Goal: Task Accomplishment & Management: Complete application form

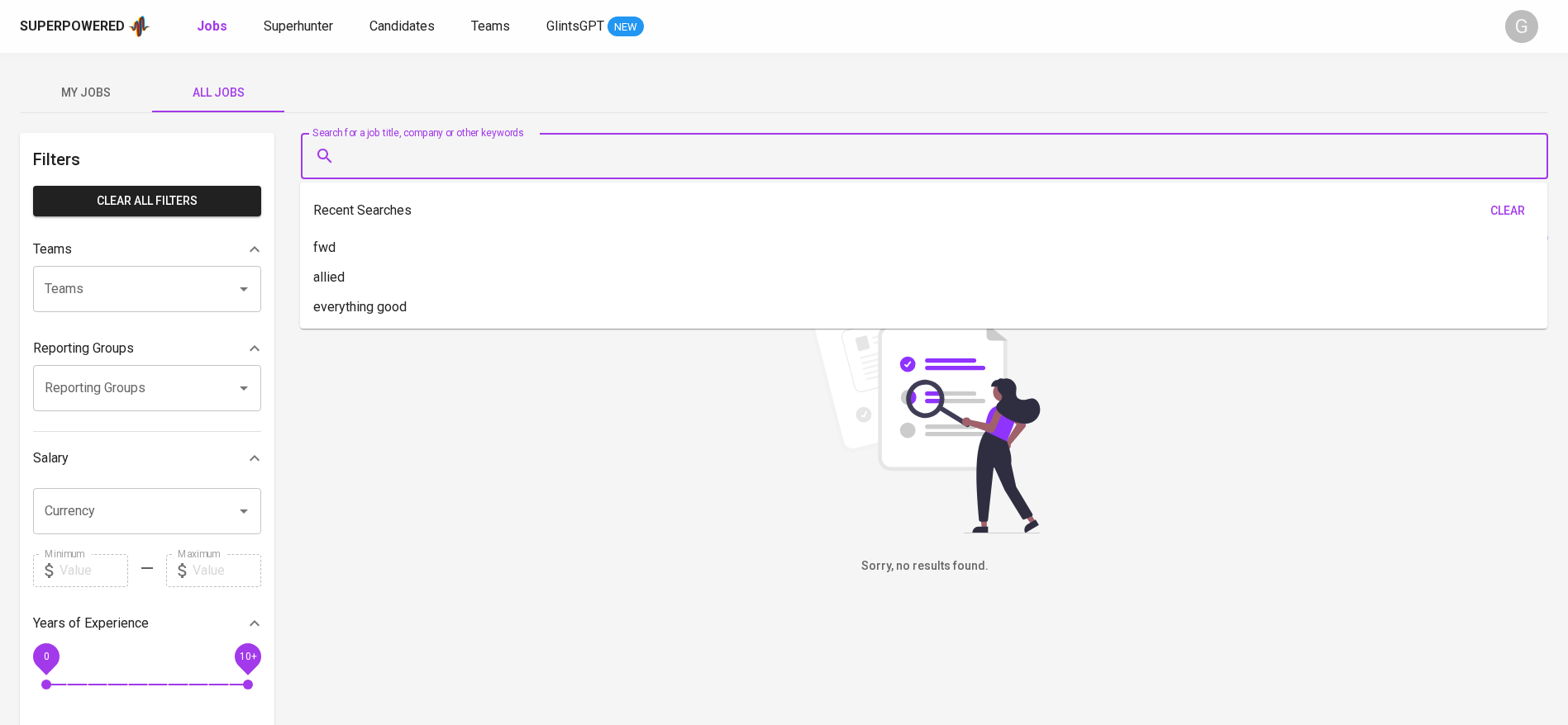
click at [419, 153] on input "Search for a job title, company or other keywords" at bounding box center [929, 157] width 1174 height 32
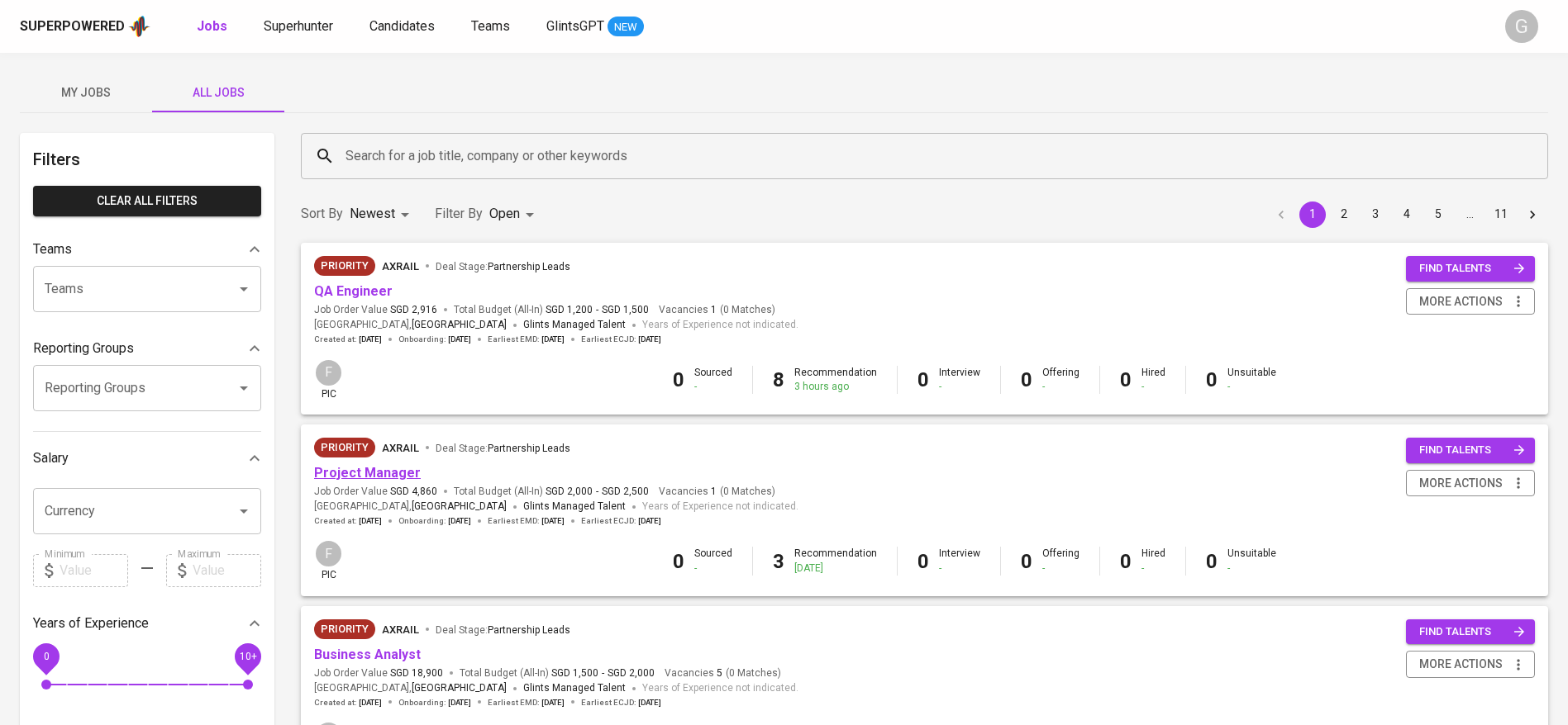
click at [367, 469] on link "Project Manager" at bounding box center [367, 472] width 106 height 16
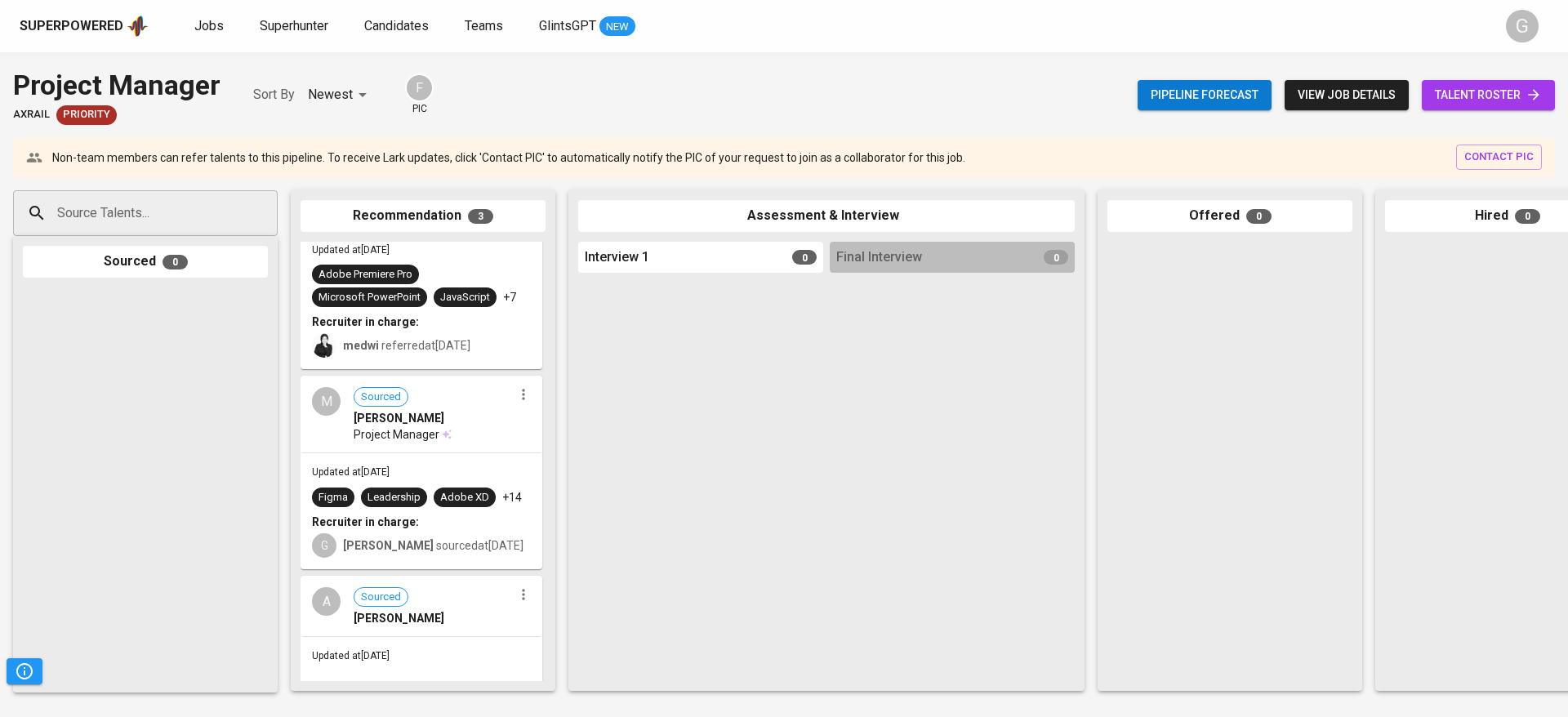
scroll to position [157, 0]
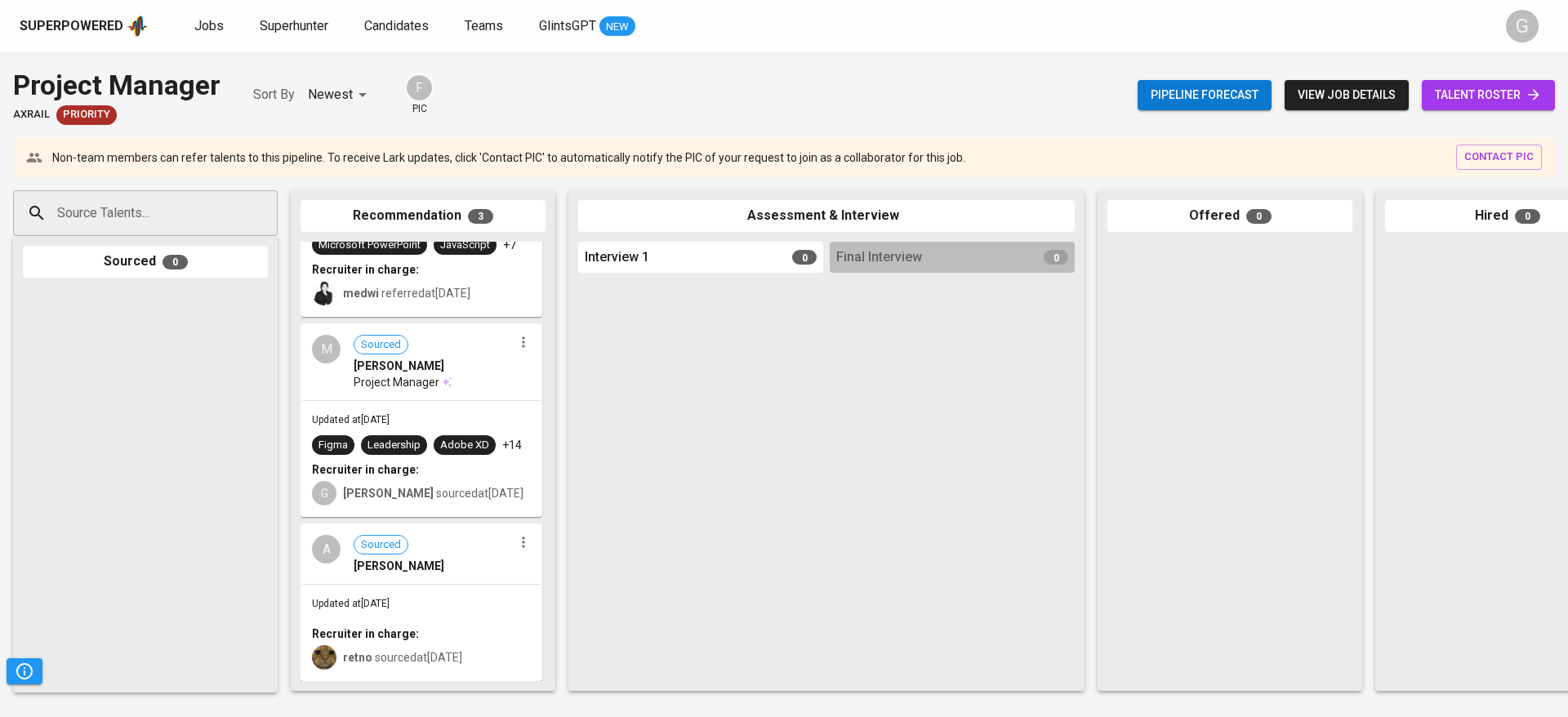
click at [168, 210] on input "Source Talents..." at bounding box center [139, 213] width 172 height 31
paste input "ranggaoctavianpratama@gmail.com"
type input "ranggaoctavianpratama@gmail.com"
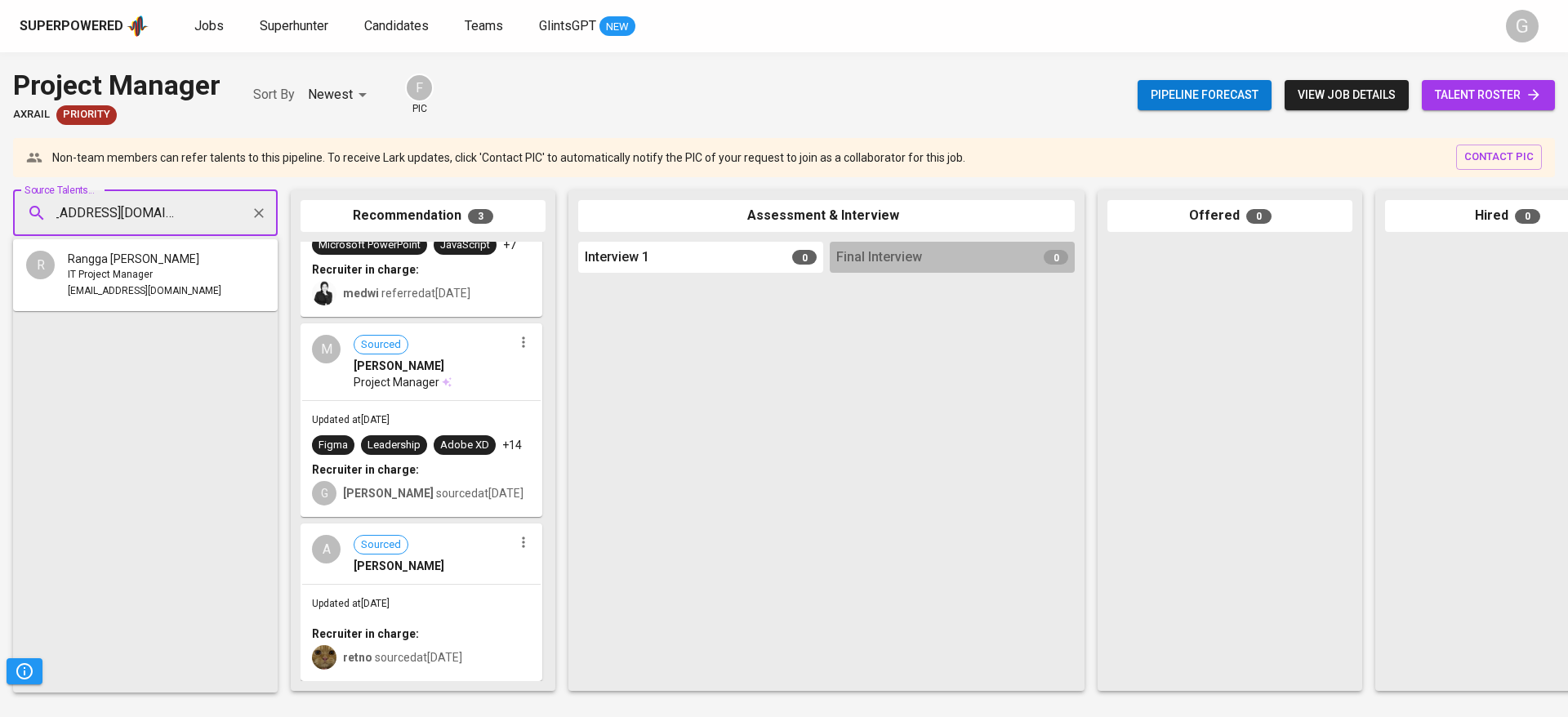
click at [137, 288] on span "ranggaoctavianpratama@gmail.com" at bounding box center [144, 292] width 153 height 17
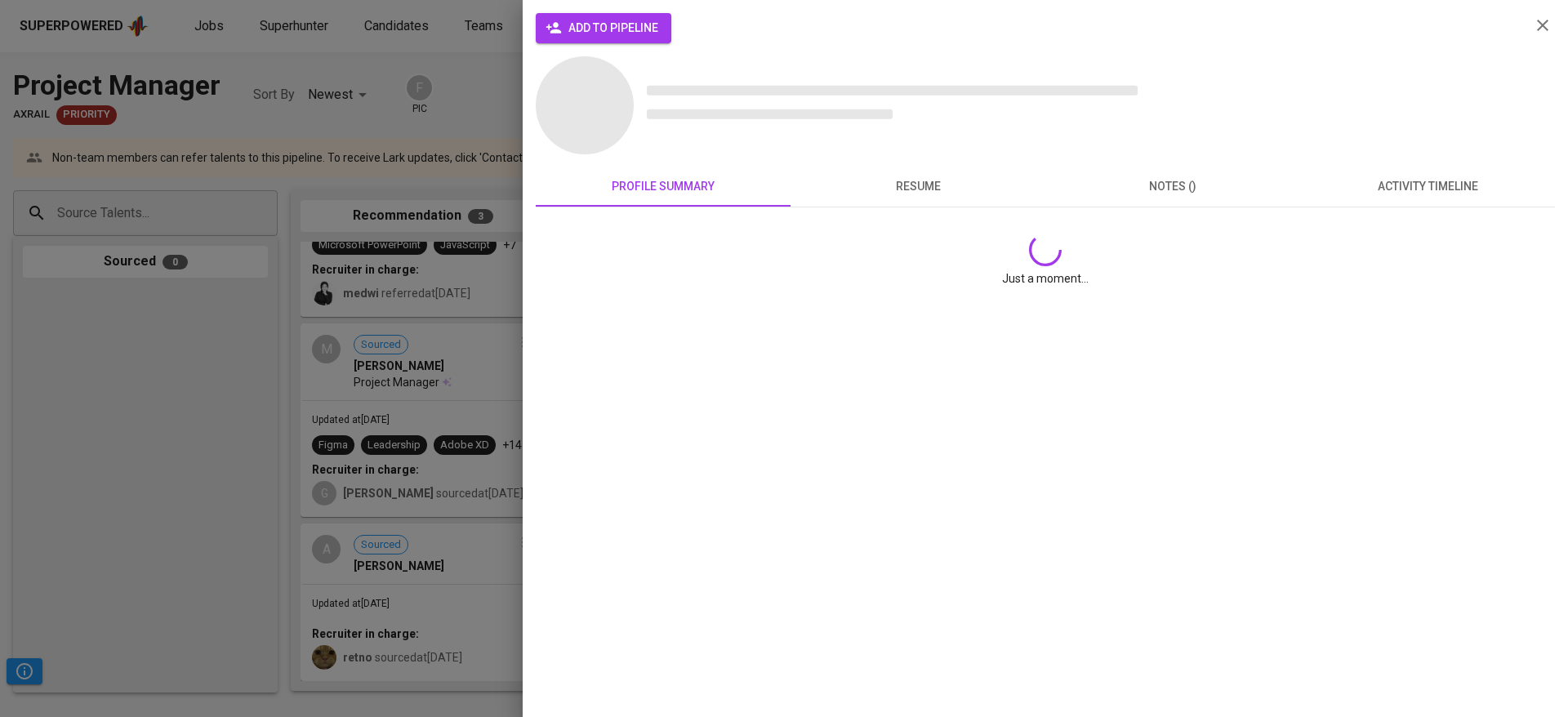
scroll to position [0, 0]
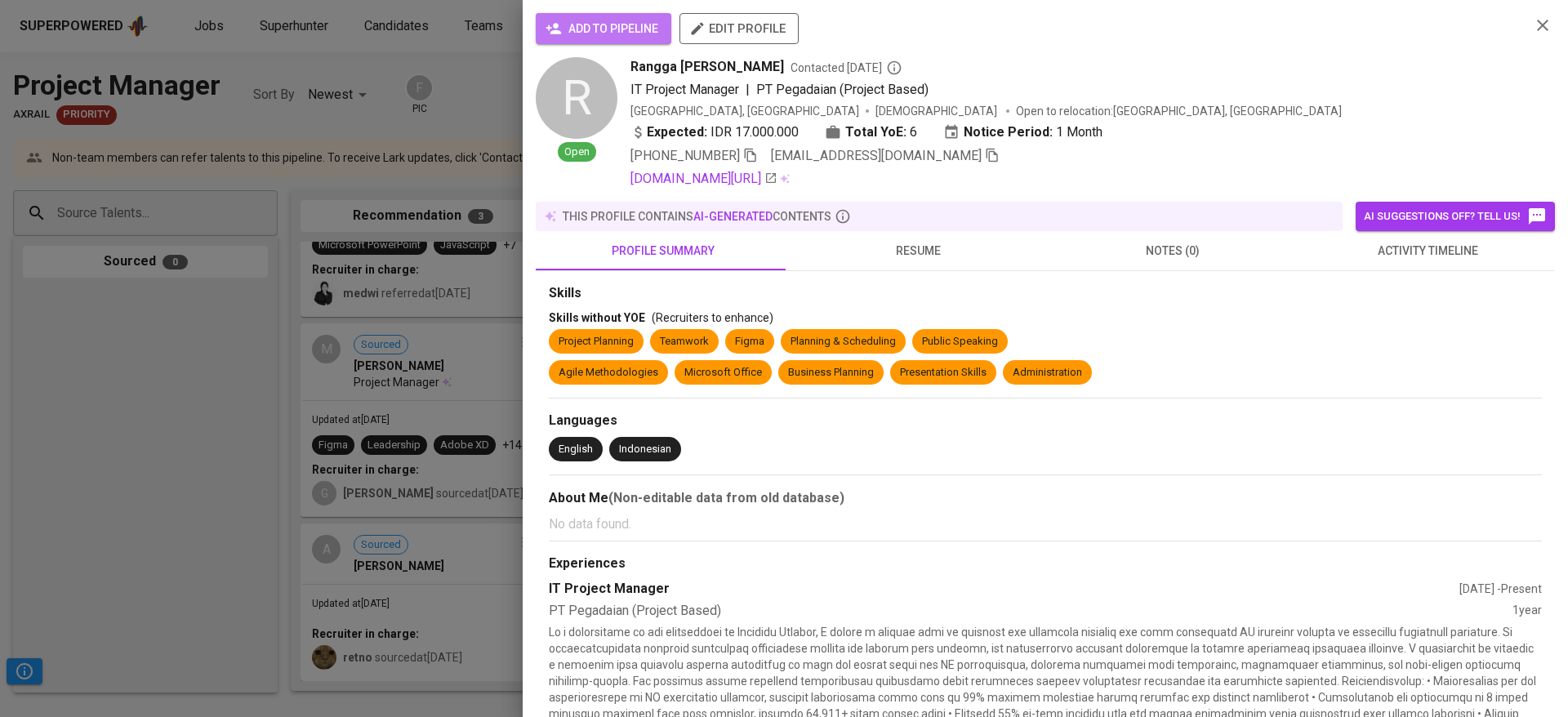
click at [598, 21] on span "add to pipeline" at bounding box center [603, 29] width 110 height 20
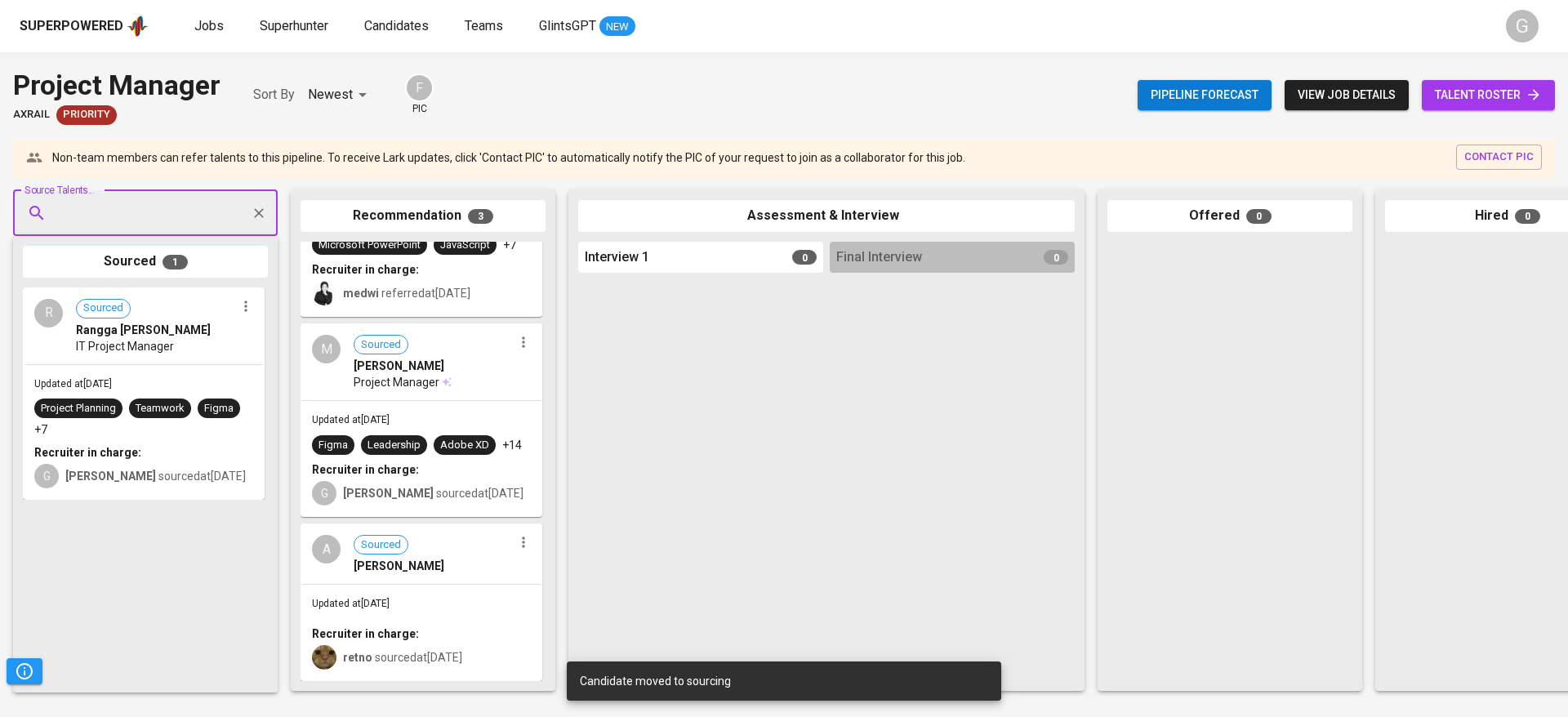
paste input "furqananwar98@gmail.com"
type input "furqananwar98@gmail.com"
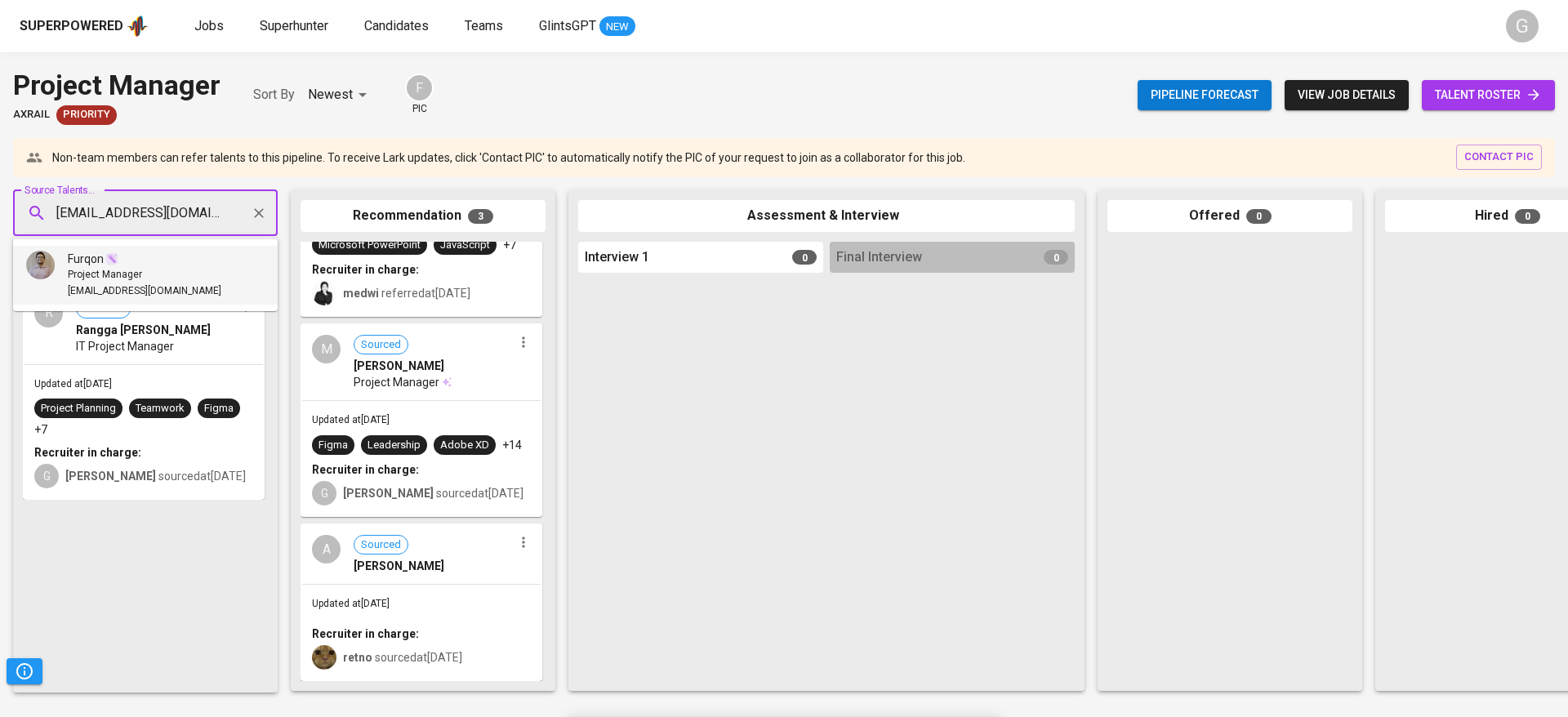
click at [138, 268] on span "Project Manager" at bounding box center [104, 276] width 75 height 17
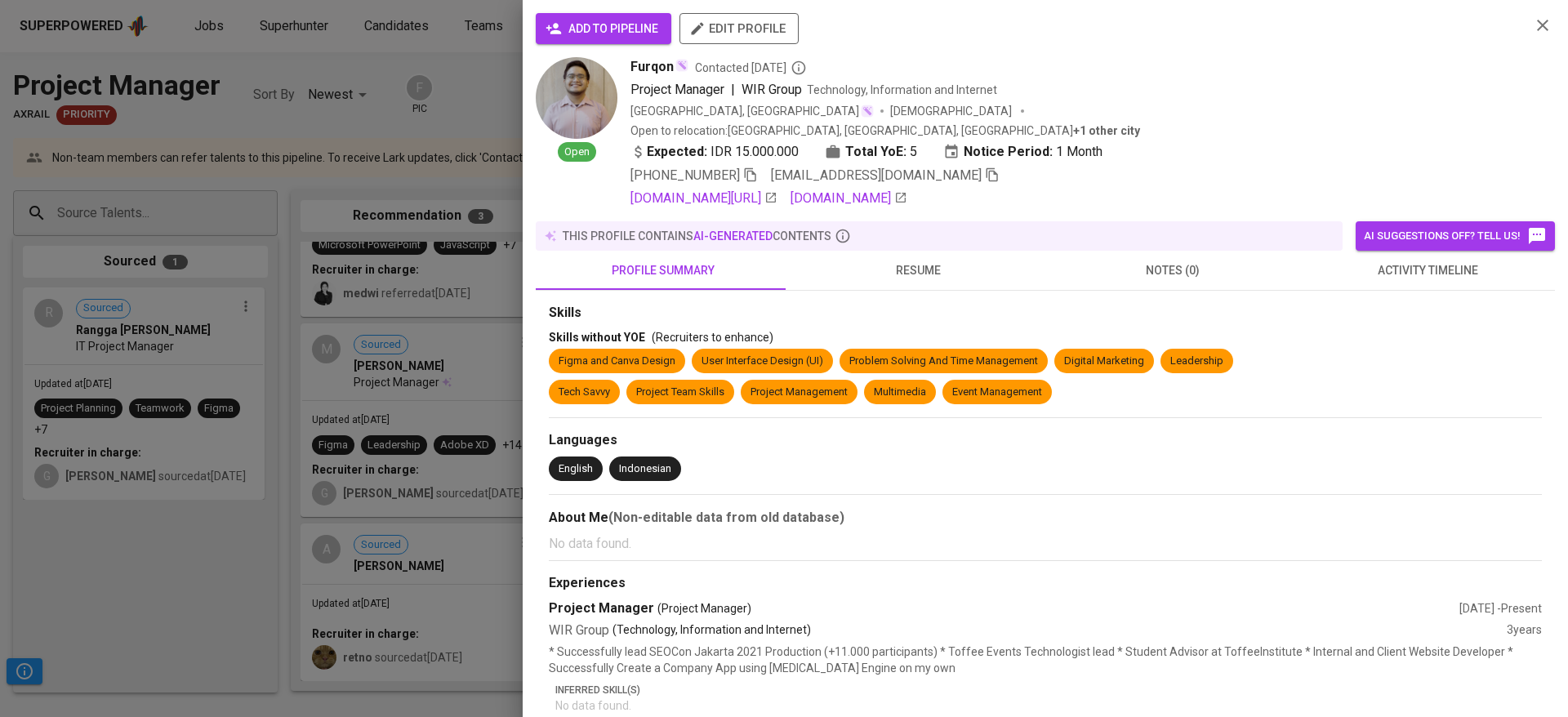
click at [572, 28] on span "add to pipeline" at bounding box center [603, 29] width 110 height 20
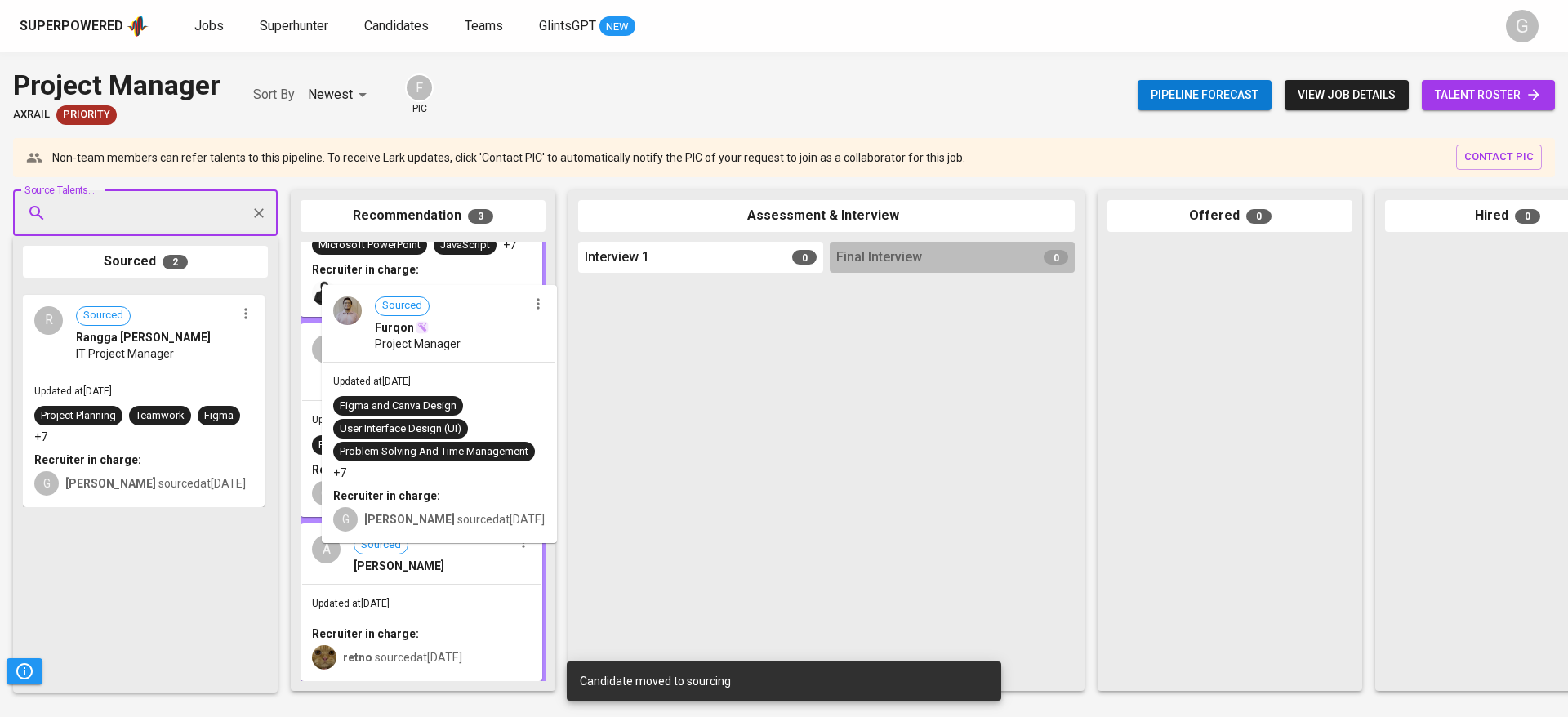
drag, startPoint x: 144, startPoint y: 367, endPoint x: 448, endPoint y: 364, distance: 304.0
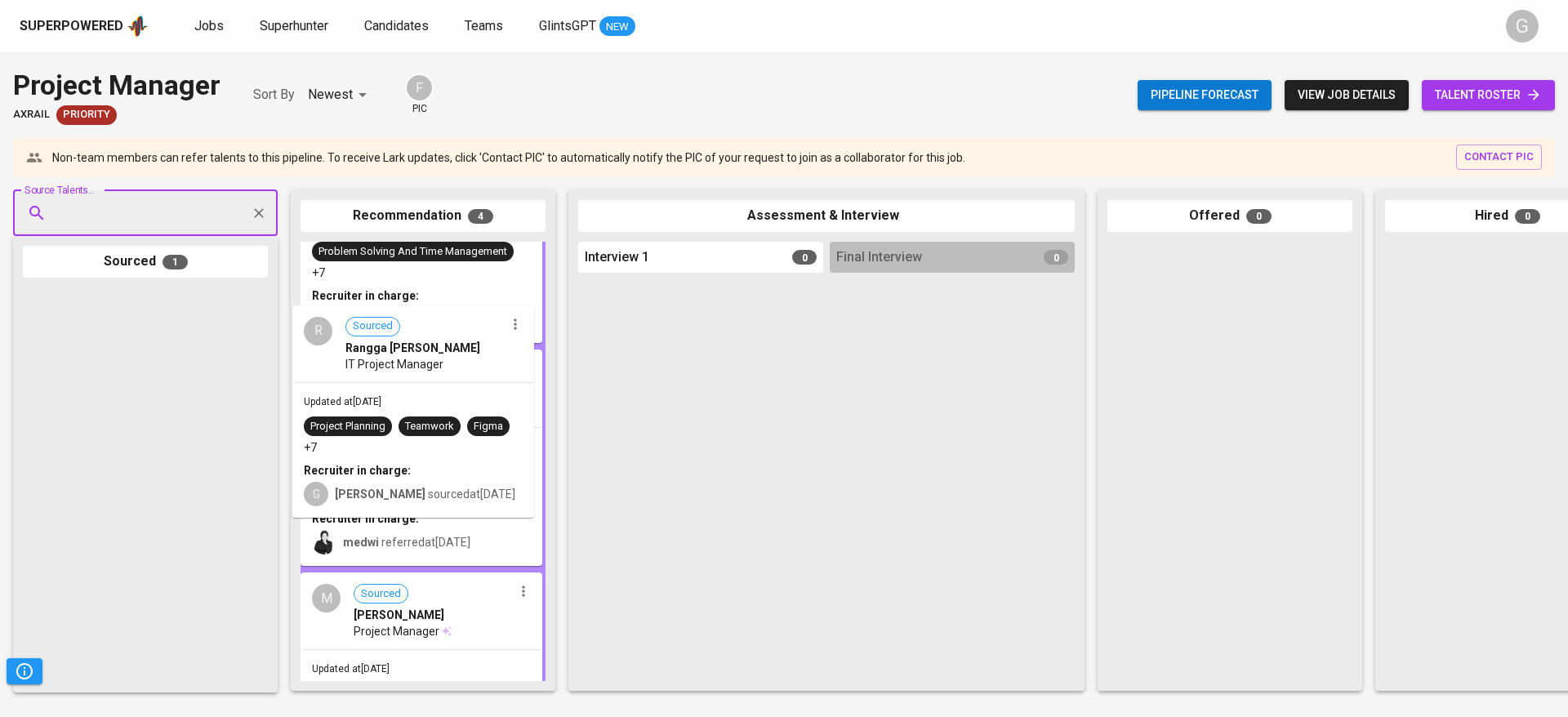
drag, startPoint x: 89, startPoint y: 358, endPoint x: 362, endPoint y: 379, distance: 273.8
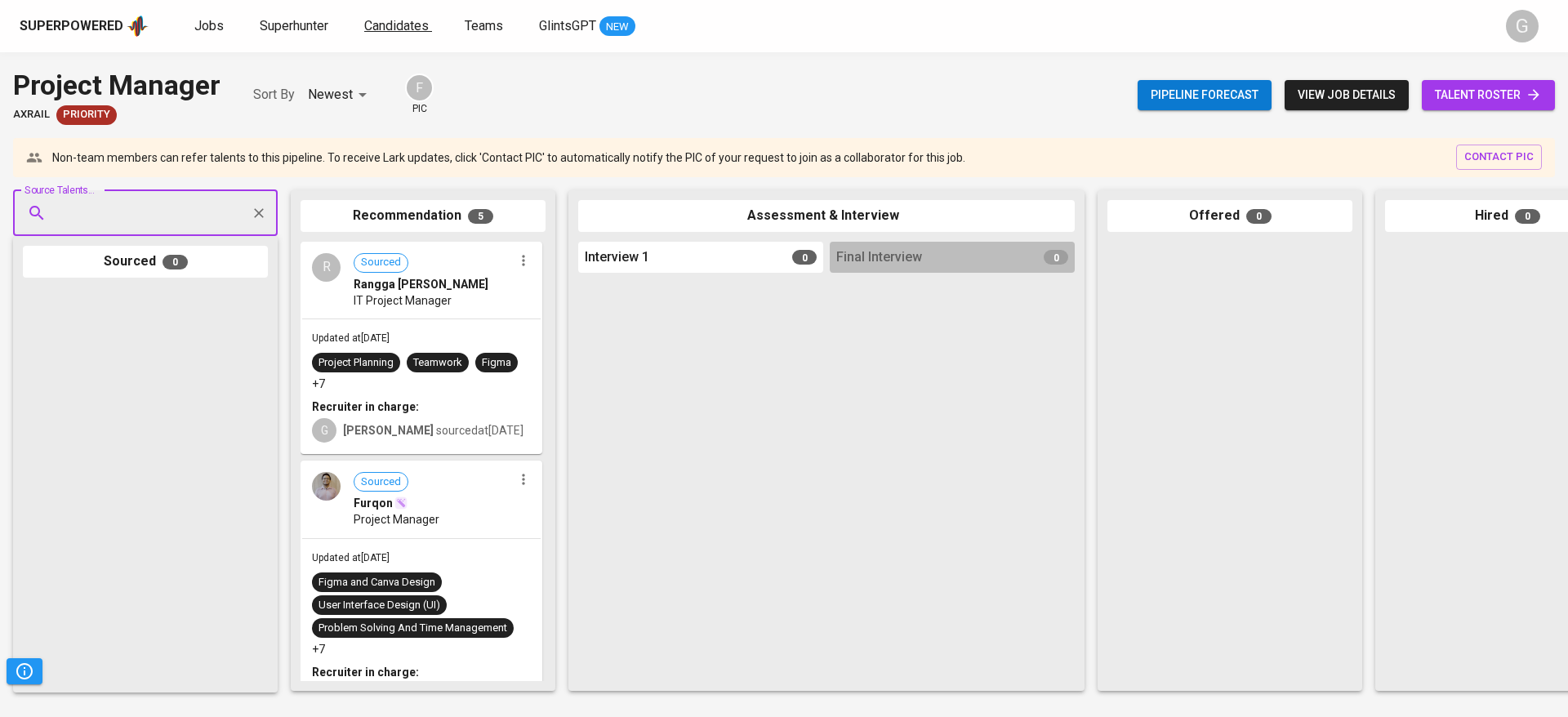
click at [413, 26] on span "Candidates" at bounding box center [397, 25] width 65 height 16
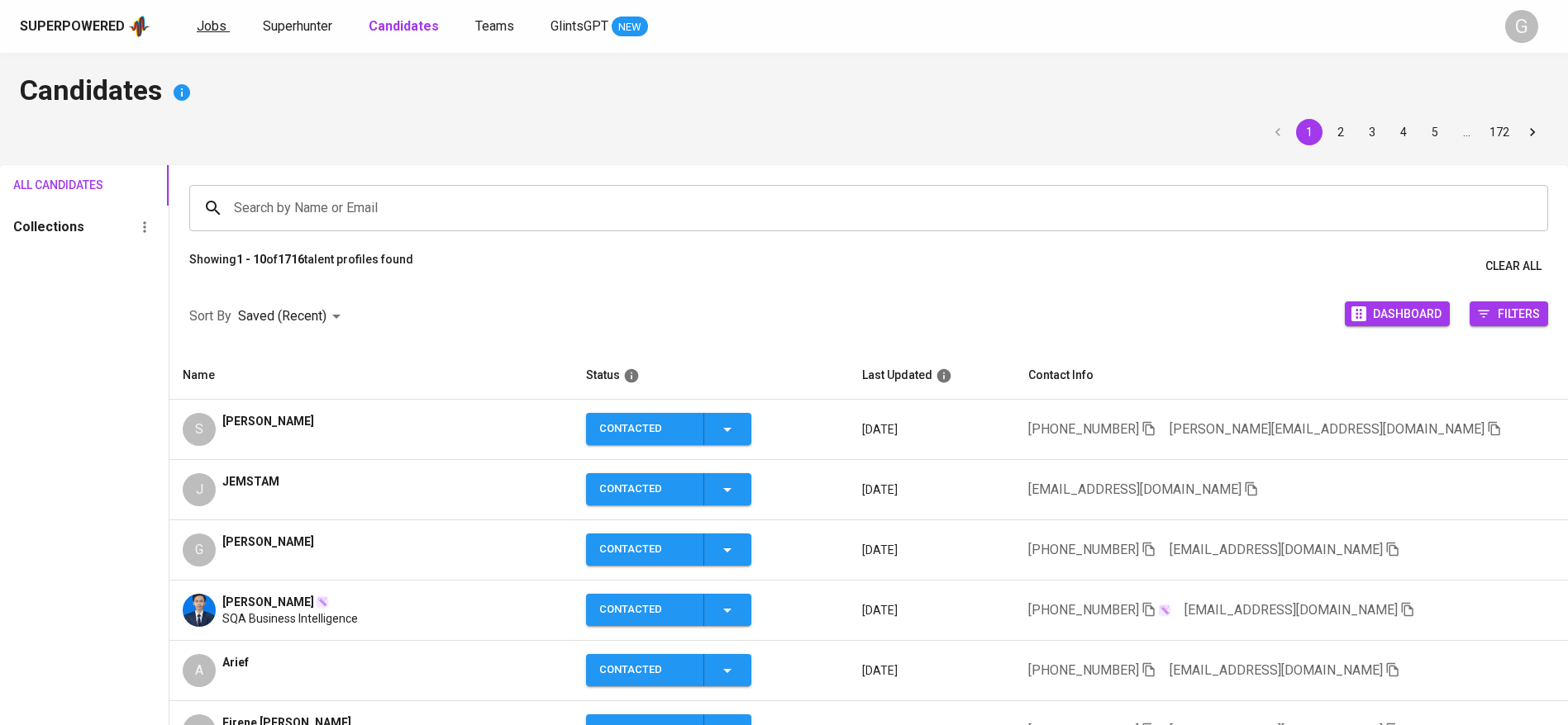
click at [198, 31] on span "Jobs" at bounding box center [212, 25] width 30 height 16
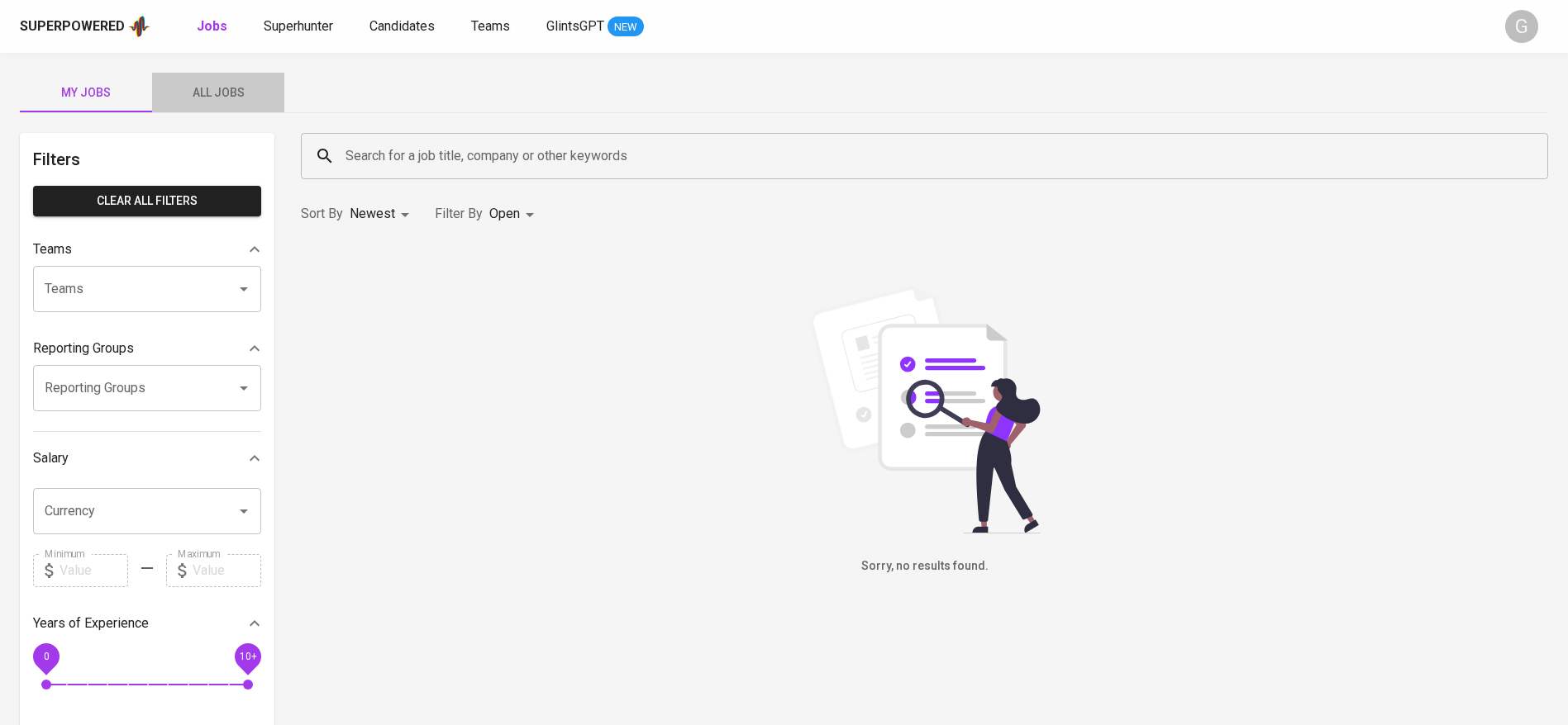
click at [216, 97] on span "All Jobs" at bounding box center [218, 93] width 112 height 21
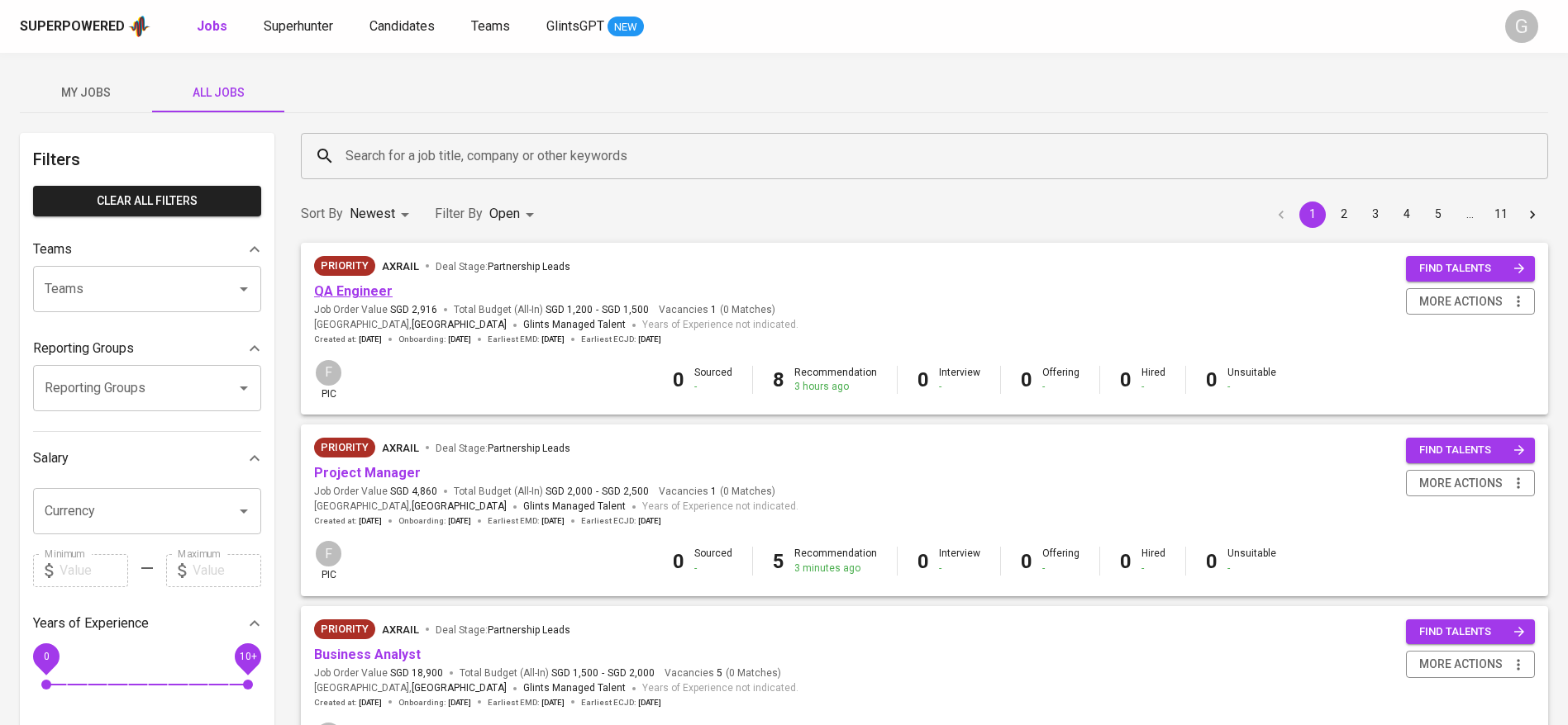
click at [360, 291] on link "QA Engineer" at bounding box center [353, 291] width 78 height 16
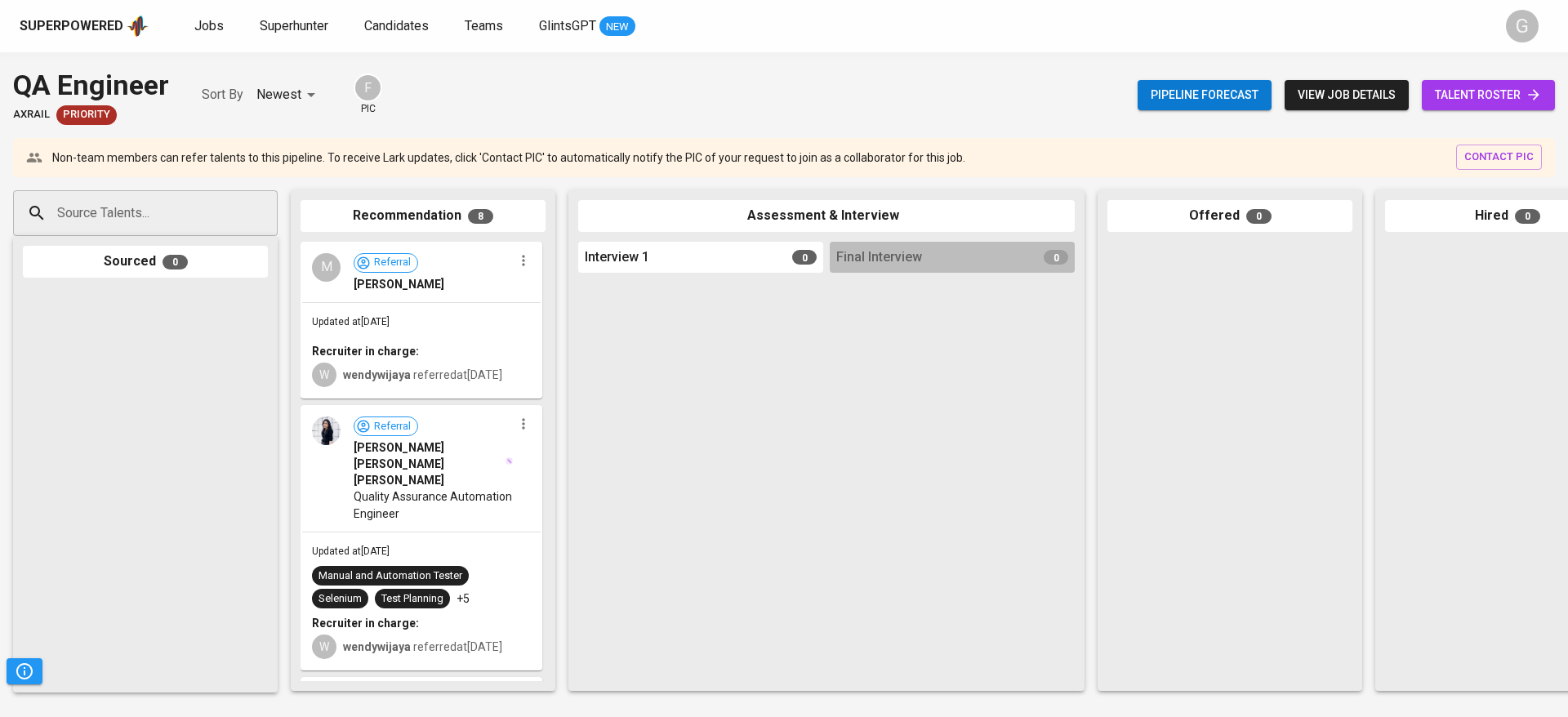
click at [208, 218] on input "Source Talents..." at bounding box center [139, 213] width 172 height 31
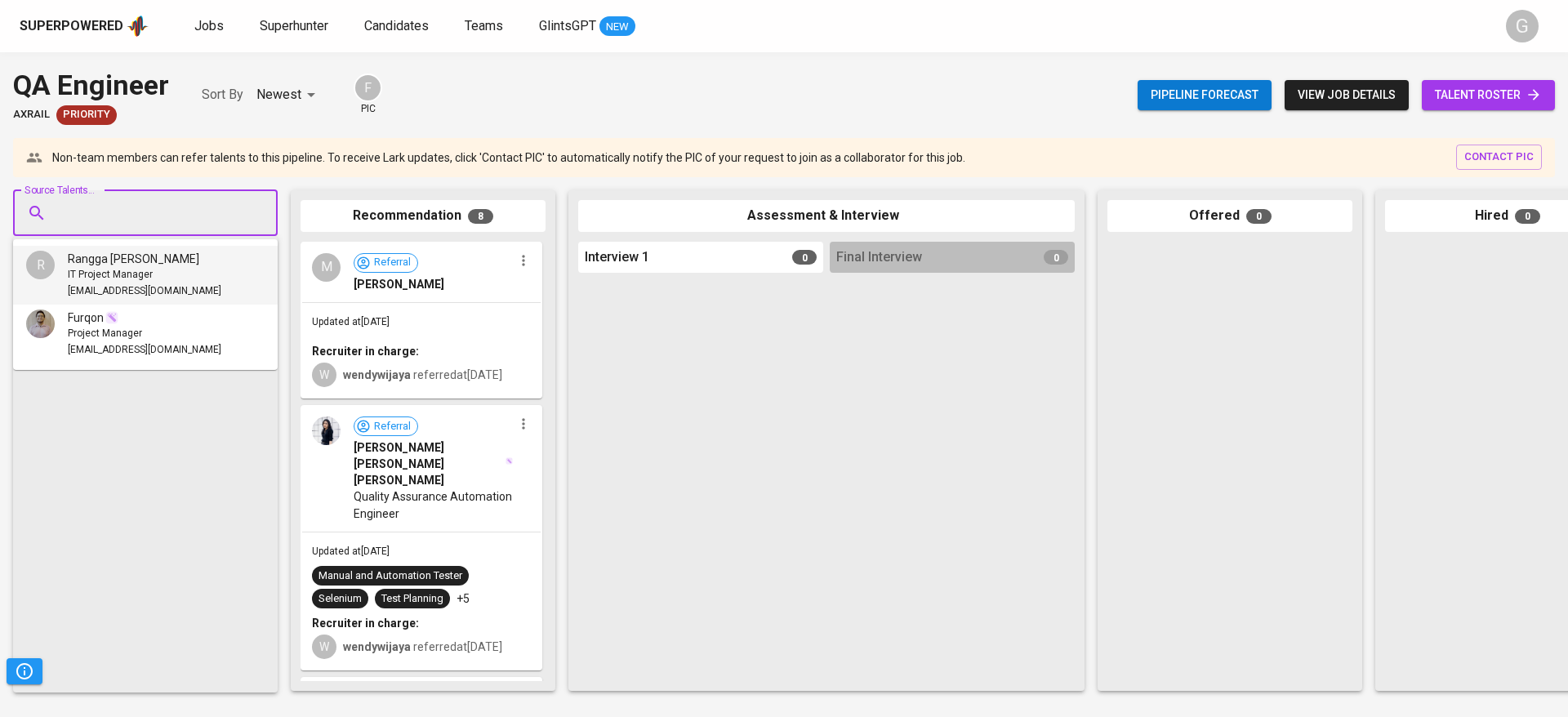
paste input "[EMAIL_ADDRESS][DOMAIN_NAME]"
type input "[EMAIL_ADDRESS][DOMAIN_NAME]"
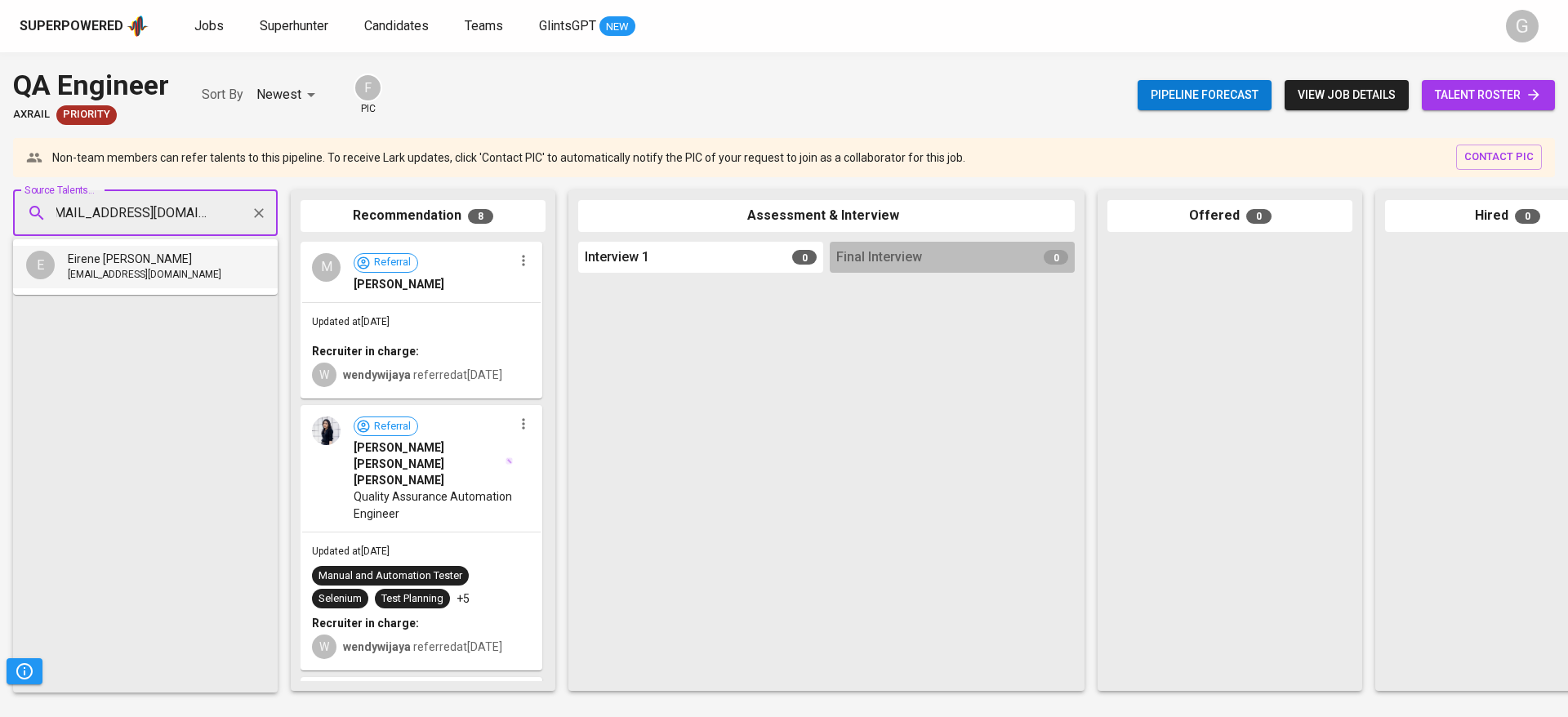
click at [145, 275] on span "[EMAIL_ADDRESS][DOMAIN_NAME]" at bounding box center [144, 276] width 153 height 17
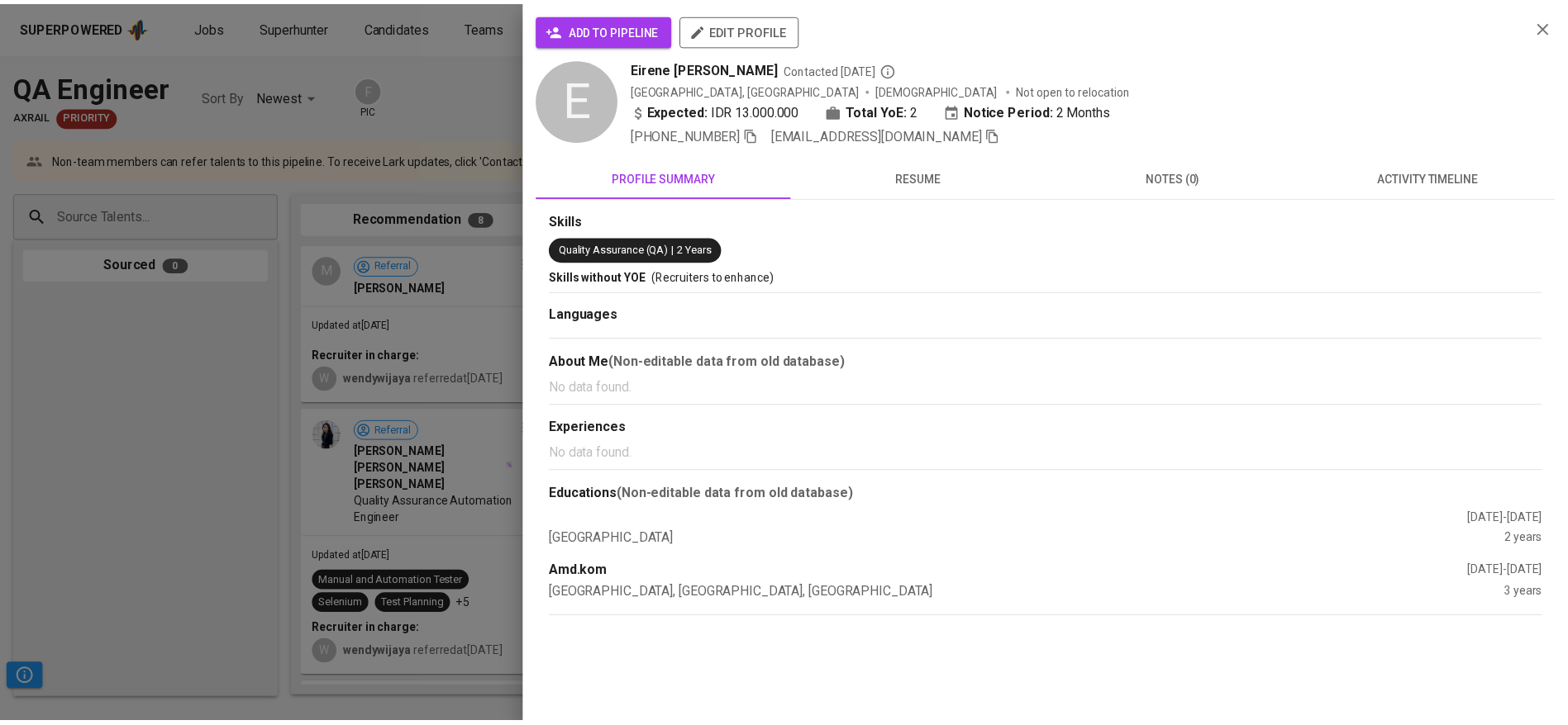
scroll to position [0, 0]
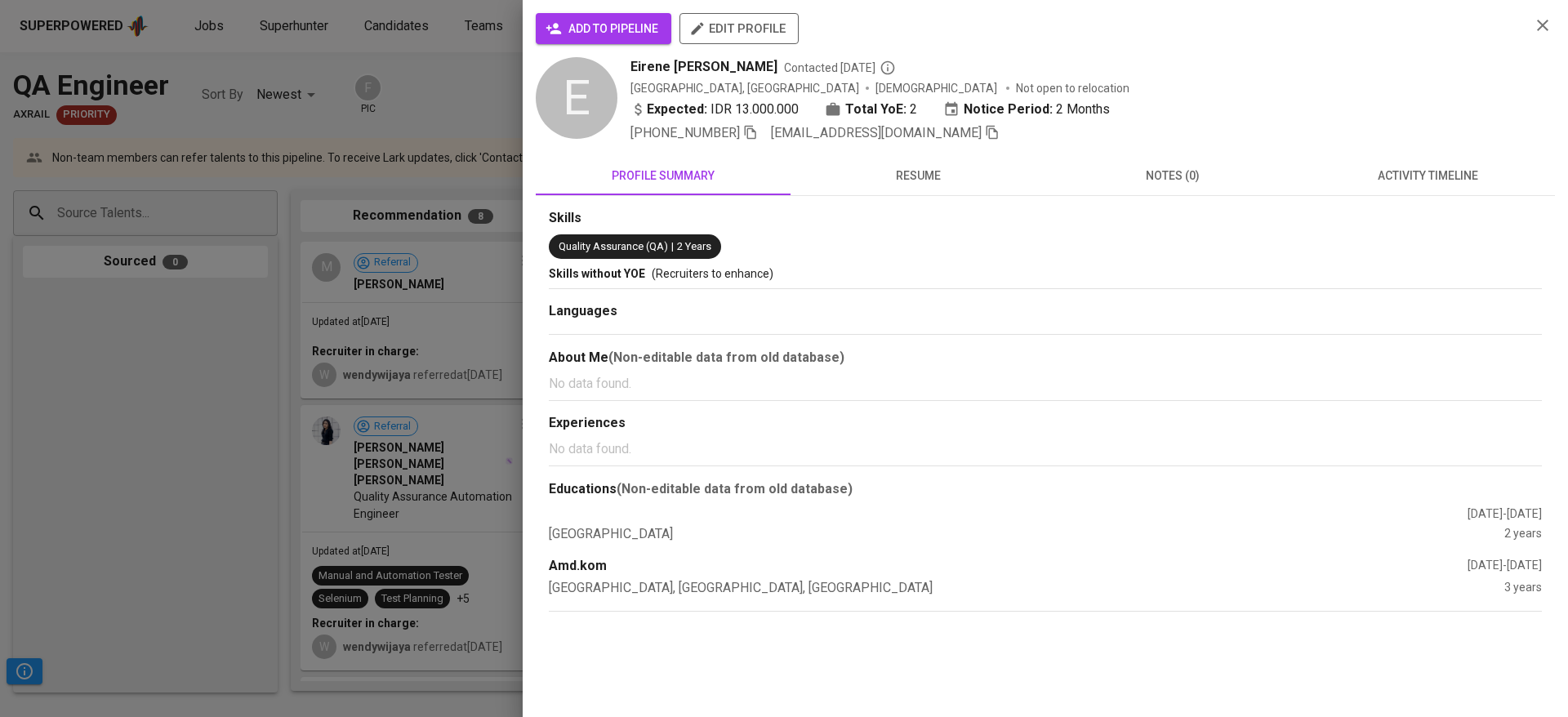
click at [600, 31] on span "add to pipeline" at bounding box center [603, 29] width 110 height 20
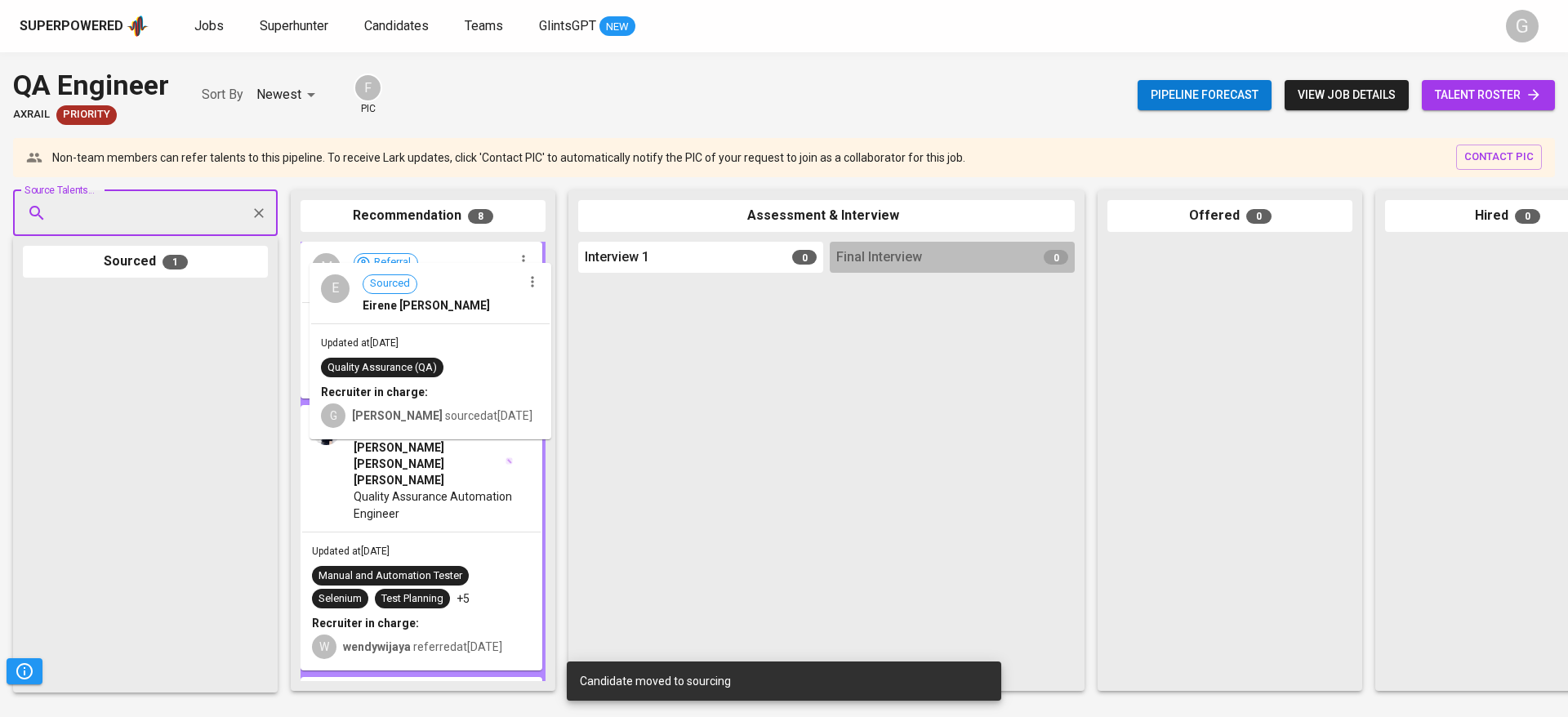
drag, startPoint x: 140, startPoint y: 383, endPoint x: 438, endPoint y: 360, distance: 298.9
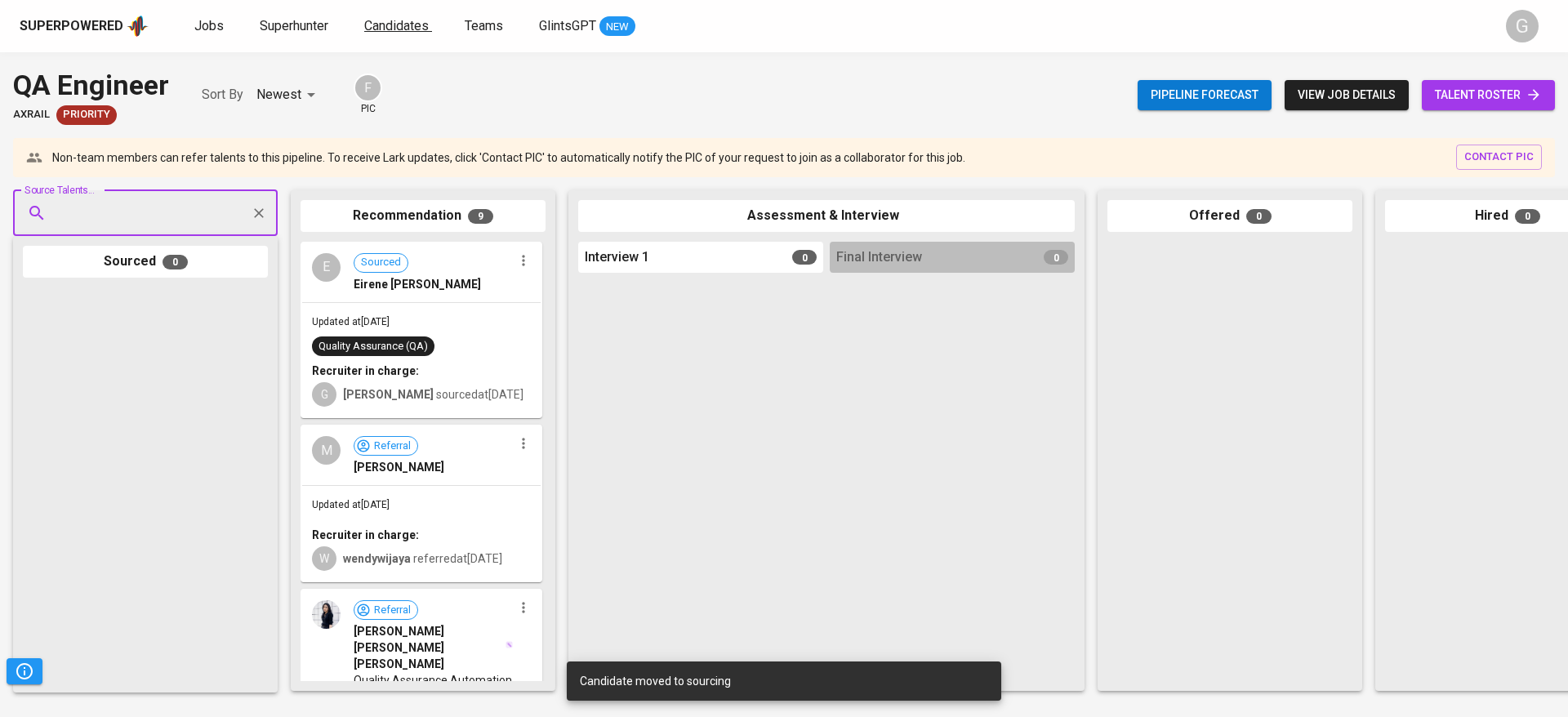
click at [408, 32] on span "Candidates" at bounding box center [397, 25] width 65 height 16
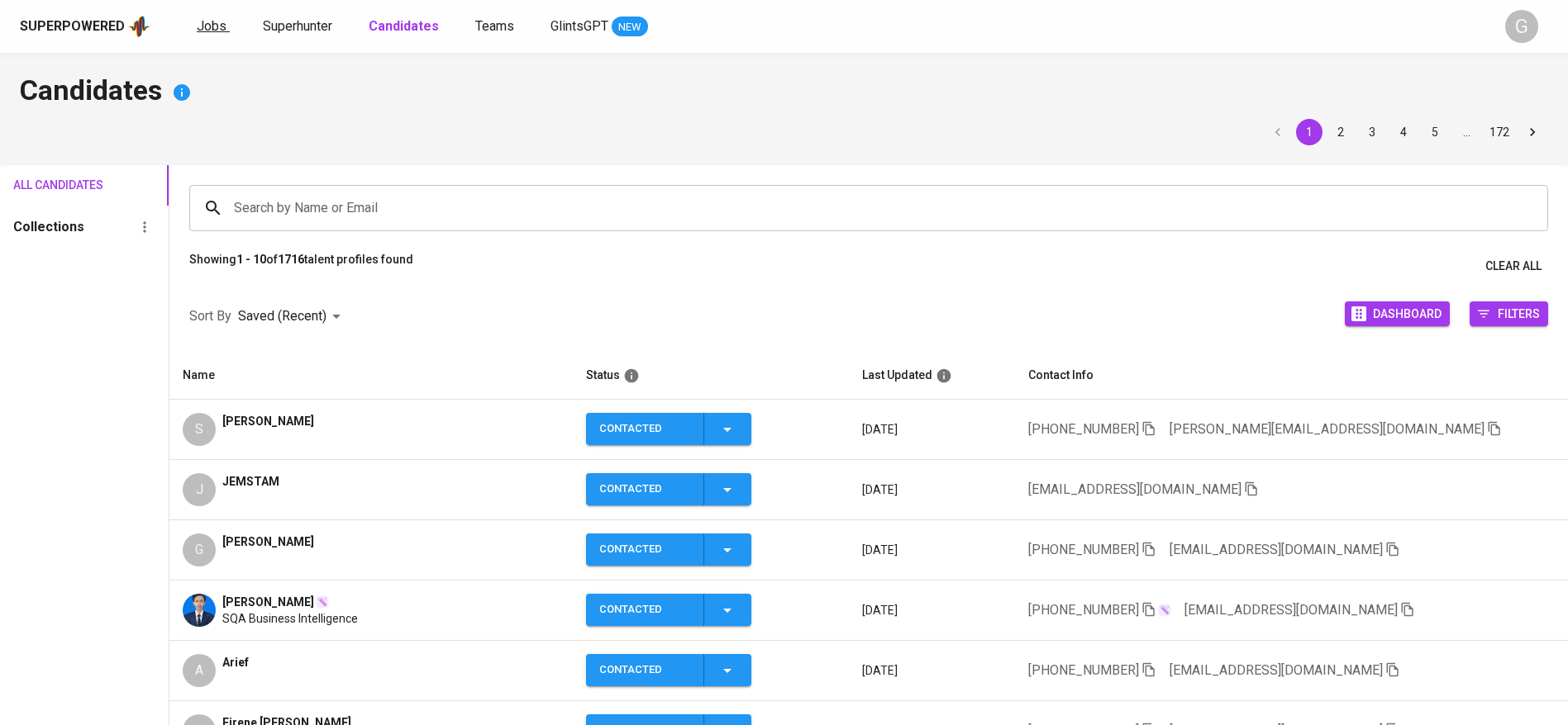
click at [220, 21] on span "Jobs" at bounding box center [212, 25] width 30 height 16
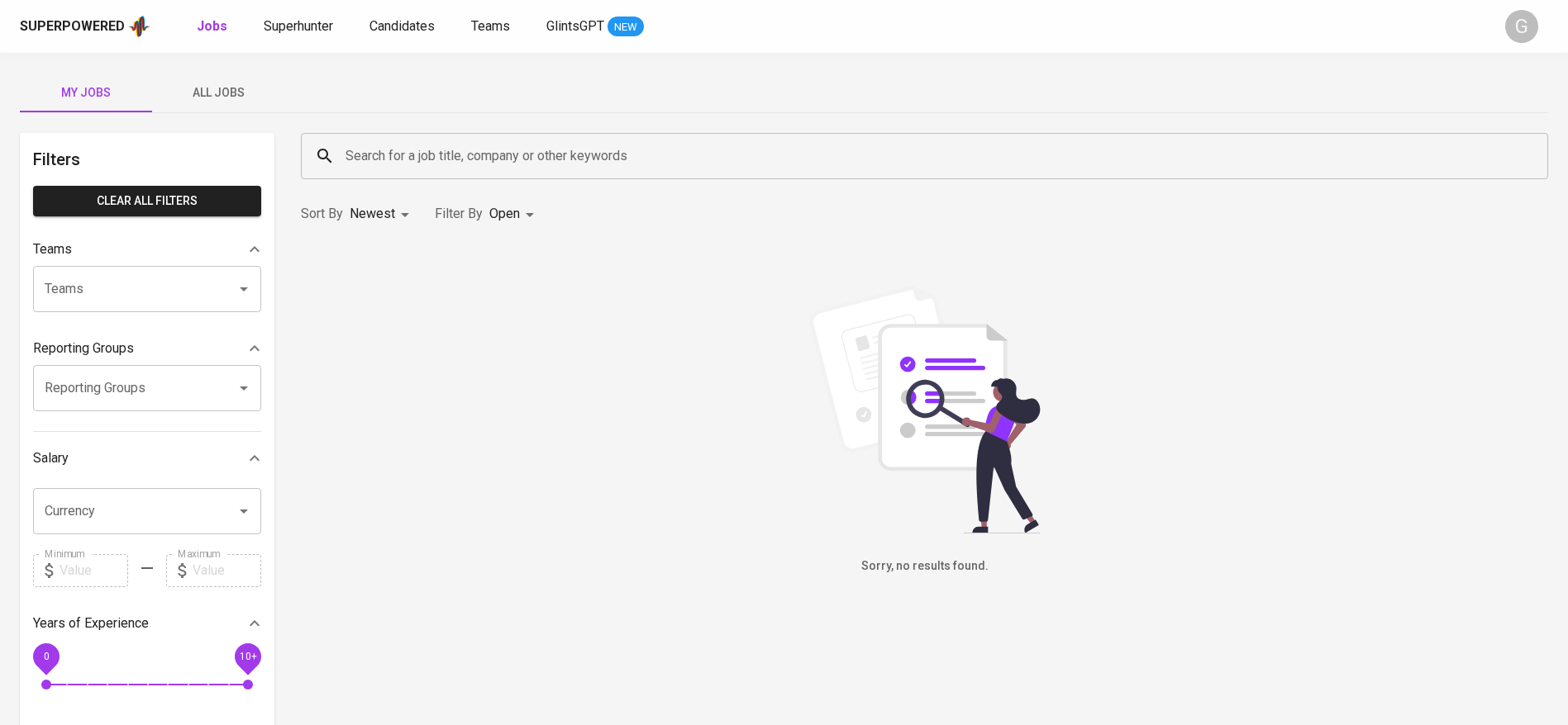
click at [224, 92] on span "All Jobs" at bounding box center [218, 93] width 112 height 21
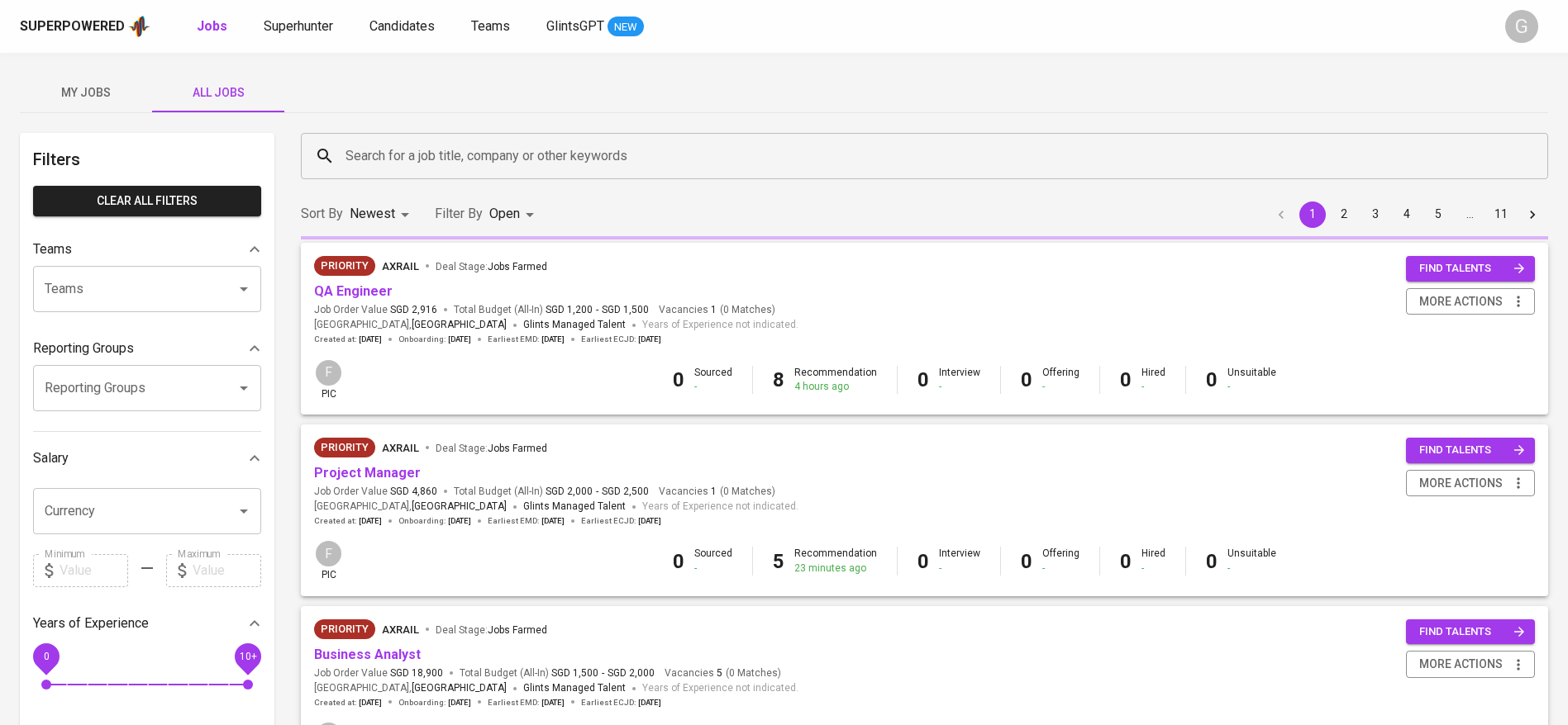
click at [452, 158] on input "Search for a job title, company or other keywords" at bounding box center [929, 157] width 1174 height 32
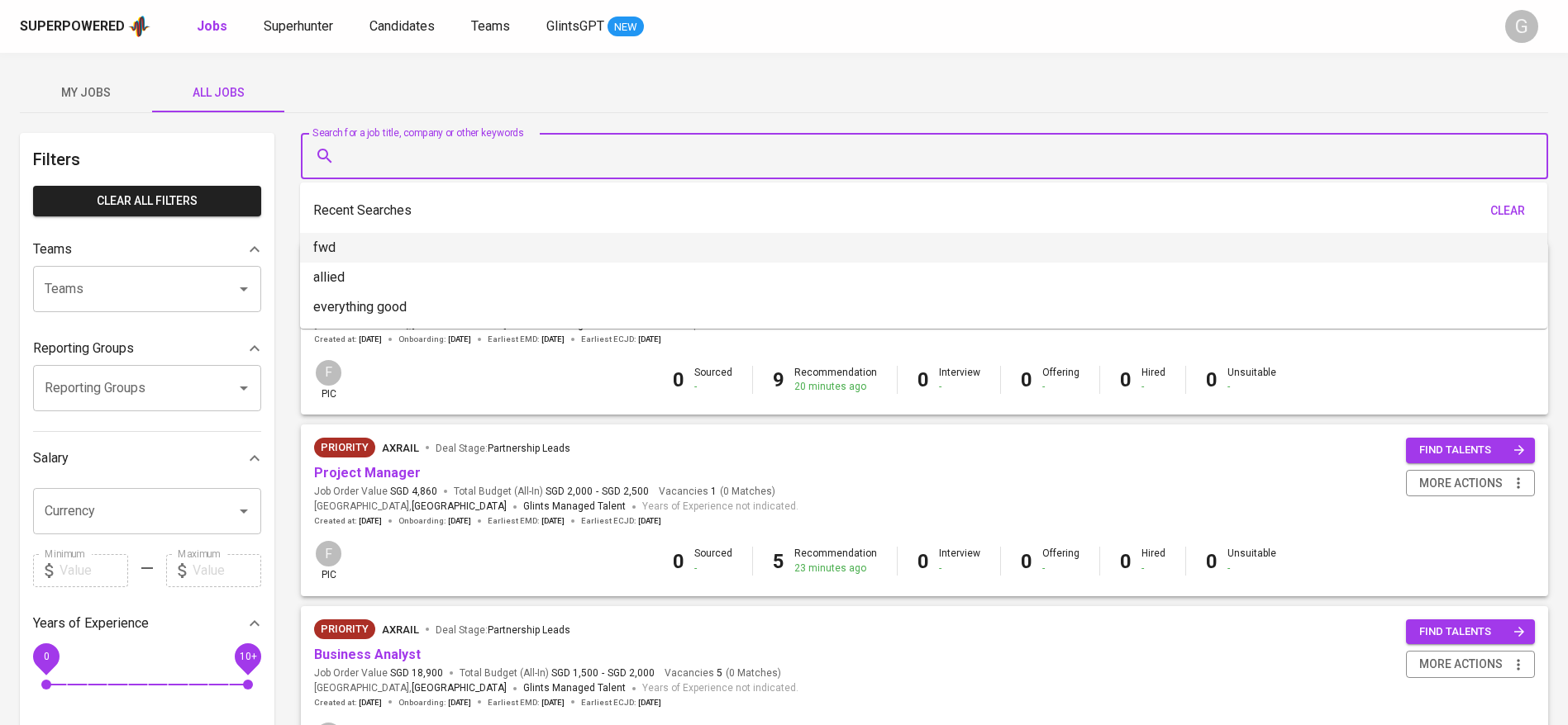
click at [401, 249] on li "fwd" at bounding box center [923, 248] width 1247 height 30
type input "fwd"
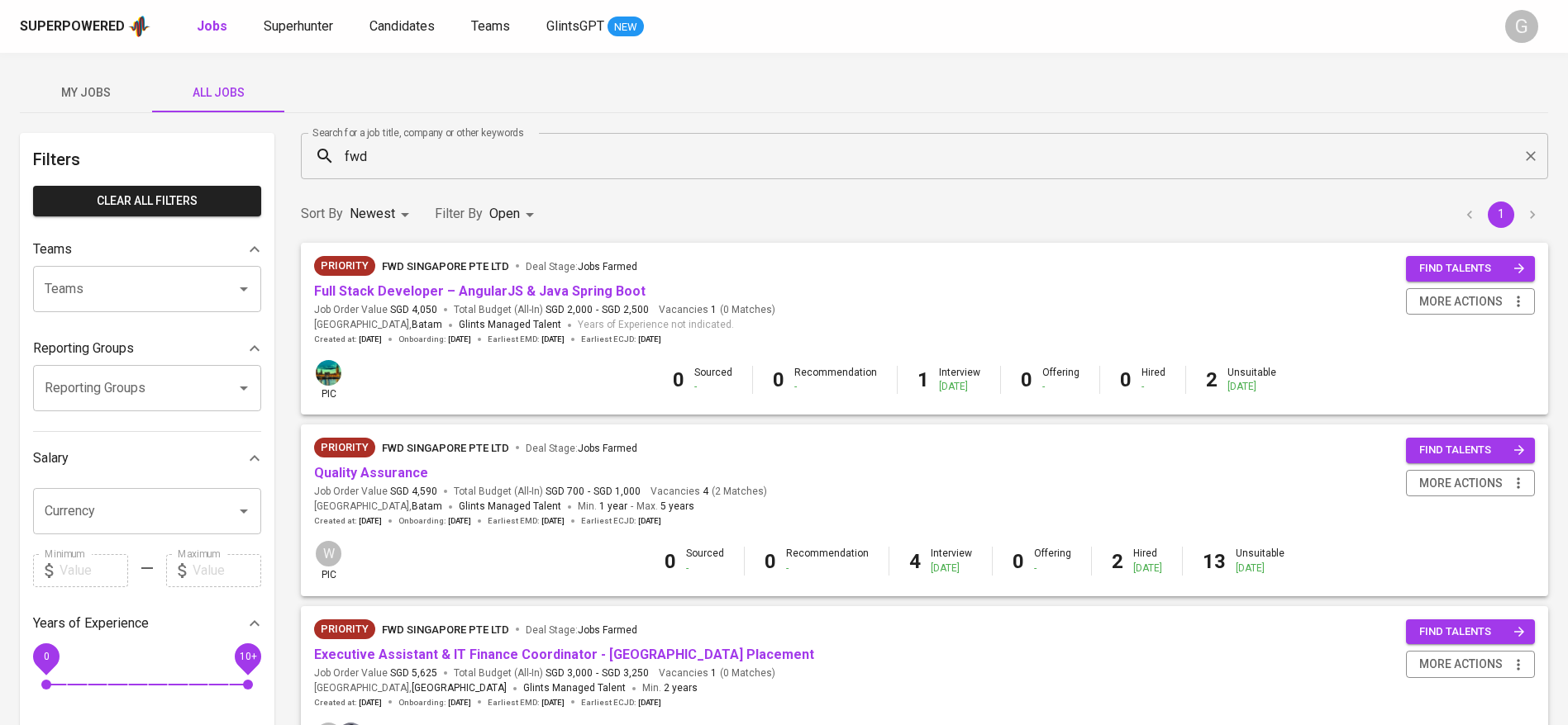
click at [371, 463] on div "Priority FWD Singapore Pte Ltd Deal Stage : Jobs Farmed" at bounding box center [539, 451] width 453 height 26
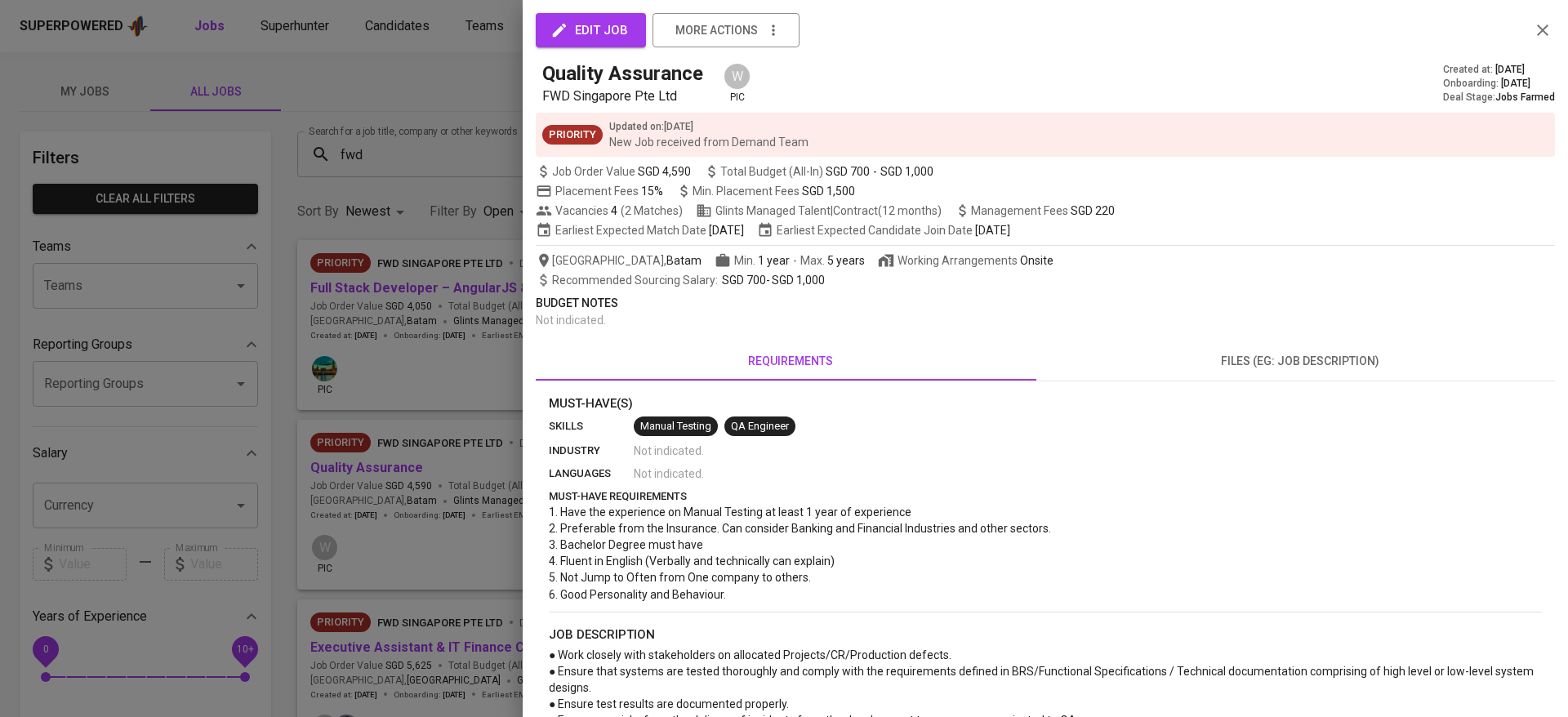
click at [380, 472] on div at bounding box center [784, 358] width 1568 height 717
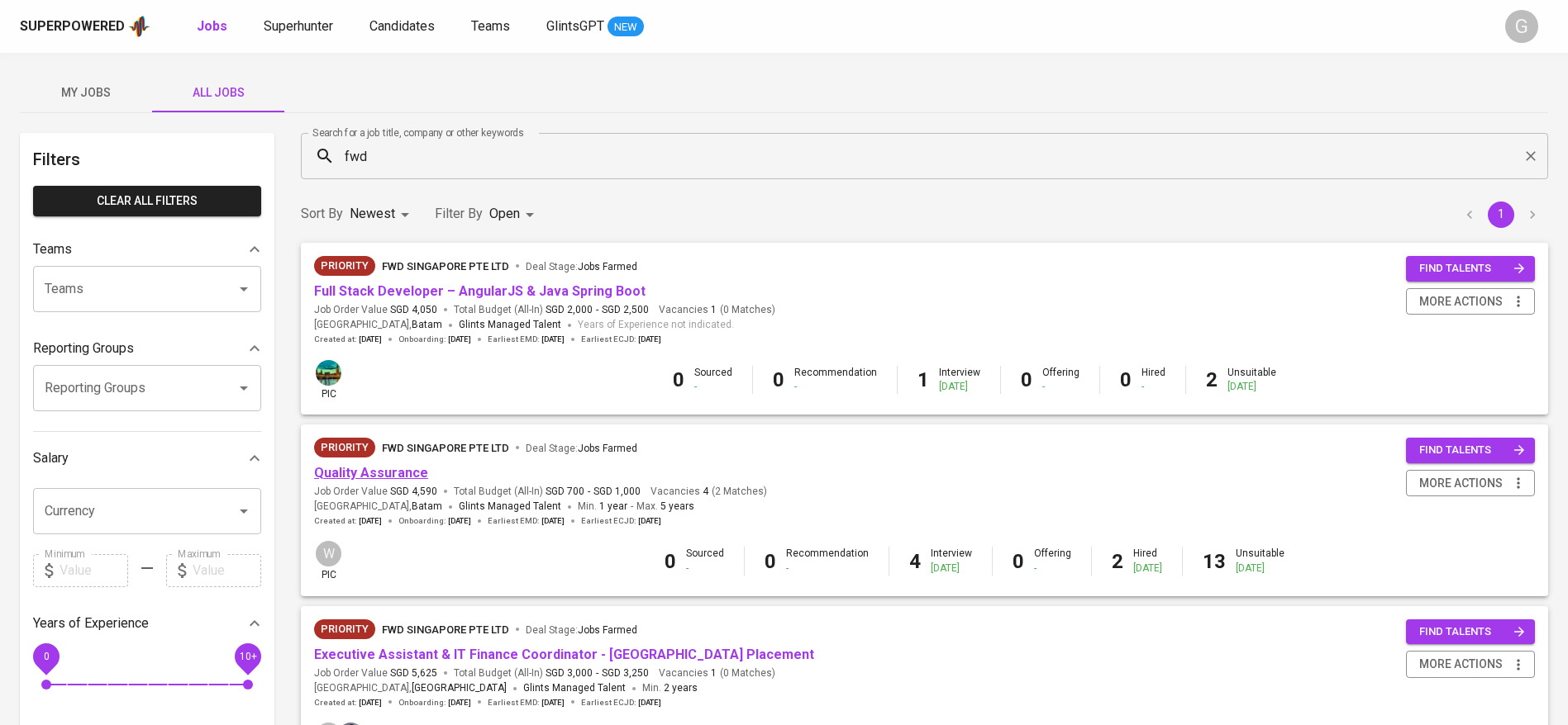
click at [393, 477] on link "Quality Assurance" at bounding box center [371, 472] width 114 height 16
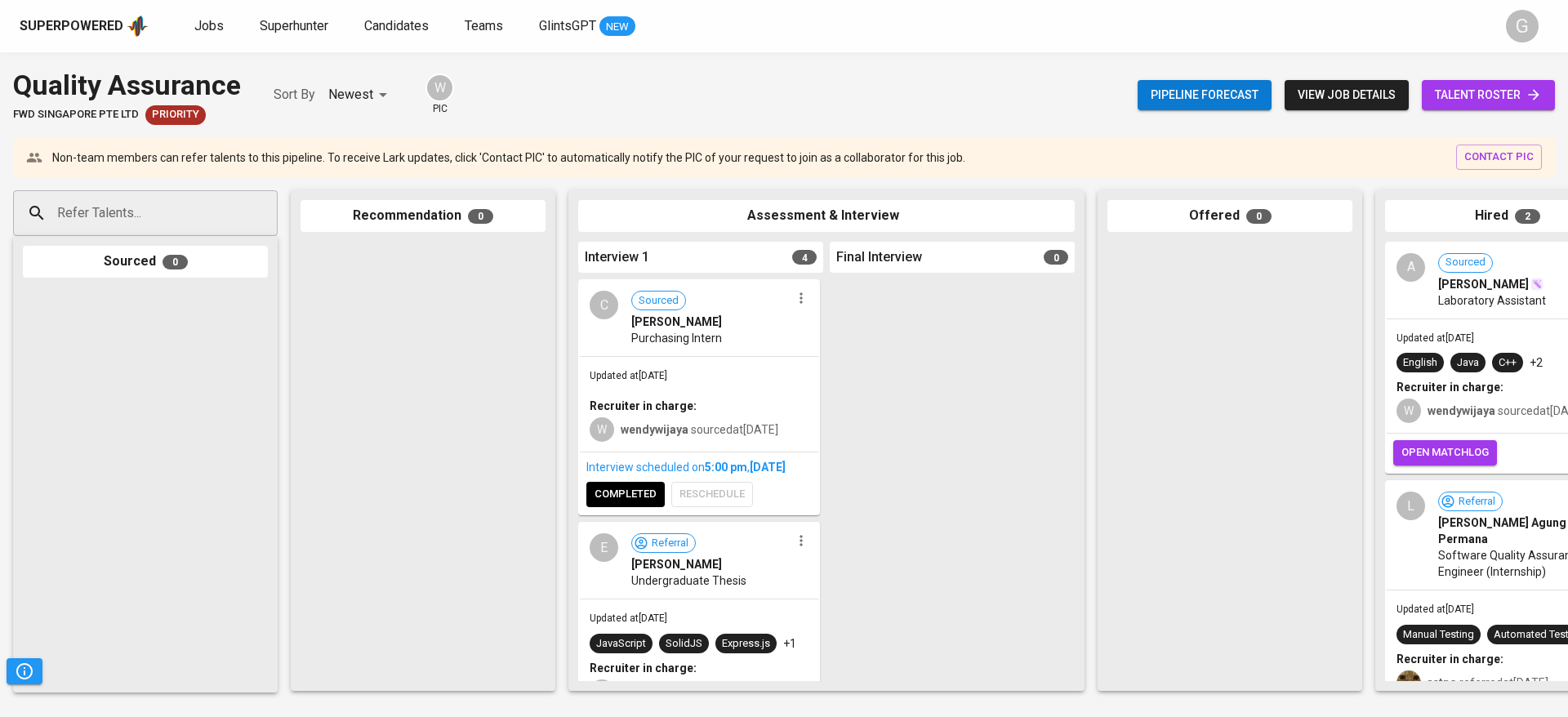
click at [1465, 96] on span "talent roster" at bounding box center [1489, 95] width 107 height 20
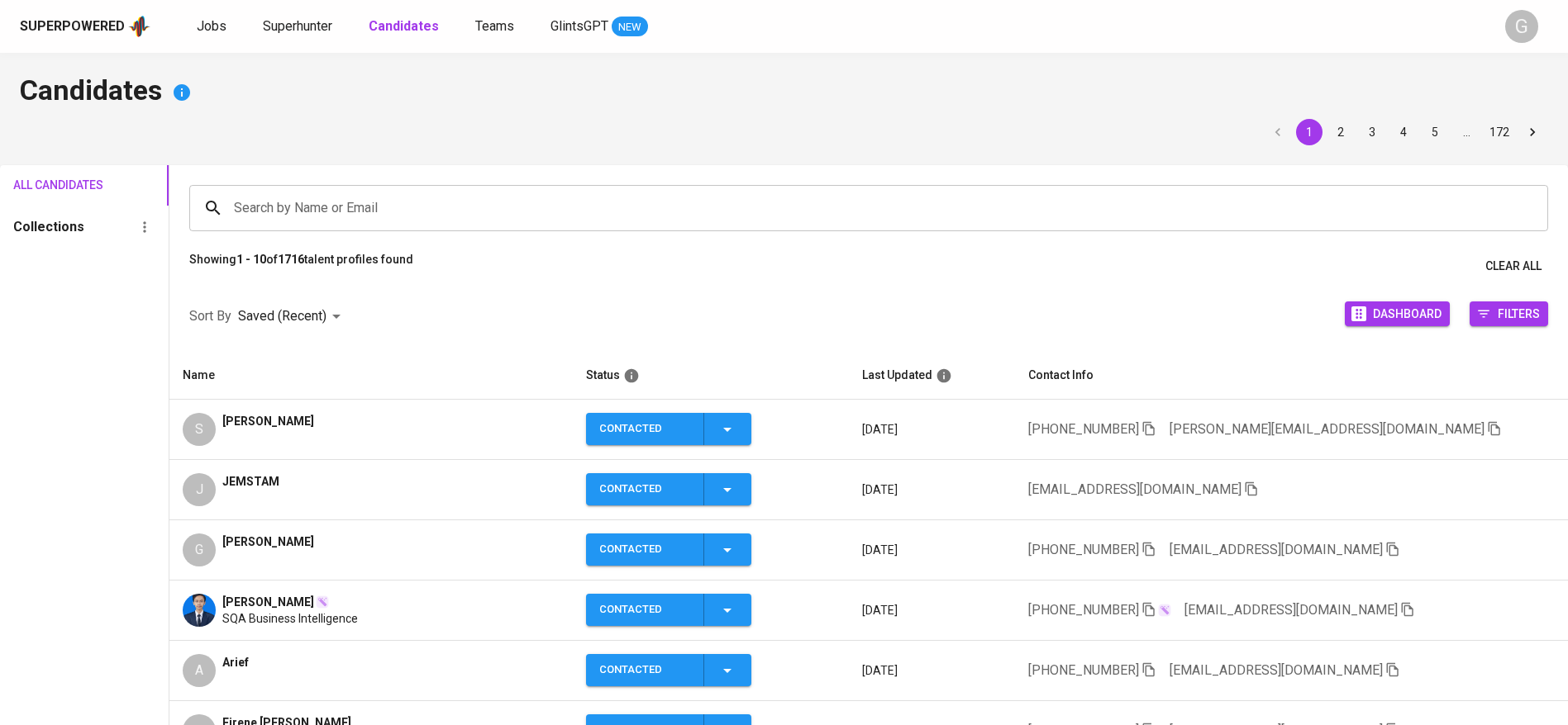
click at [406, 303] on div "Sort By Saved (Recent) DESC Dashboard Filters" at bounding box center [869, 316] width 1398 height 70
click at [263, 112] on div "Candidates 1 2 3 4 5 … 172 All Candidates Collections Search by Name or Email S…" at bounding box center [784, 561] width 1568 height 1016
click at [301, 32] on span "Superhunter" at bounding box center [298, 25] width 69 height 16
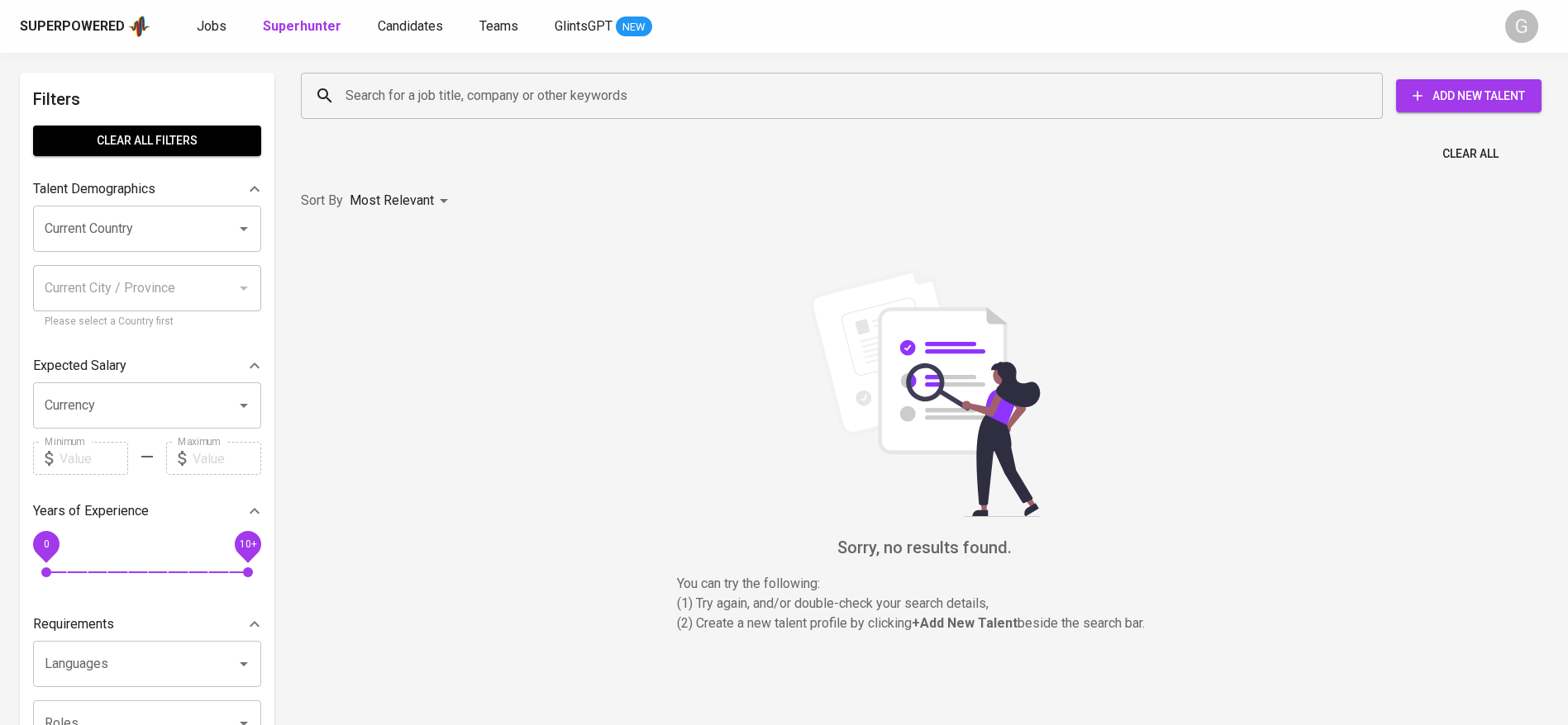
click at [354, 81] on input "Search for a job title, company or other keywords" at bounding box center [846, 96] width 1009 height 32
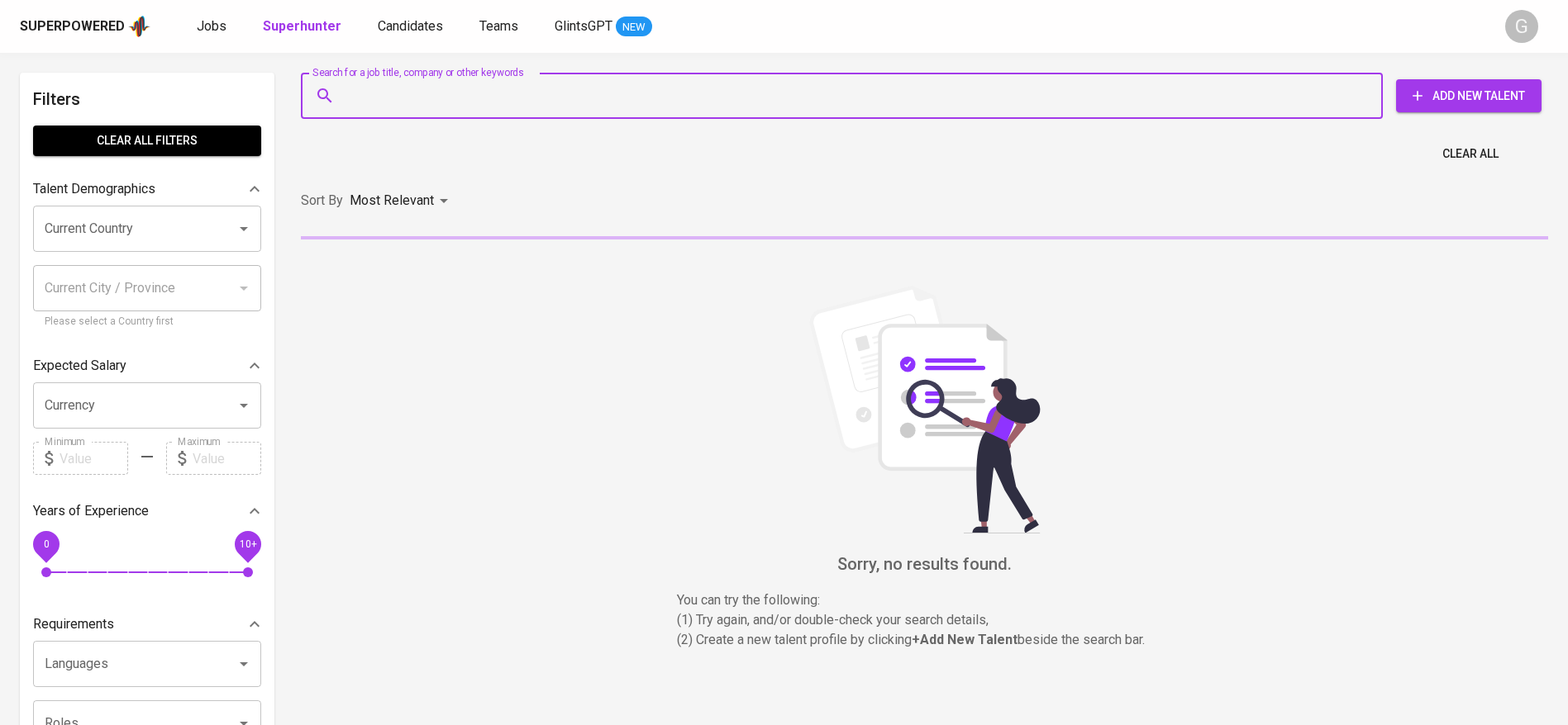
paste input "[EMAIL_ADDRESS][DOMAIN_NAME]"
type input "[EMAIL_ADDRESS][DOMAIN_NAME]"
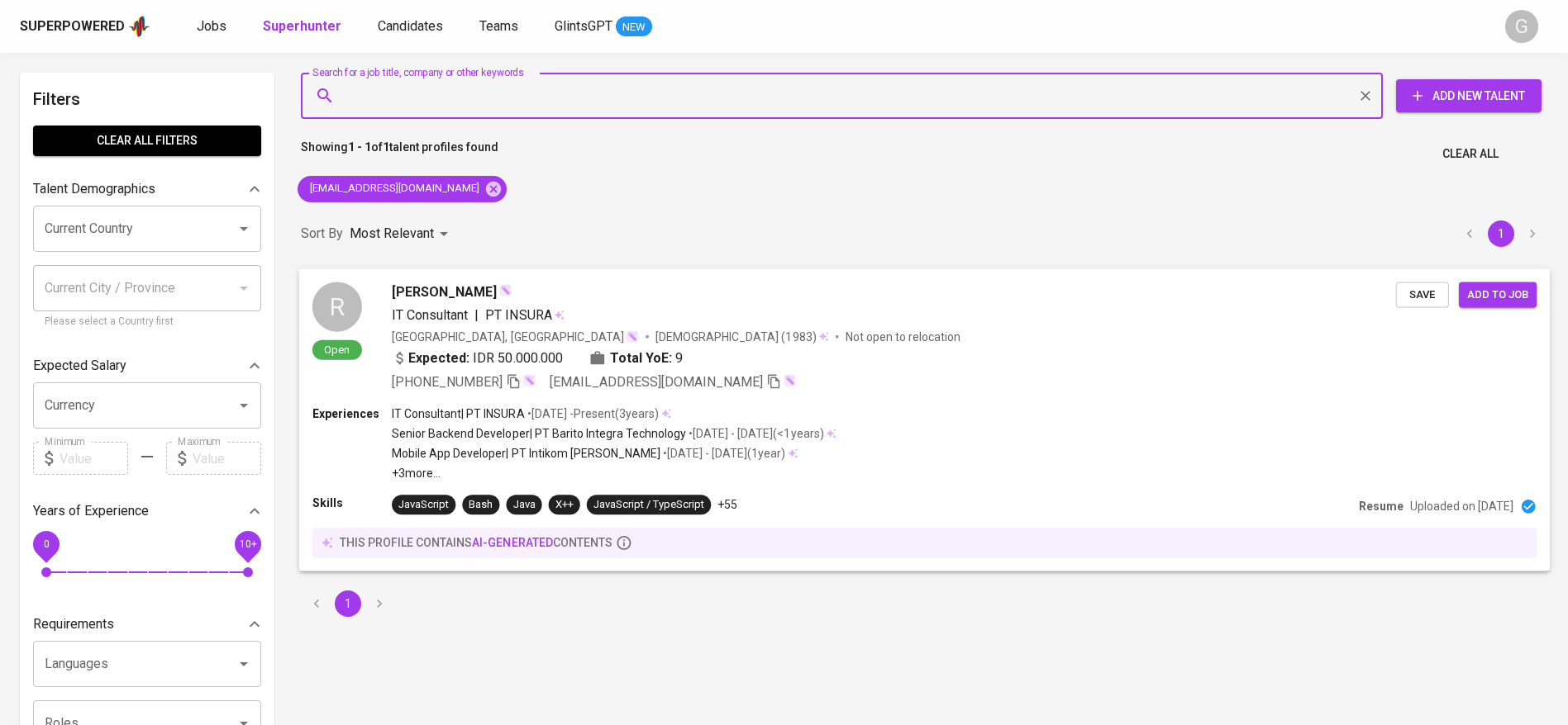
click at [1416, 306] on button "Save" at bounding box center [1421, 294] width 53 height 25
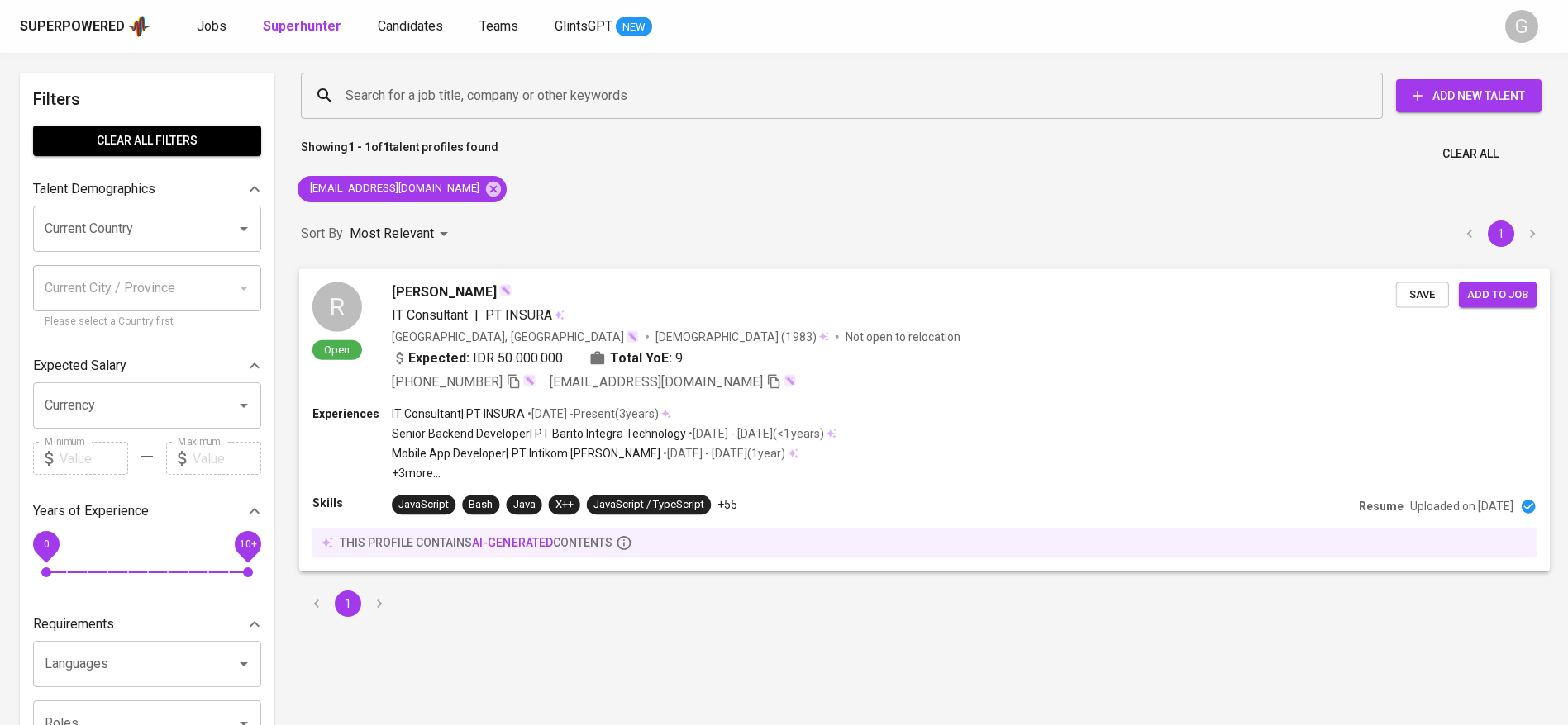
click at [741, 391] on div "+62 821-1383-8502 rdrm41@gmail.com" at bounding box center [894, 381] width 1004 height 20
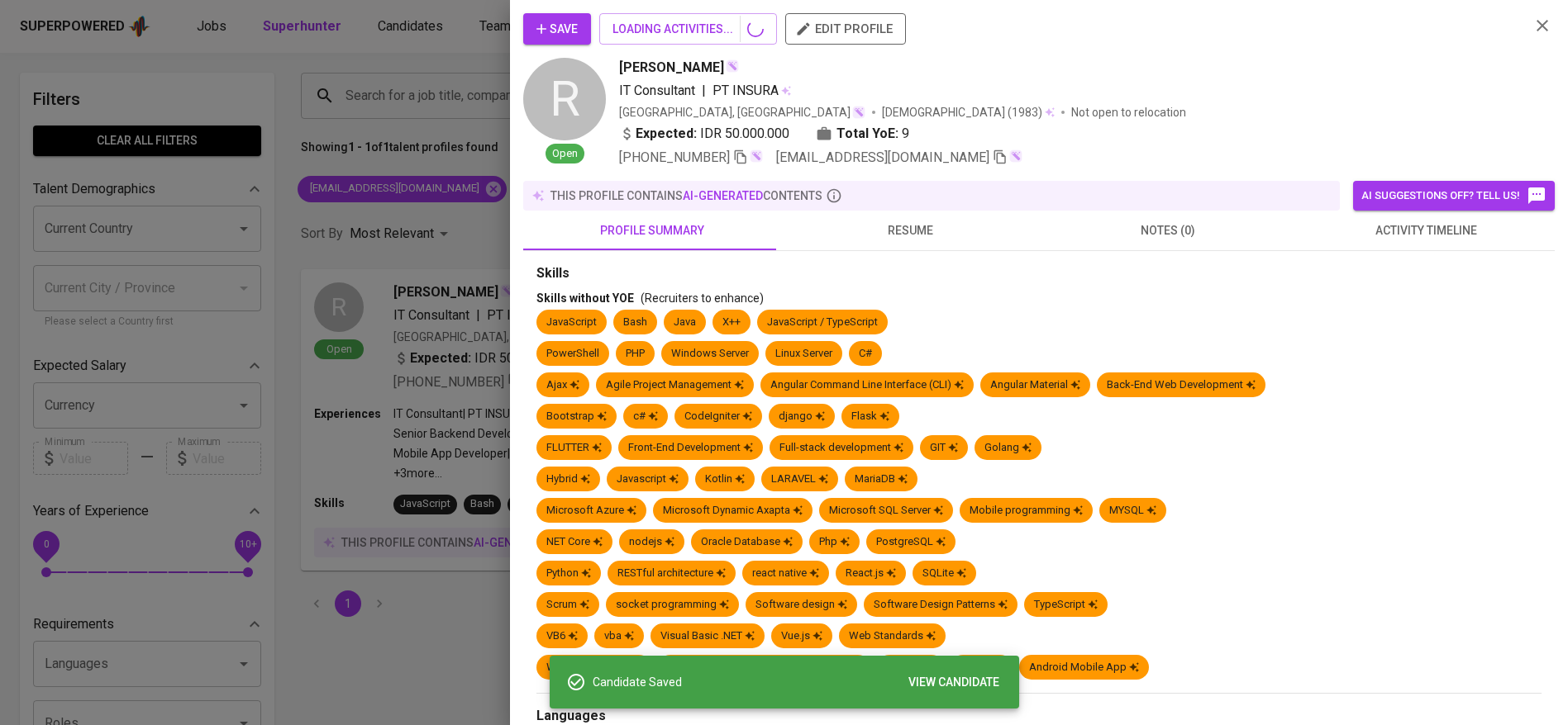
click at [406, 36] on div at bounding box center [784, 362] width 1568 height 725
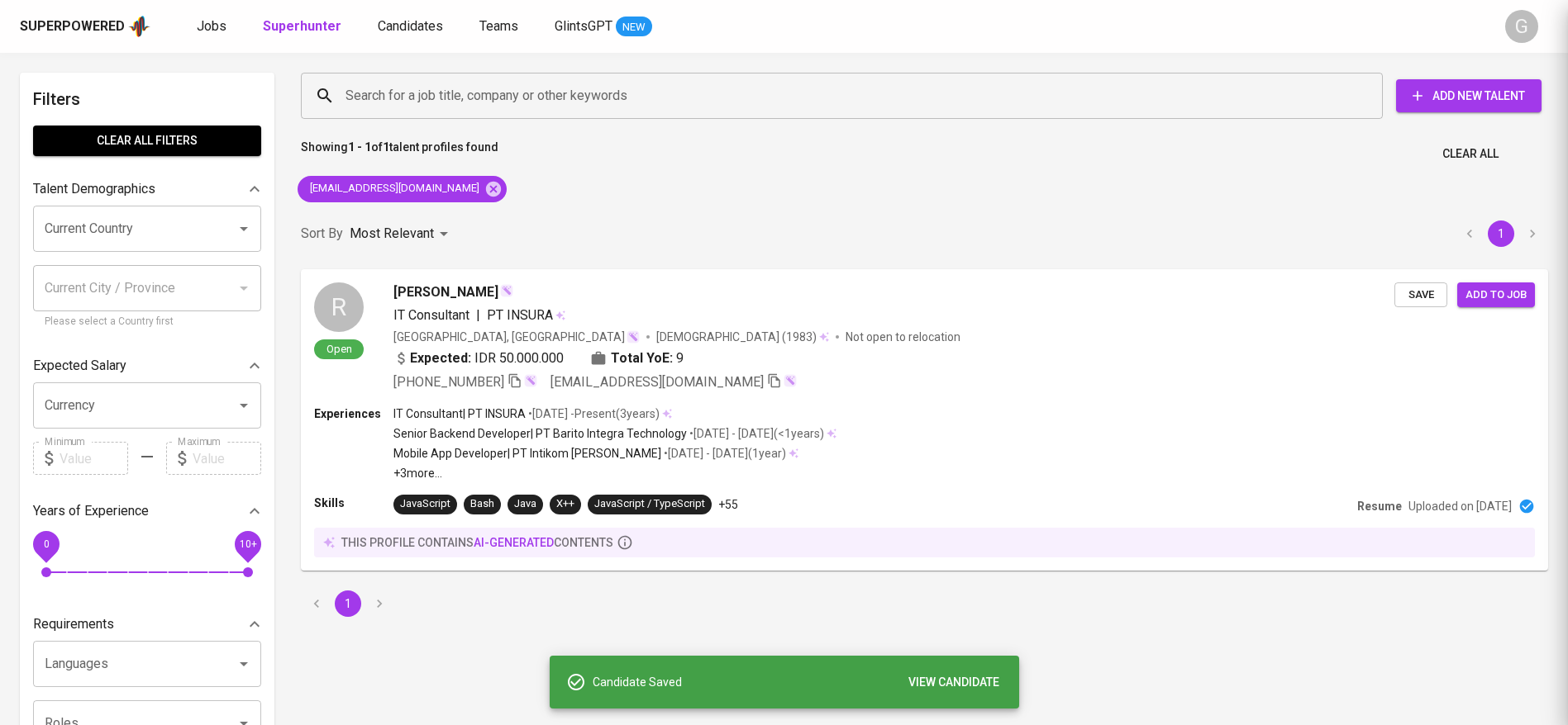
click at [412, 18] on span "Candidates" at bounding box center [411, 25] width 65 height 16
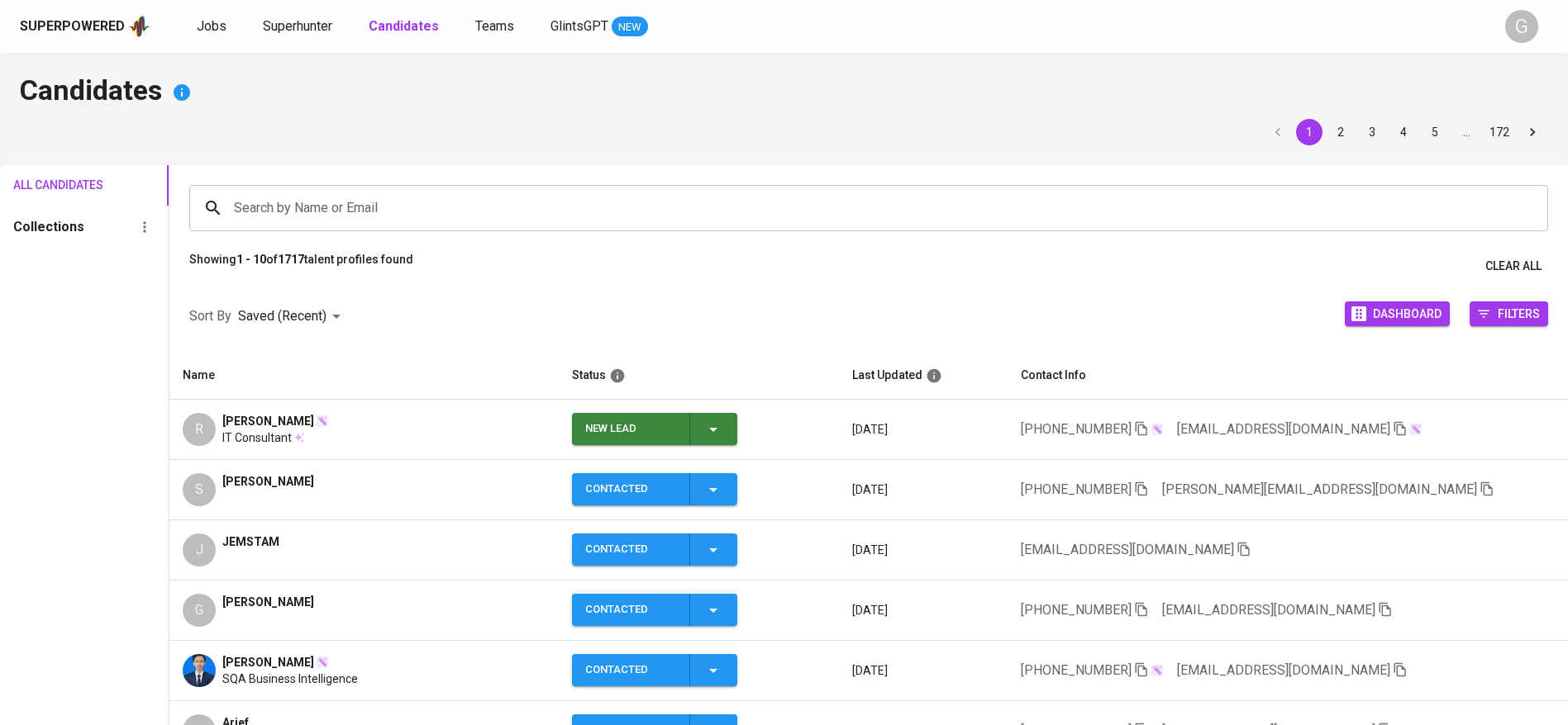
click at [451, 437] on div "R Ruben Djo Radja IT Consultant" at bounding box center [364, 429] width 363 height 33
click at [247, 424] on span "[PERSON_NAME]" at bounding box center [268, 422] width 91 height 17
click at [433, 433] on div "R Ruben Djo Radja IT Consultant" at bounding box center [364, 429] width 363 height 33
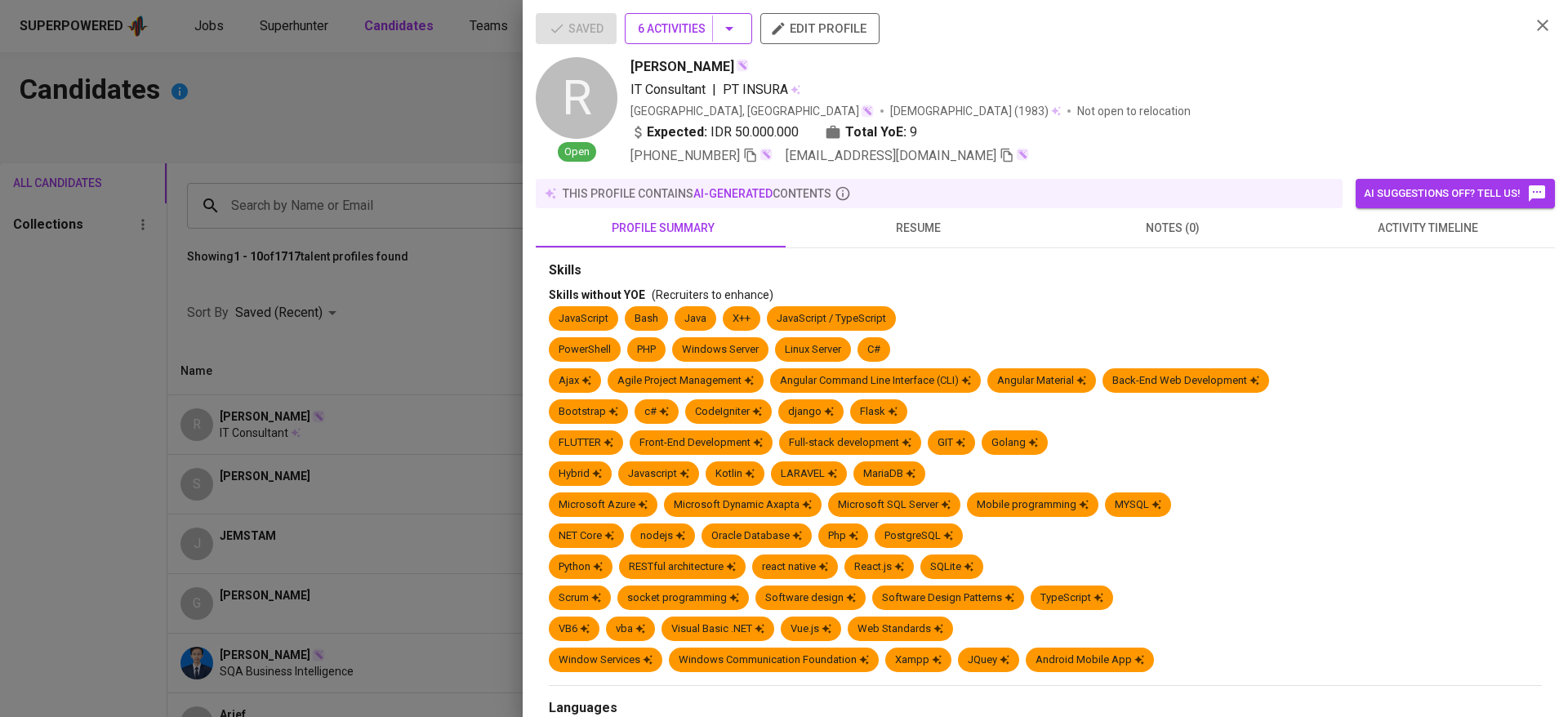
click at [663, 24] on span "6 Activities" at bounding box center [688, 29] width 101 height 20
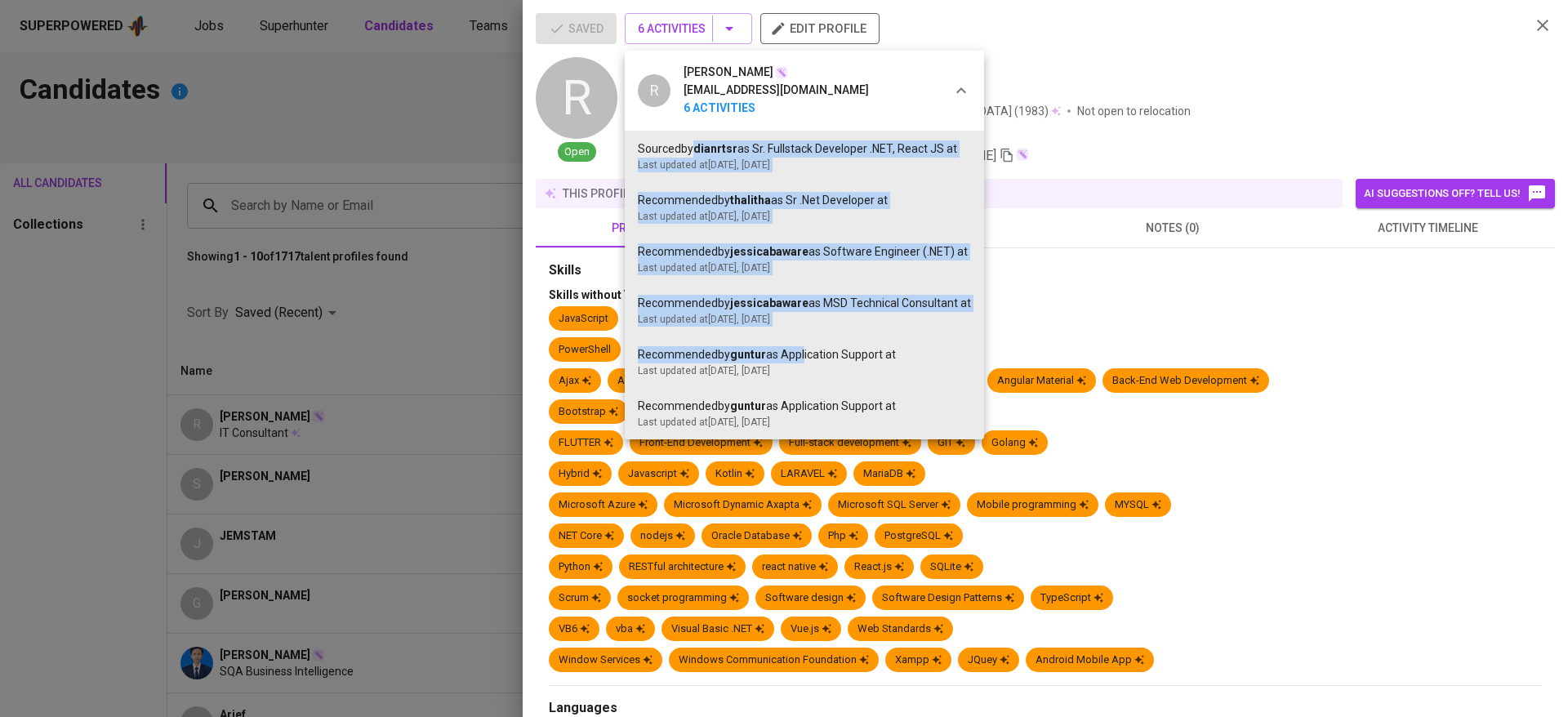
drag, startPoint x: 696, startPoint y: 144, endPoint x: 802, endPoint y: 396, distance: 273.4
click at [803, 353] on ul "Sourced by dianrtsr as Sr. Fullstack Developer .NET, React JS at Last updated a…" at bounding box center [804, 285] width 360 height 309
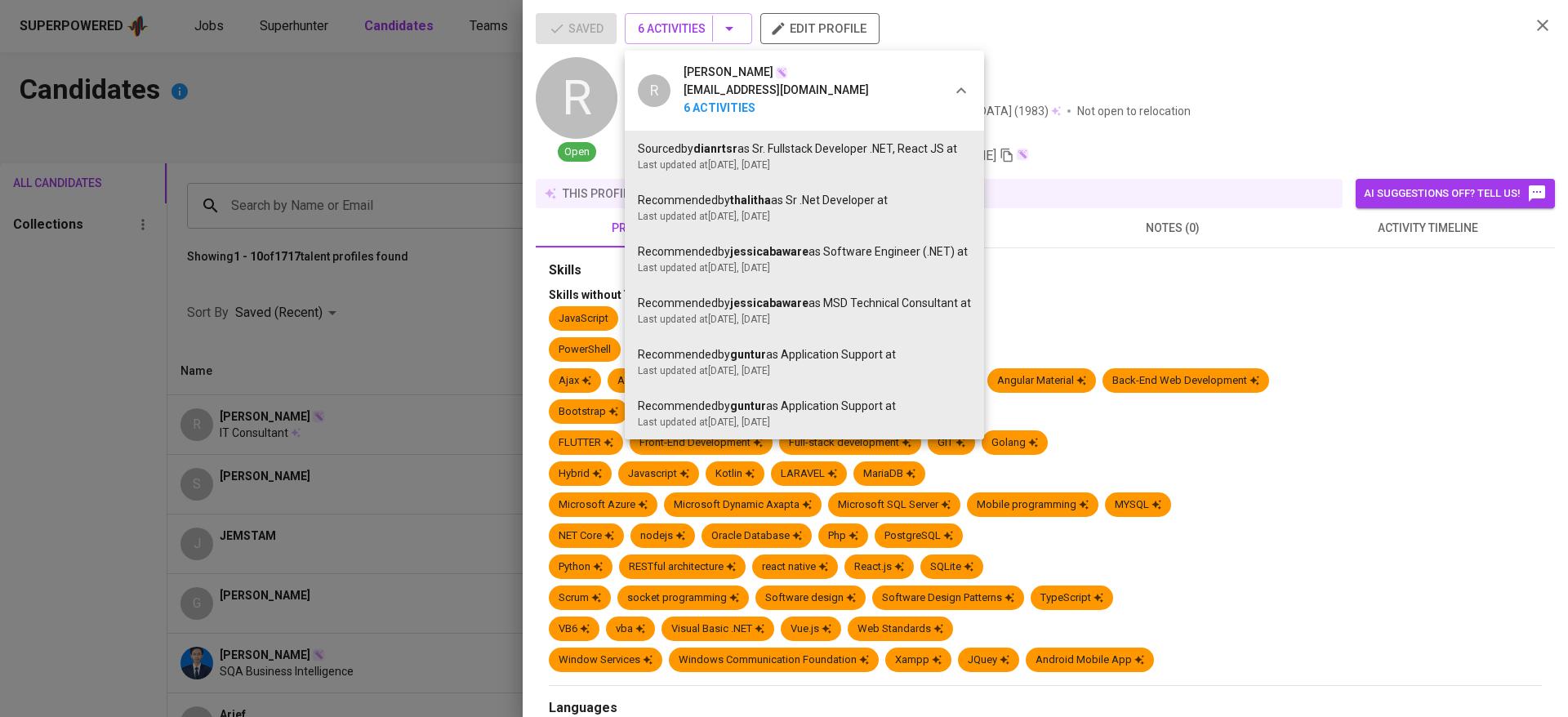
click at [802, 396] on li "Recommended by guntur as Application Support at Last updated at Oct 19, 2021 , …" at bounding box center [804, 414] width 360 height 52
click at [501, 165] on div at bounding box center [784, 358] width 1568 height 717
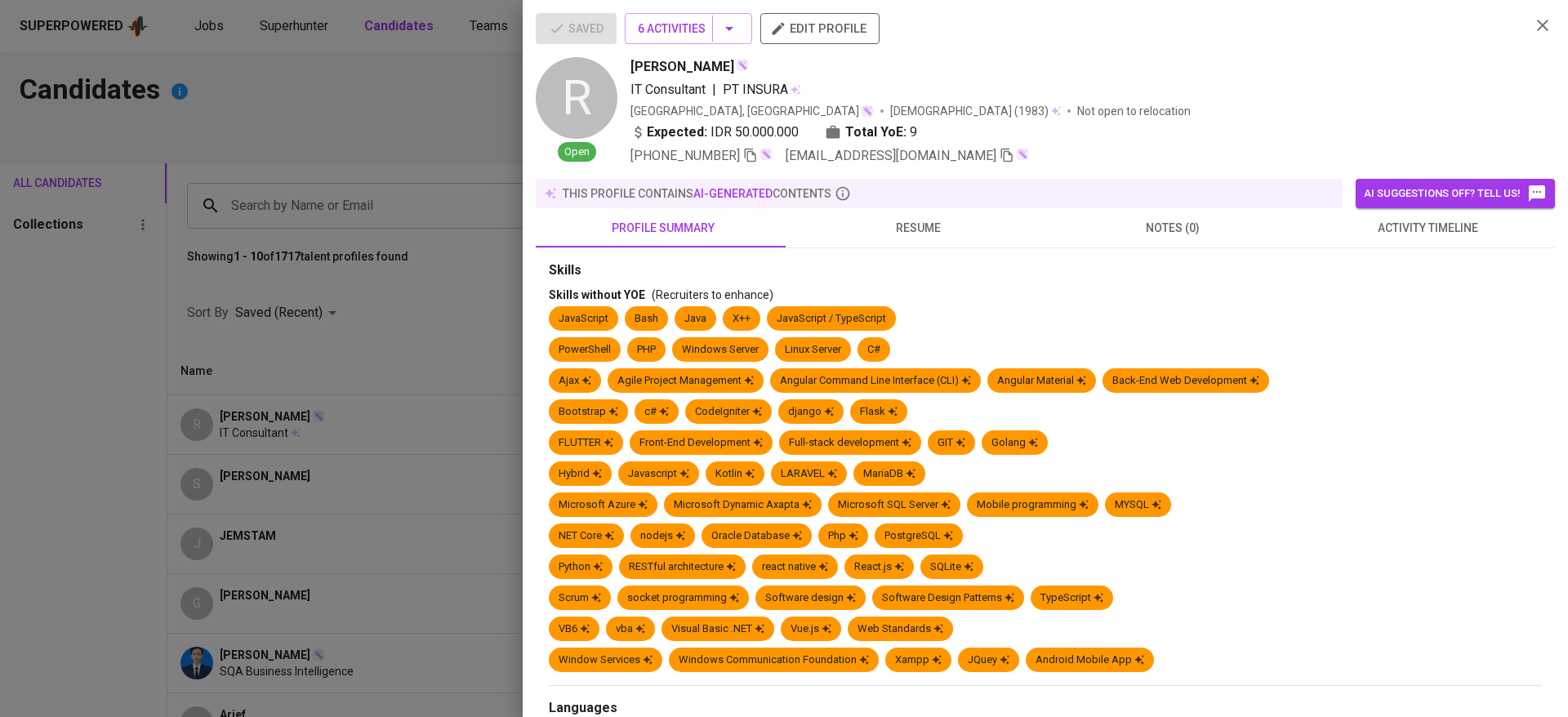
click at [310, 268] on div at bounding box center [784, 358] width 1568 height 717
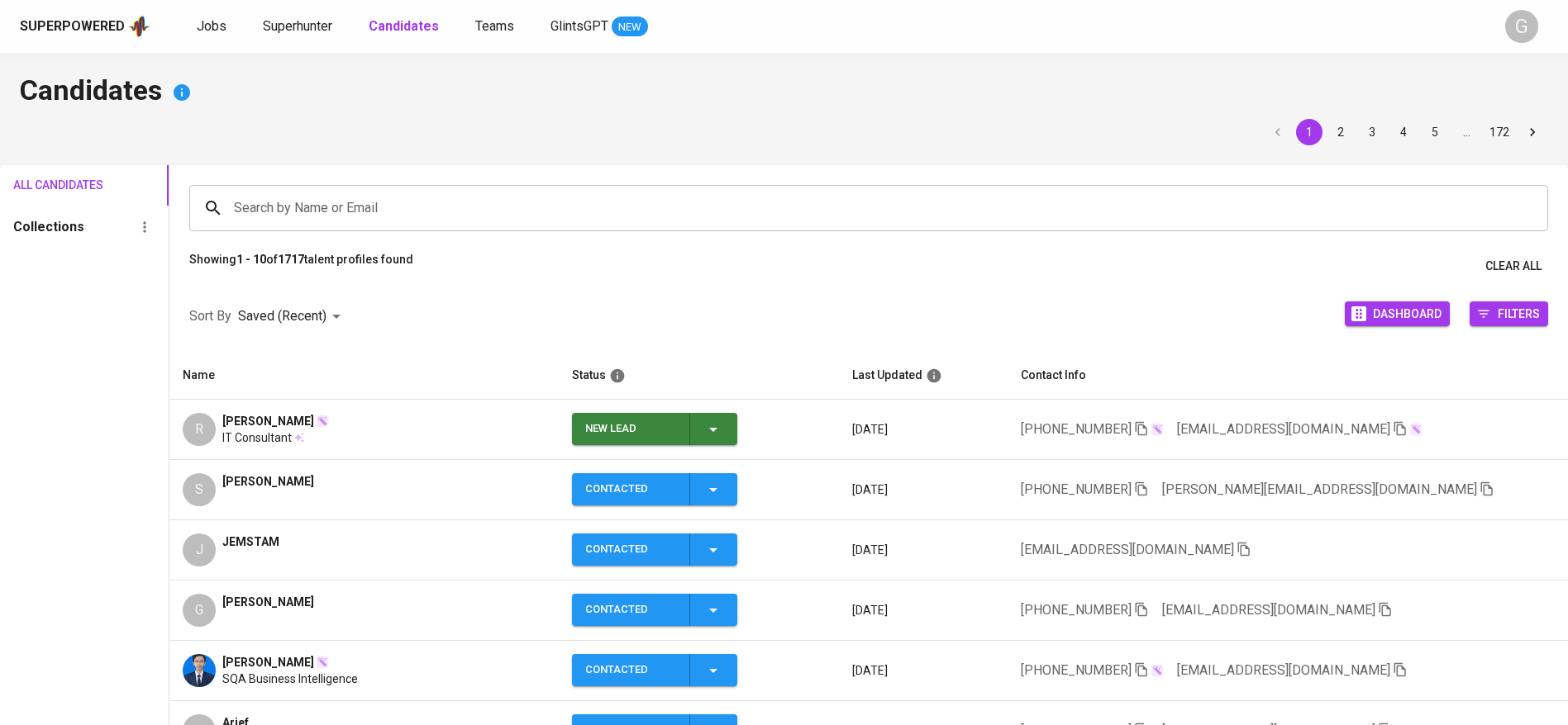
click at [717, 430] on icon "button" at bounding box center [712, 429] width 20 height 20
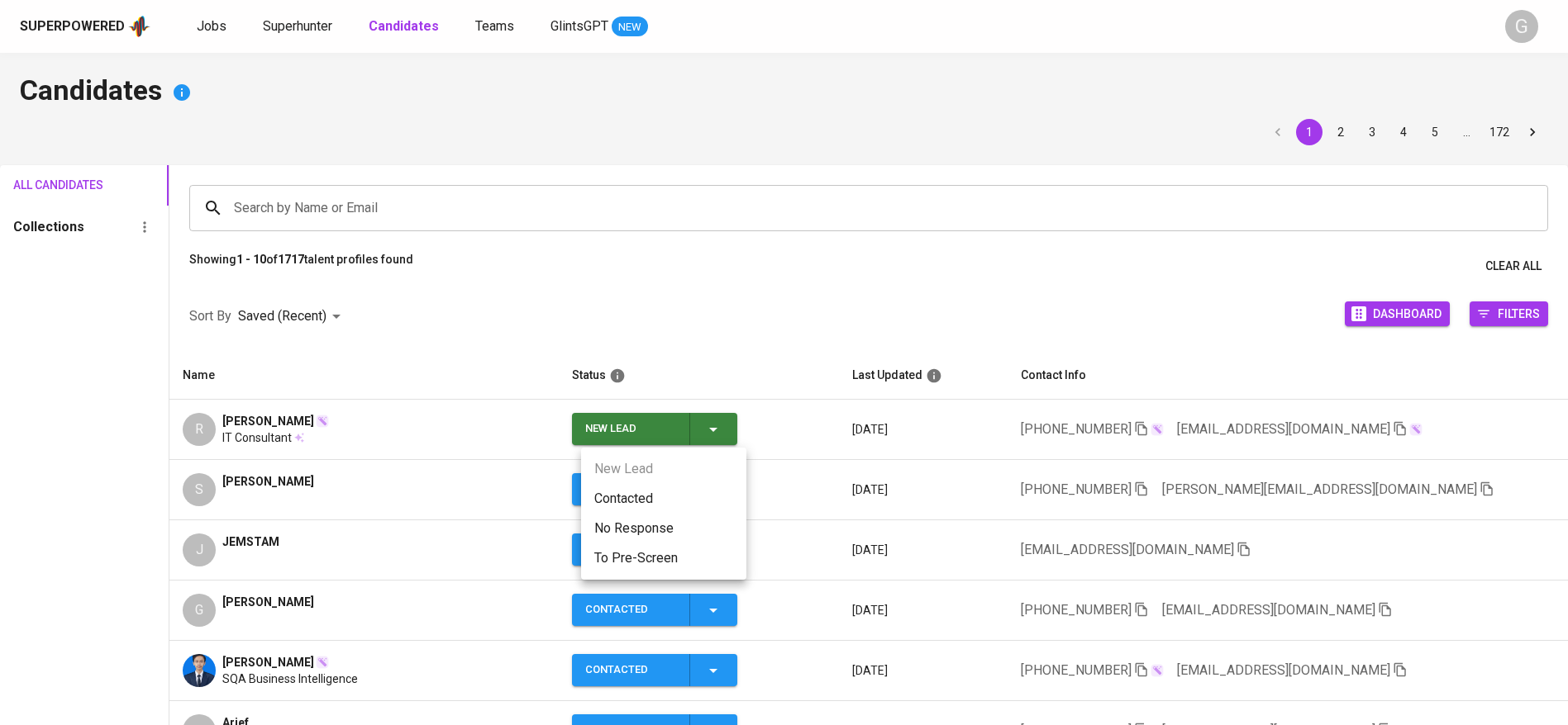
click at [692, 494] on li "Contacted" at bounding box center [663, 499] width 165 height 30
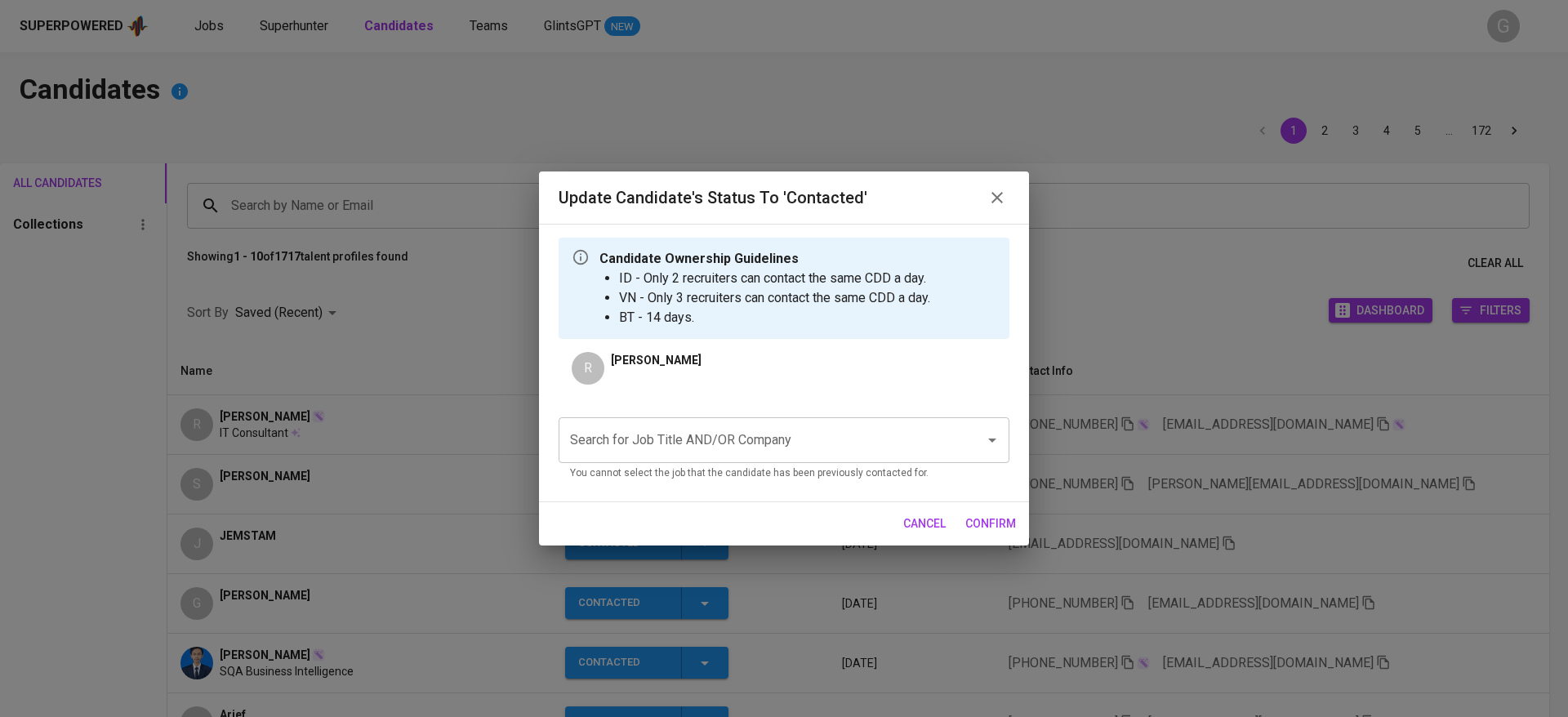
click at [808, 459] on div "Search for Job Title AND/OR Company" at bounding box center [784, 440] width 451 height 46
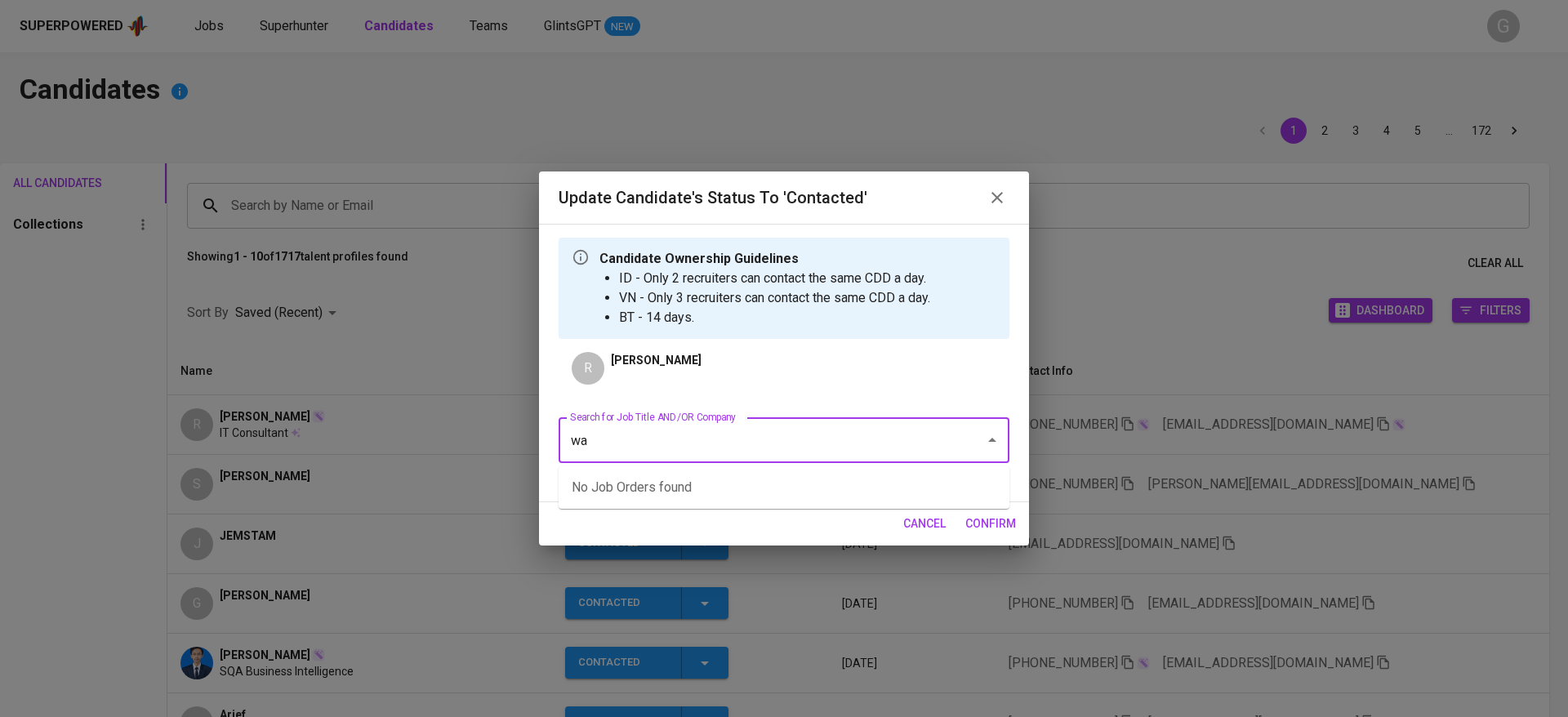
type input "w"
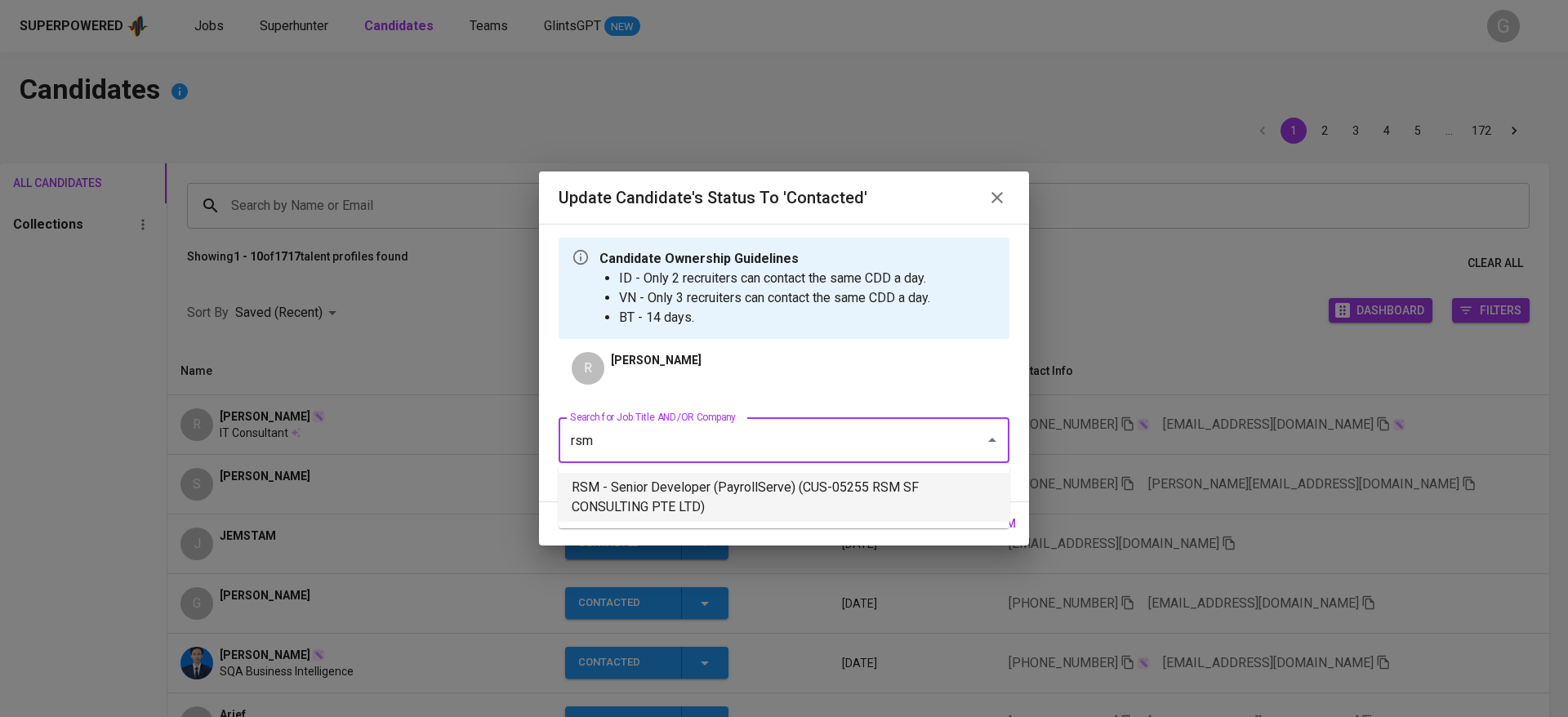
click at [886, 481] on li "RSM - Senior Developer (PayrollServe) (CUS-05255 RSM SF CONSULTING PTE LTD)" at bounding box center [784, 497] width 451 height 49
type input "rsm"
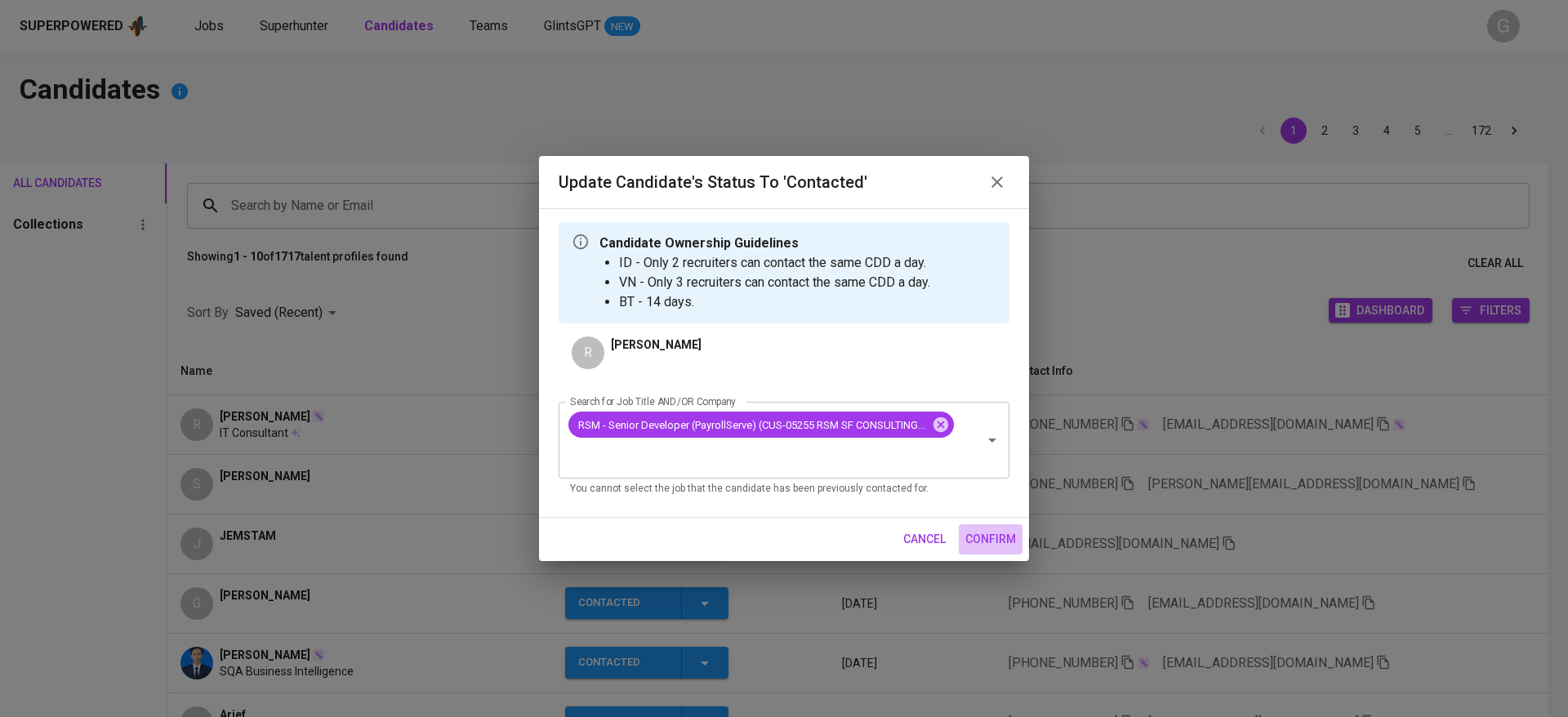
click at [1000, 548] on span "confirm" at bounding box center [991, 540] width 51 height 20
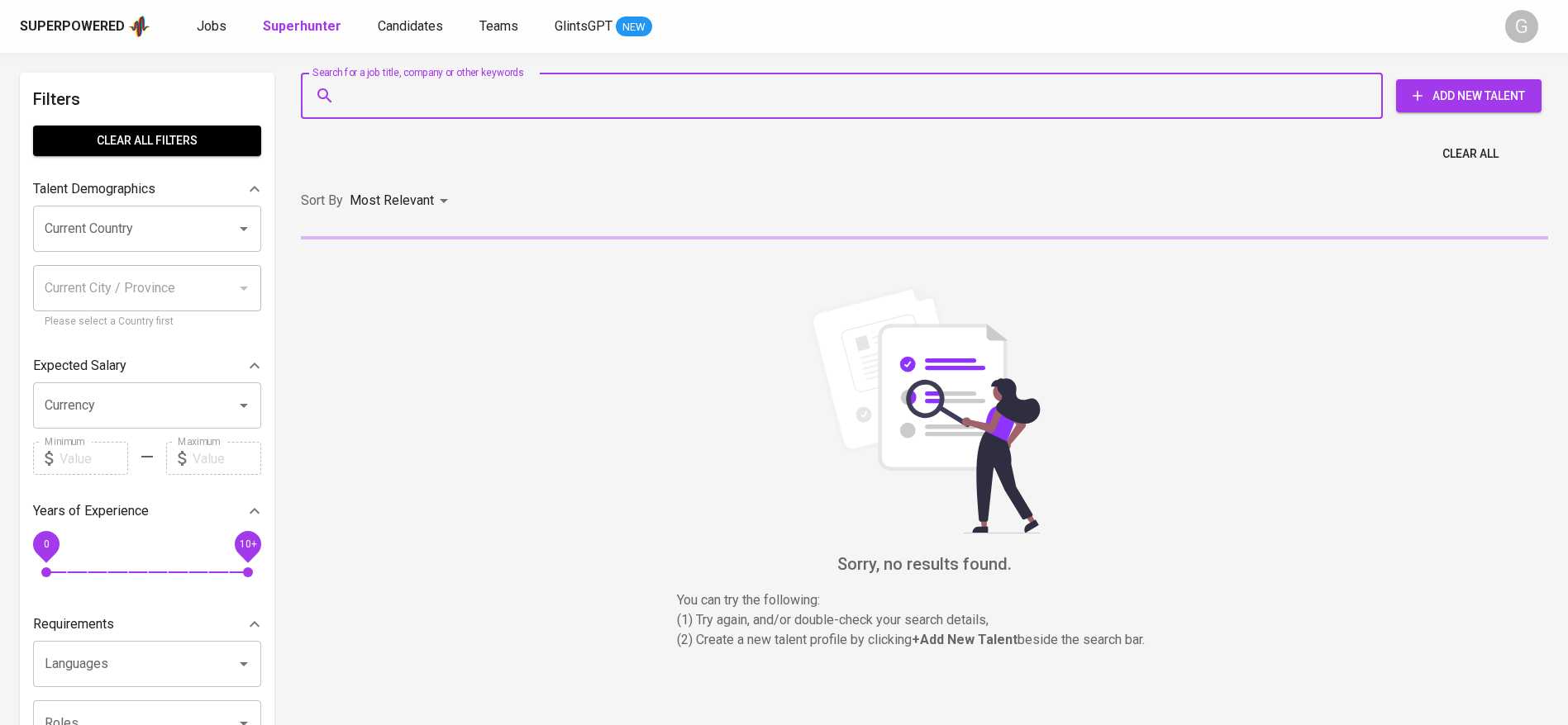
click at [416, 104] on input "Search for a job title, company or other keywords" at bounding box center [846, 96] width 1009 height 32
paste input "anregapan@gmail.com"
type input "anregapan@gmail.com"
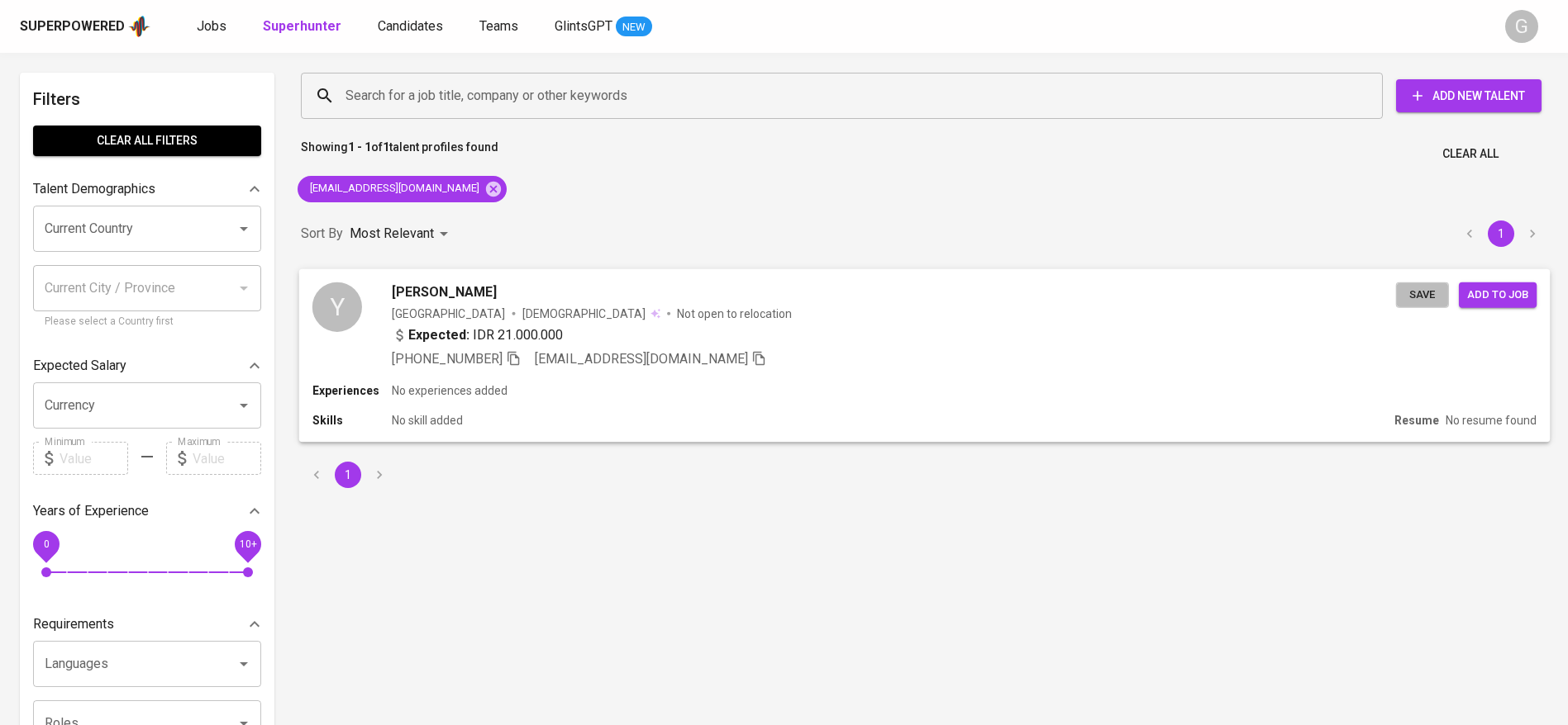
click at [1432, 291] on span "Save" at bounding box center [1421, 294] width 36 height 19
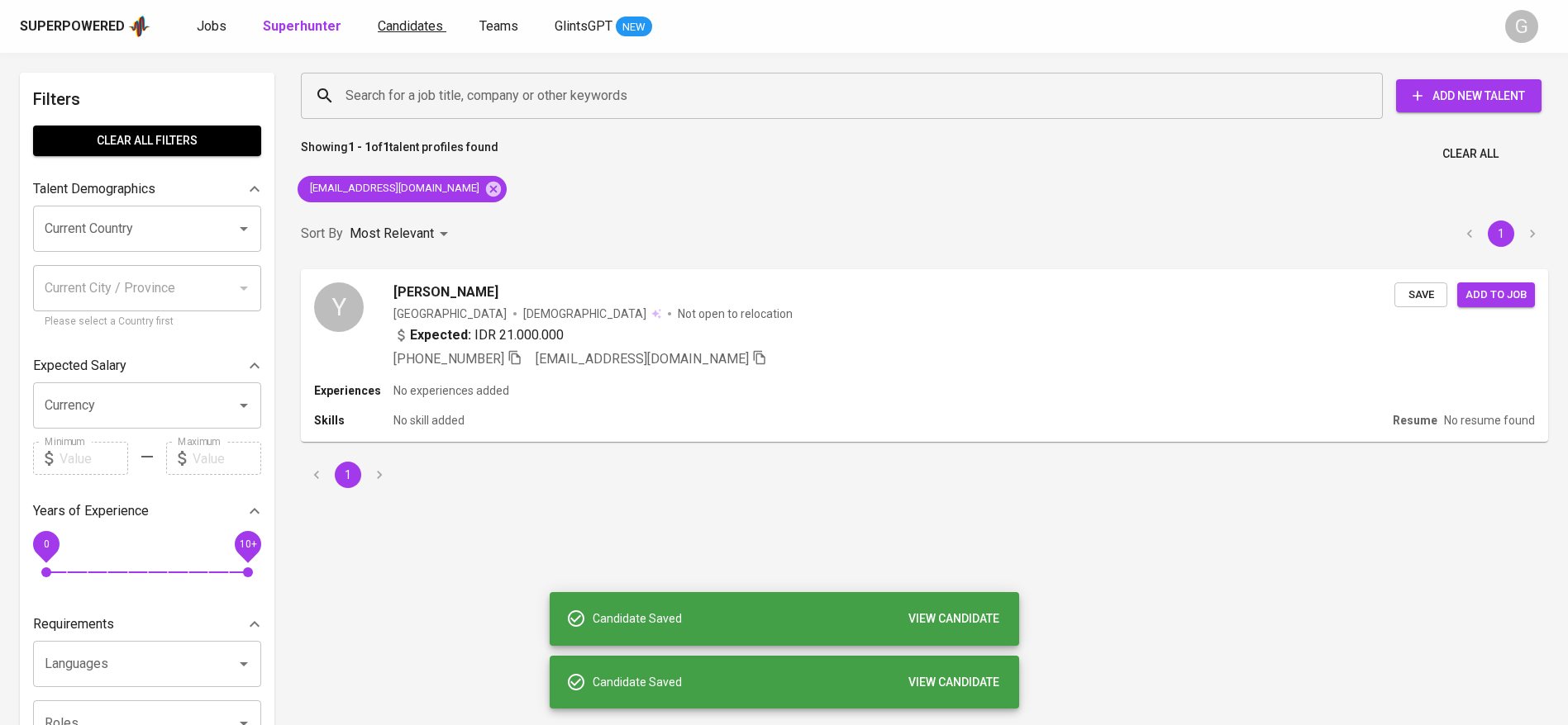
click at [406, 21] on span "Candidates" at bounding box center [411, 25] width 65 height 16
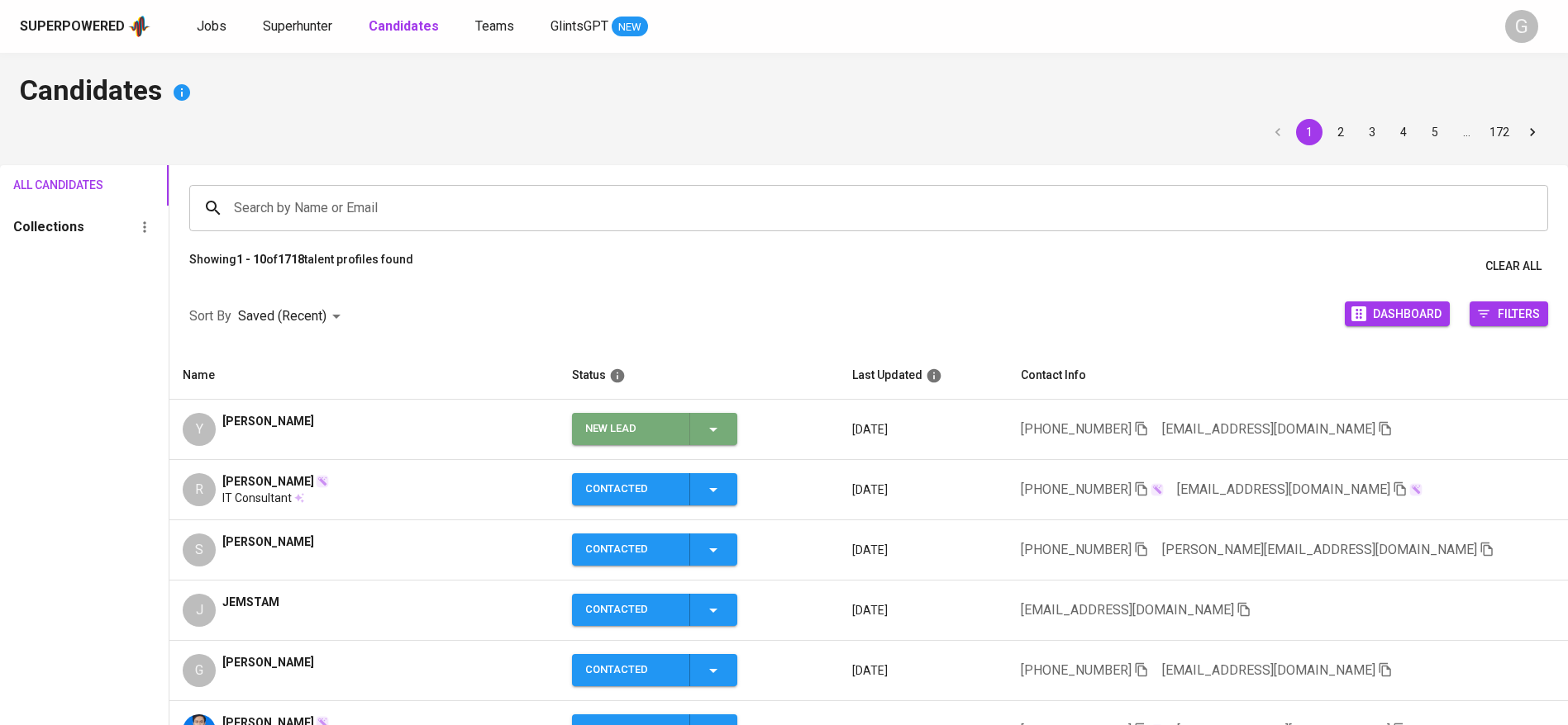
drag, startPoint x: 738, startPoint y: 432, endPoint x: 730, endPoint y: 433, distance: 8.1
click at [730, 433] on span "New Lead" at bounding box center [654, 429] width 152 height 33
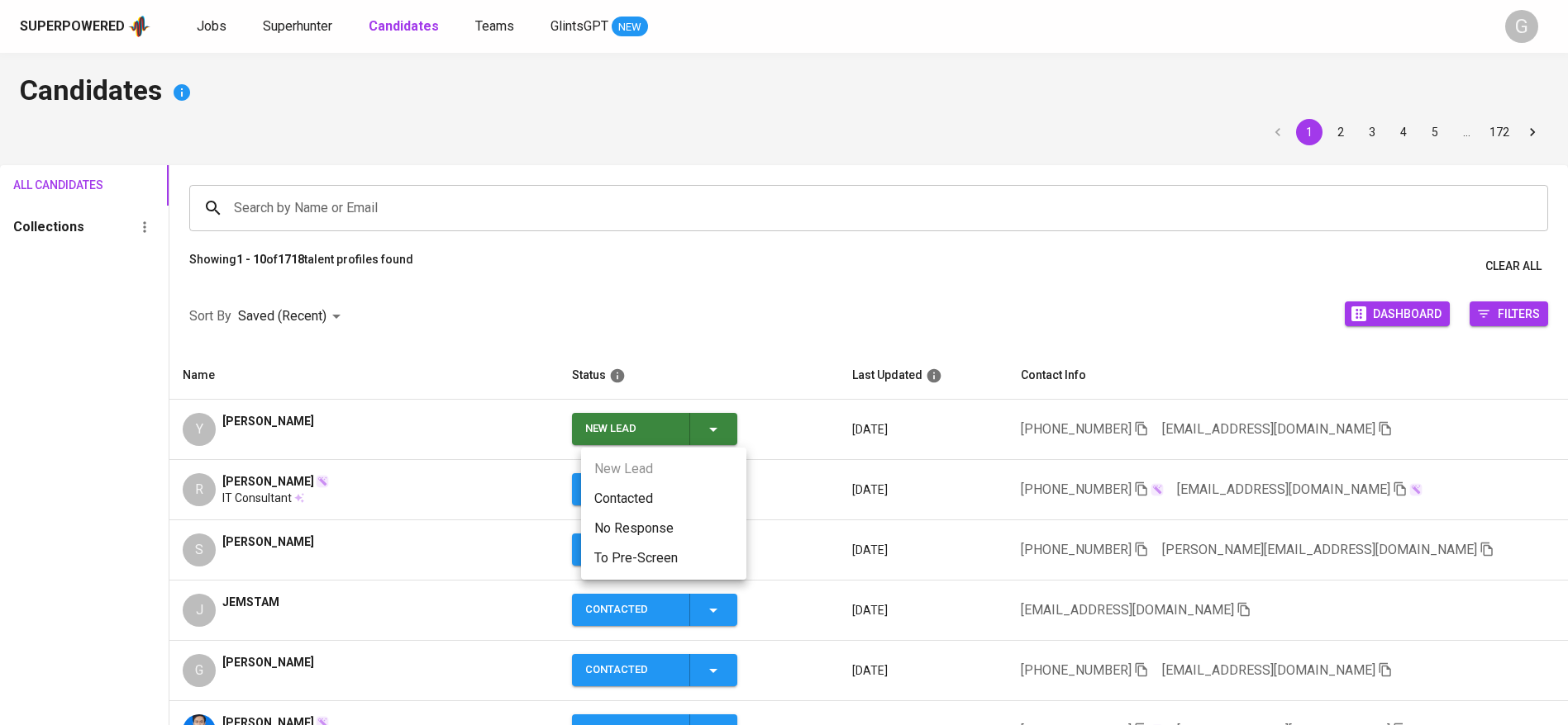
click at [641, 490] on li "Contacted" at bounding box center [663, 499] width 165 height 30
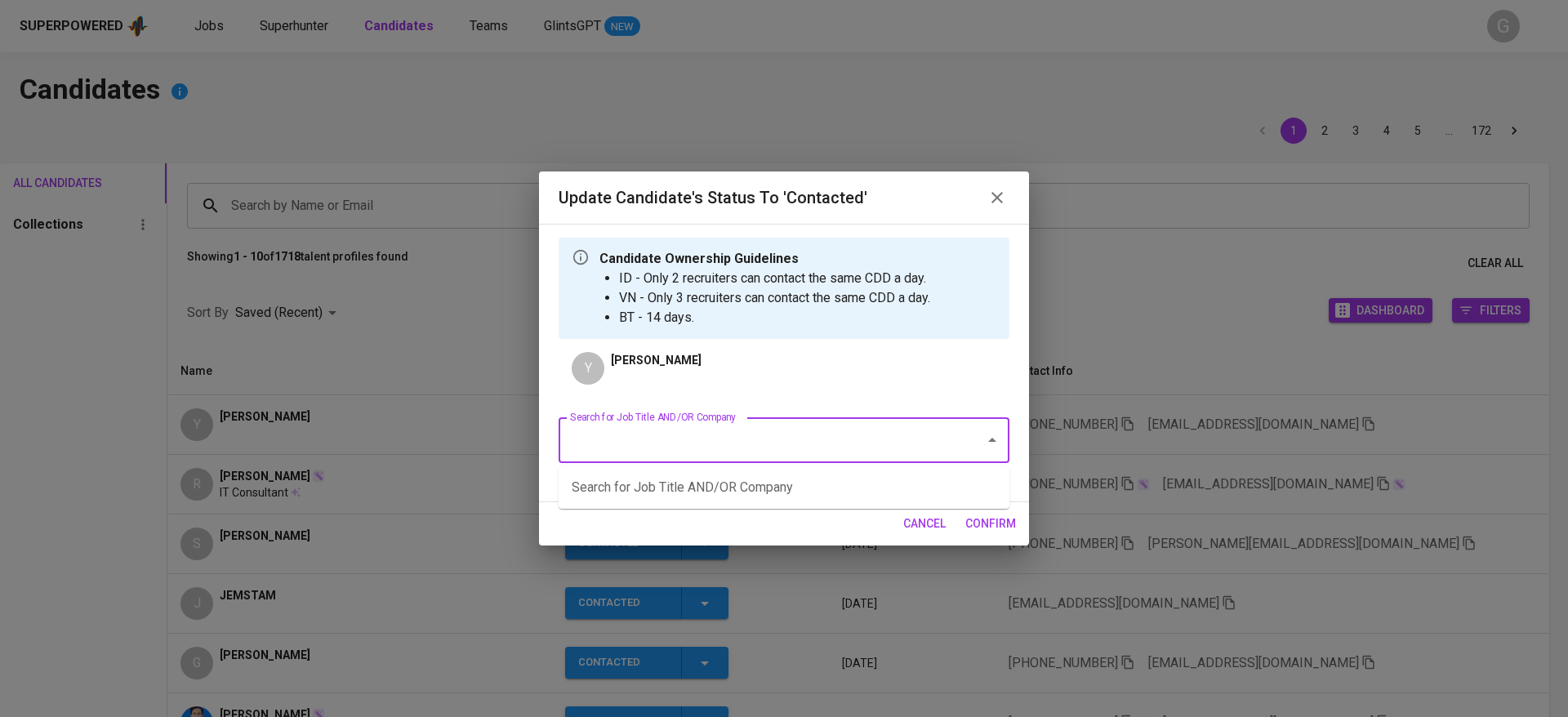
click at [693, 446] on input "Search for Job Title AND/OR Company" at bounding box center [761, 440] width 390 height 31
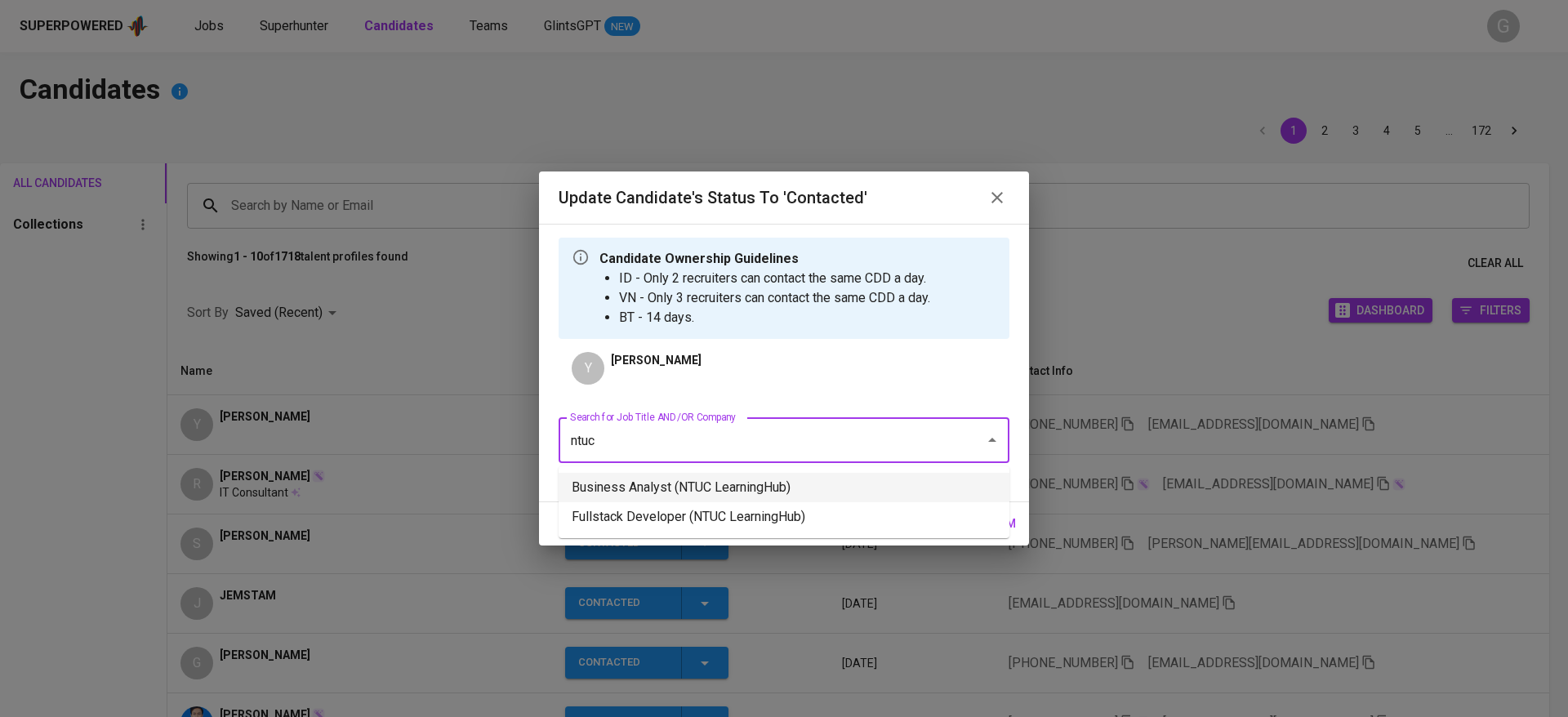
click at [616, 489] on li "Business Analyst (NTUC LearningHub)" at bounding box center [784, 488] width 451 height 30
type input "ntuc"
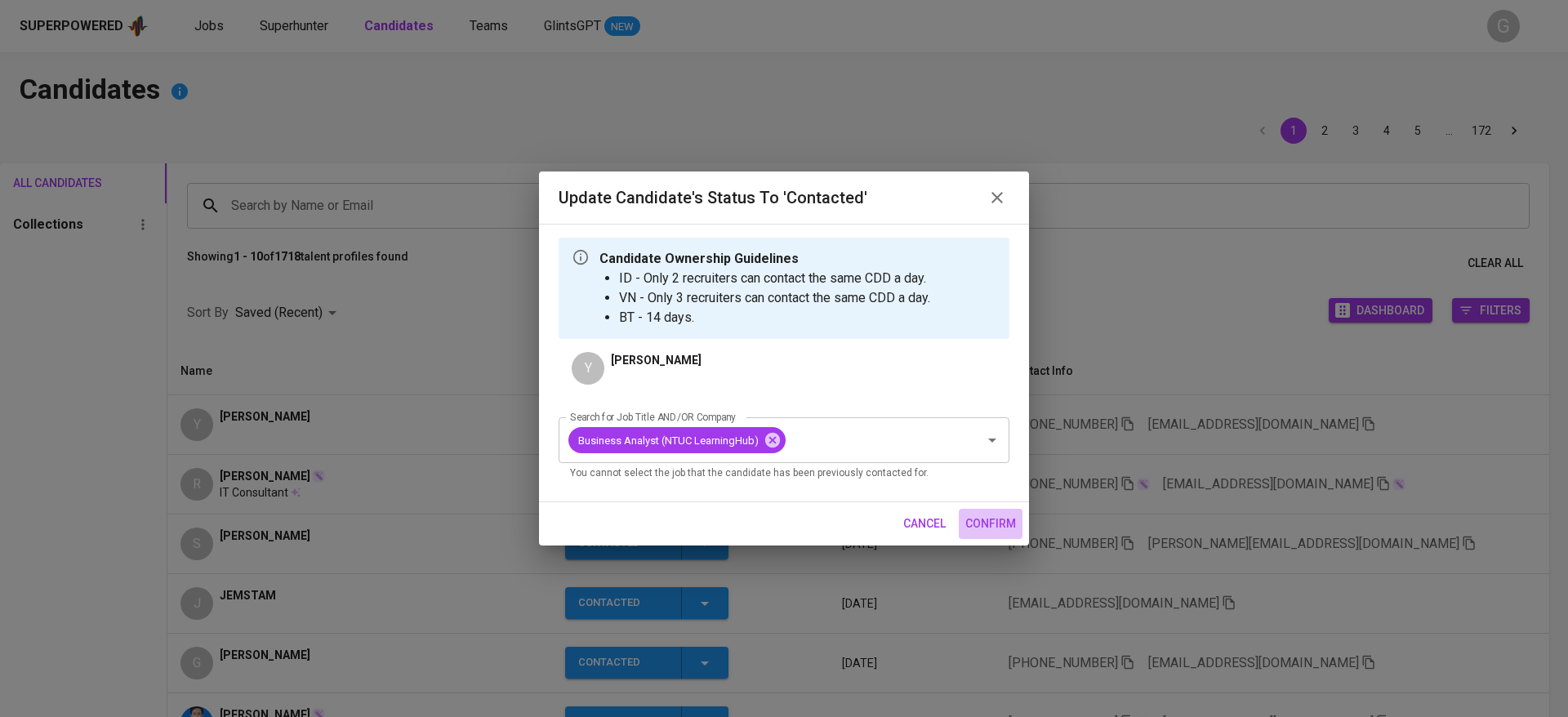
click at [1001, 521] on span "confirm" at bounding box center [991, 524] width 51 height 20
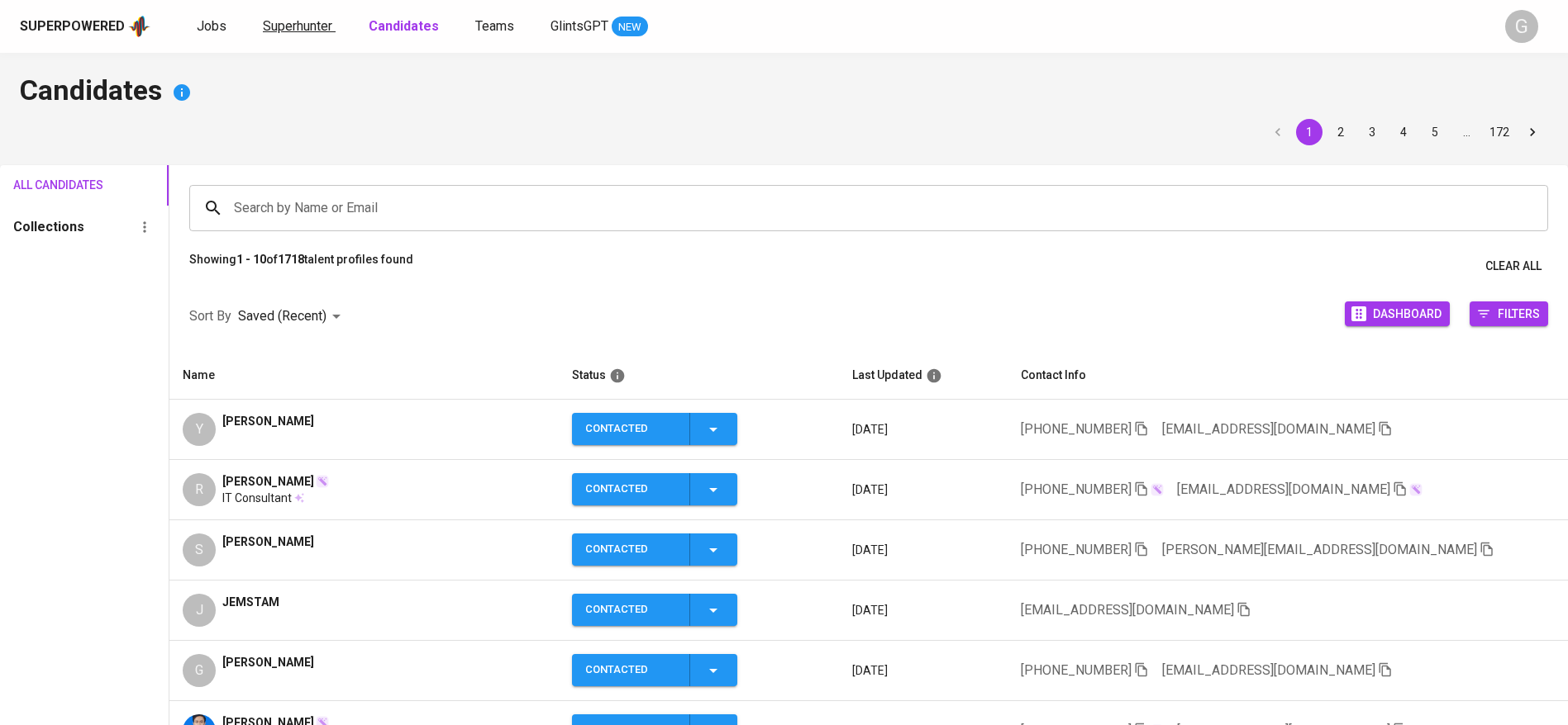
click at [291, 25] on span "Superhunter" at bounding box center [298, 25] width 69 height 16
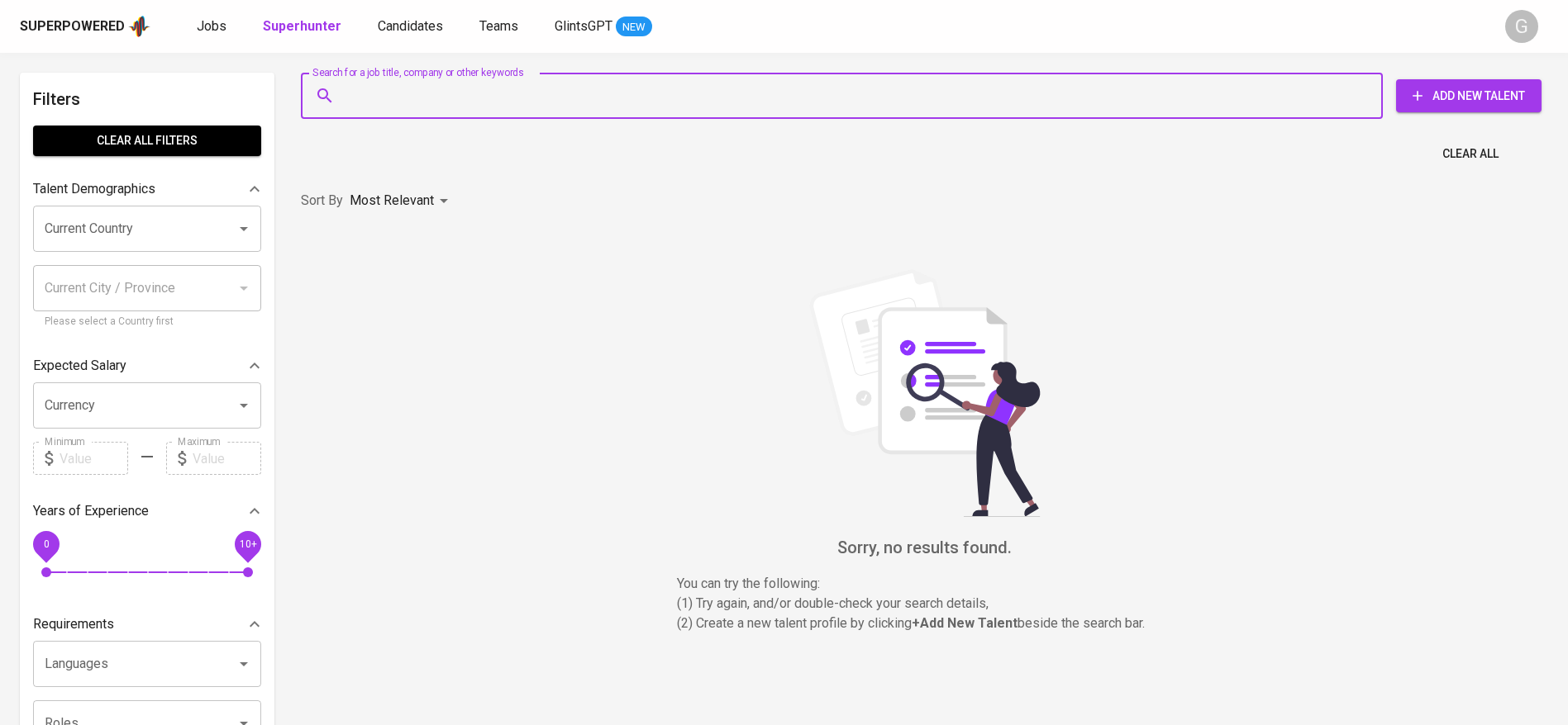
click at [443, 101] on input "Search for a job title, company or other keywords" at bounding box center [846, 96] width 1009 height 32
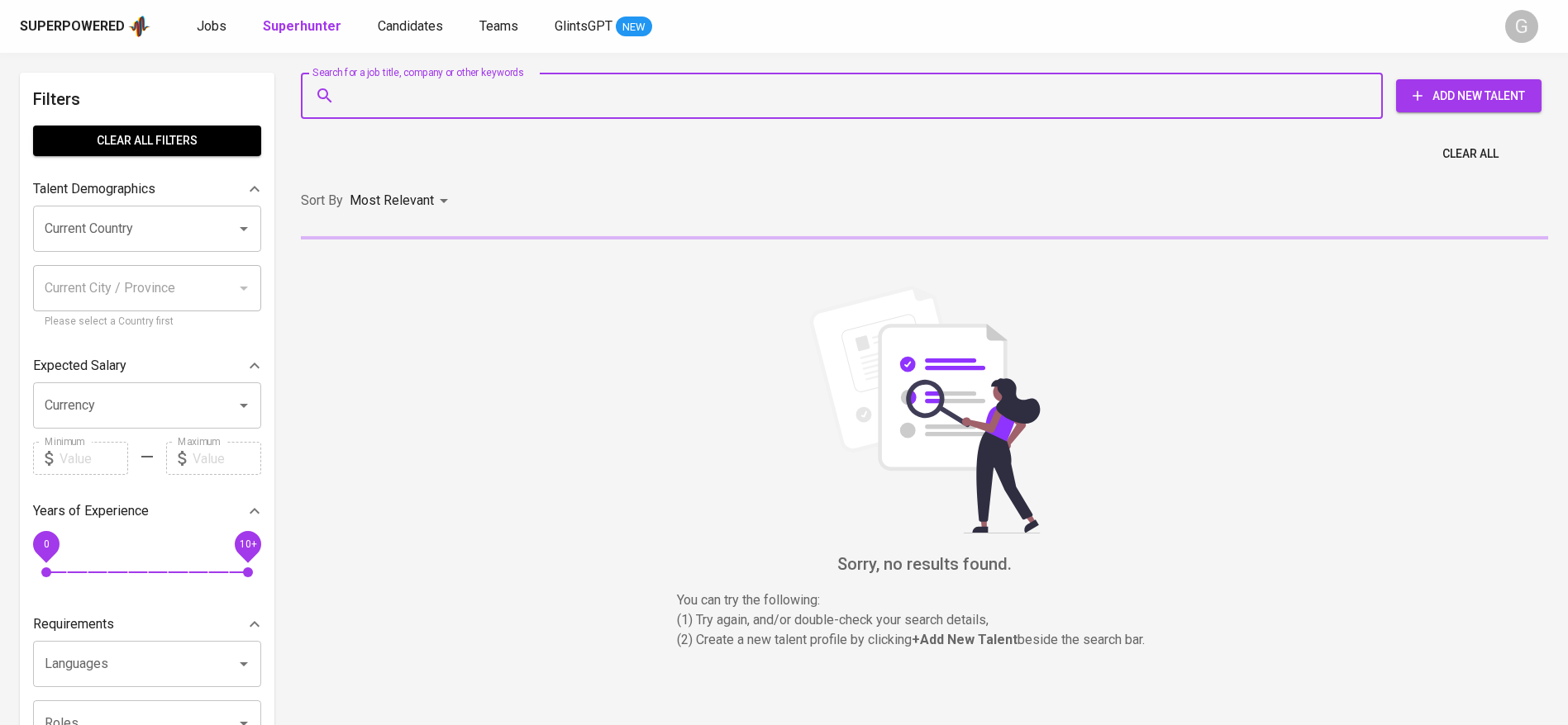
paste input "[EMAIL_ADDRESS][DOMAIN_NAME]"
type input "[EMAIL_ADDRESS][DOMAIN_NAME]"
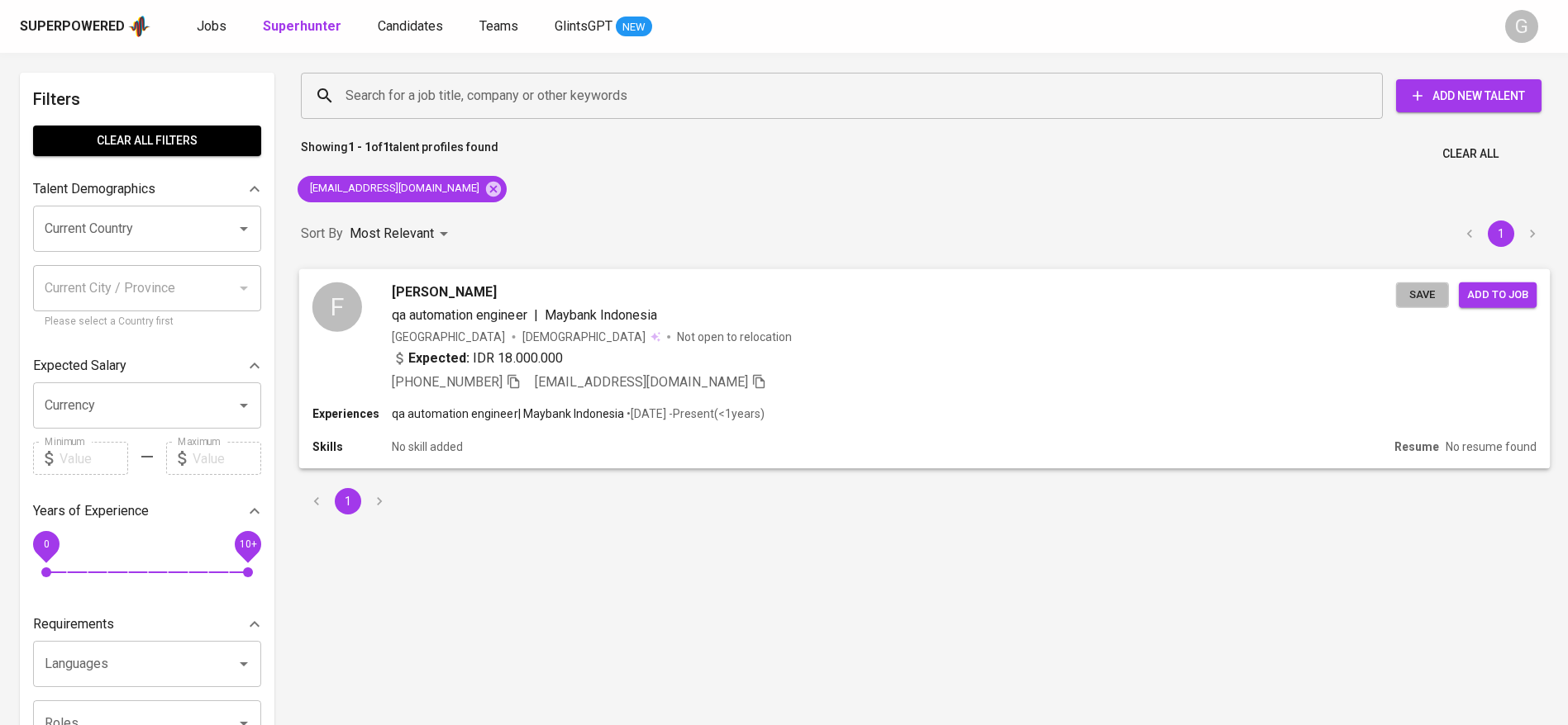
click at [1417, 286] on span "Save" at bounding box center [1421, 294] width 36 height 19
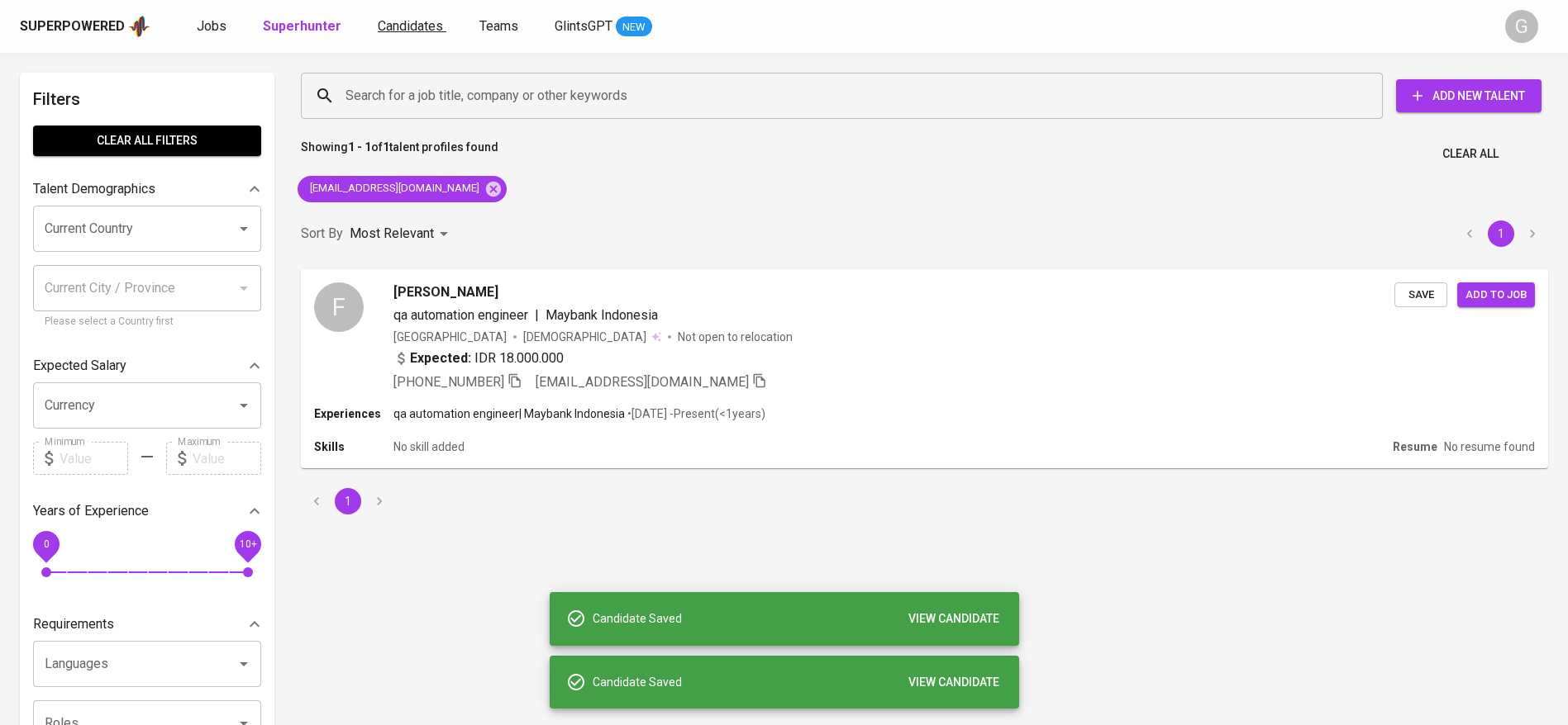
click at [401, 20] on span "Candidates" at bounding box center [411, 25] width 65 height 16
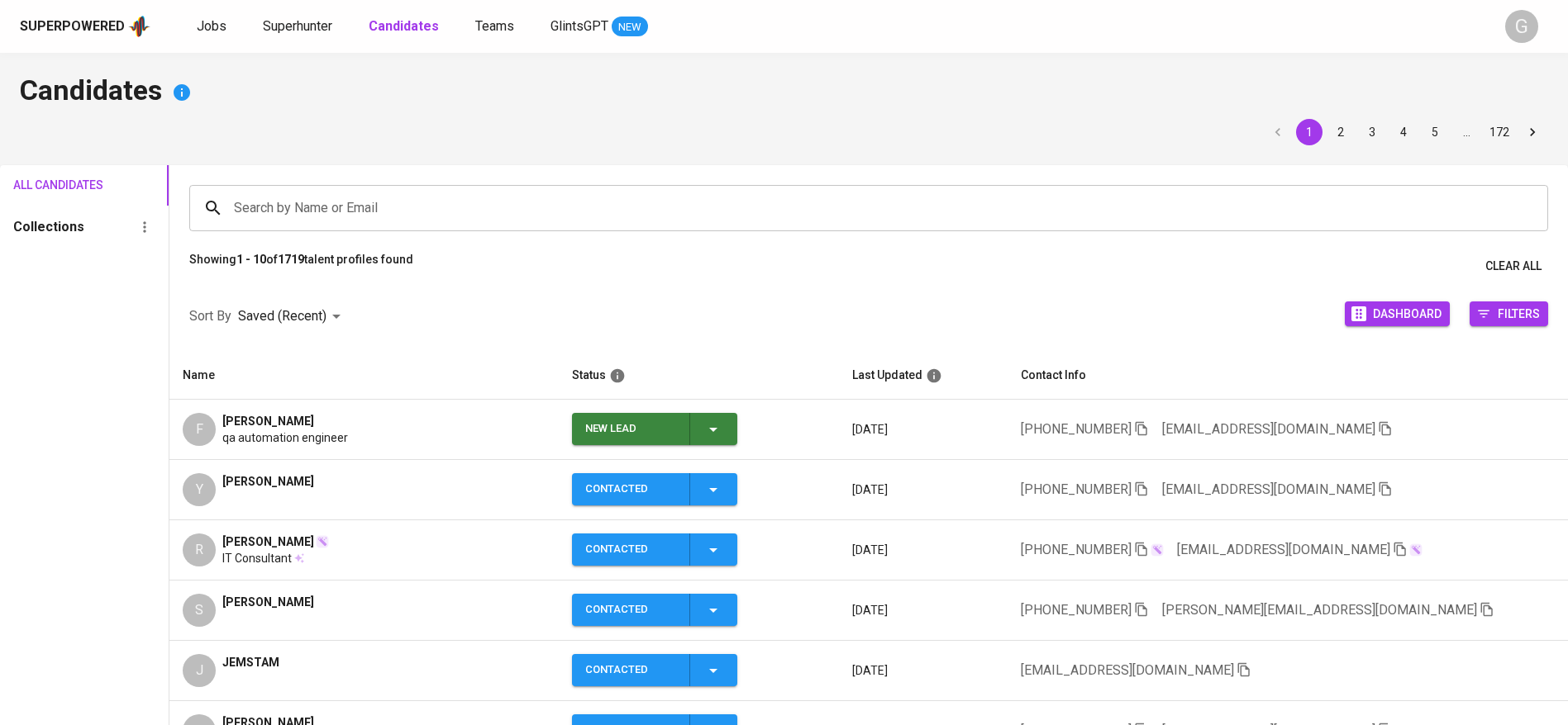
click at [401, 425] on div "F Fina Rahmaniar qa automation engineer" at bounding box center [364, 429] width 363 height 33
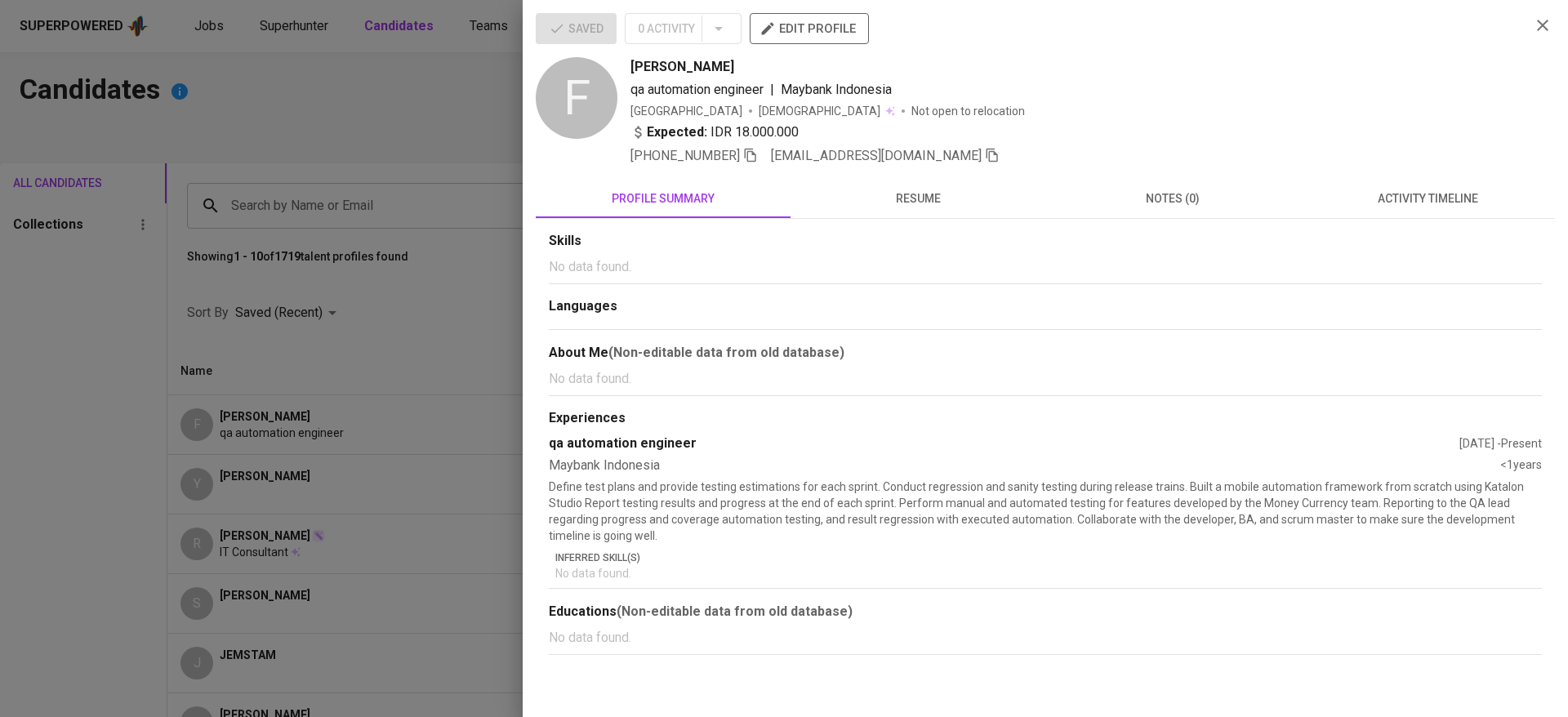
click at [1398, 208] on span "activity timeline" at bounding box center [1427, 199] width 235 height 20
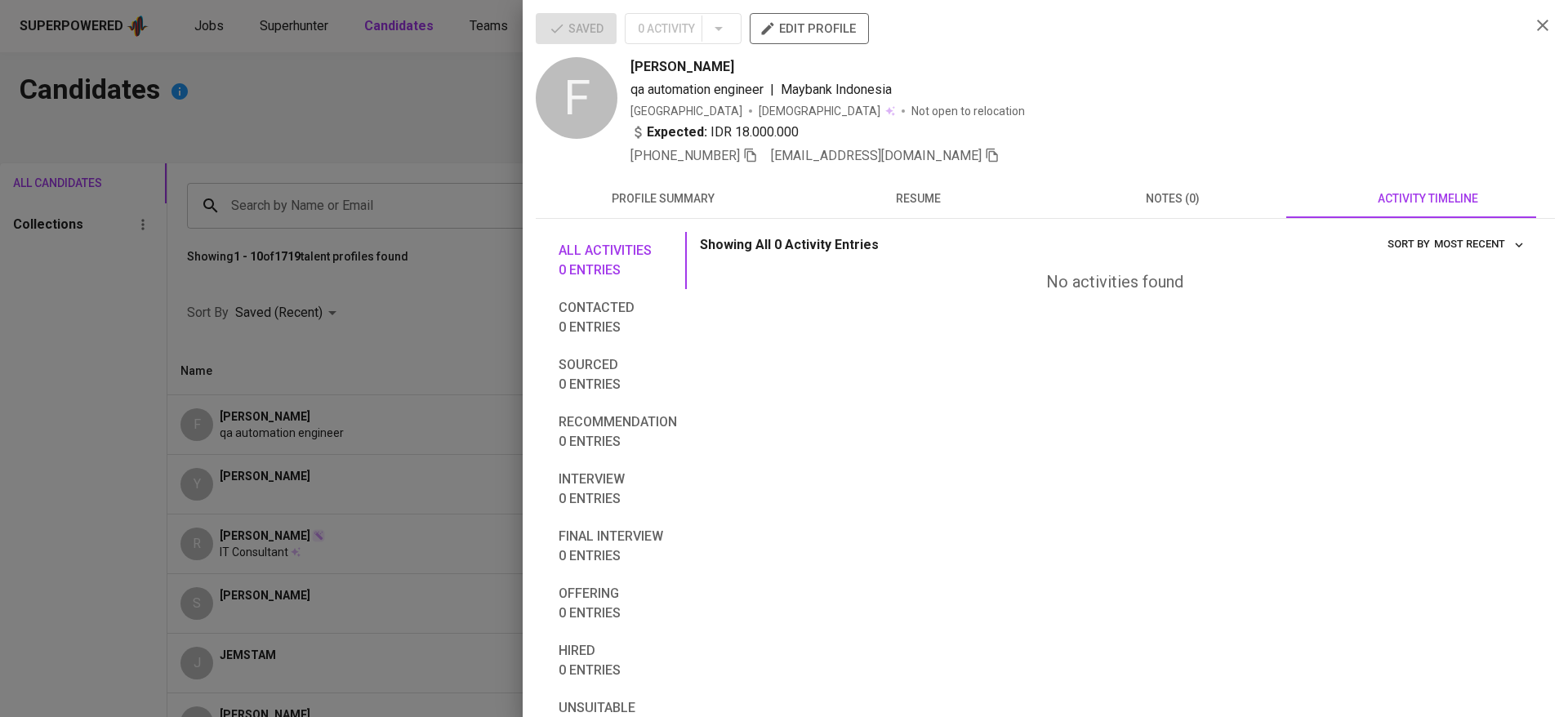
click at [417, 399] on div at bounding box center [784, 358] width 1568 height 717
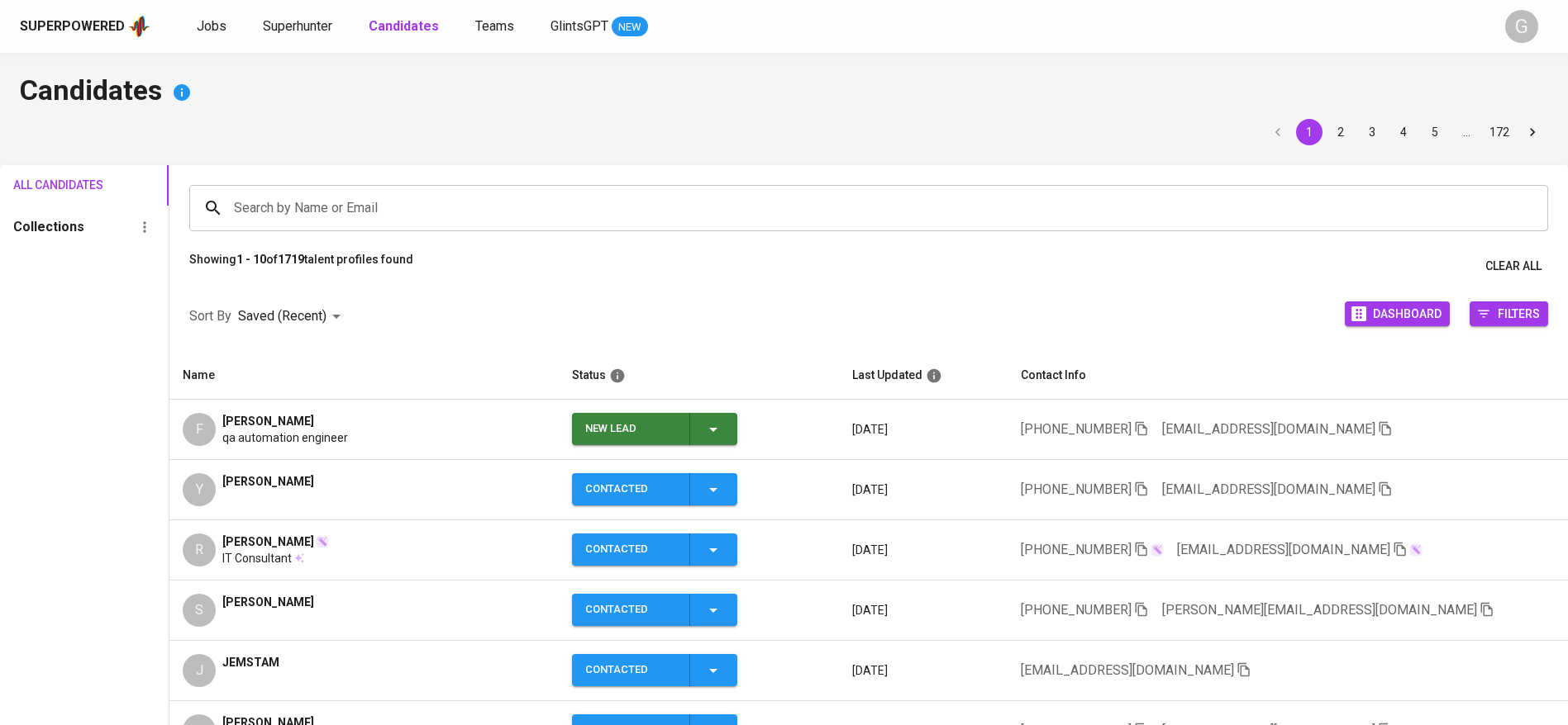
click at [723, 420] on icon "button" at bounding box center [712, 429] width 20 height 20
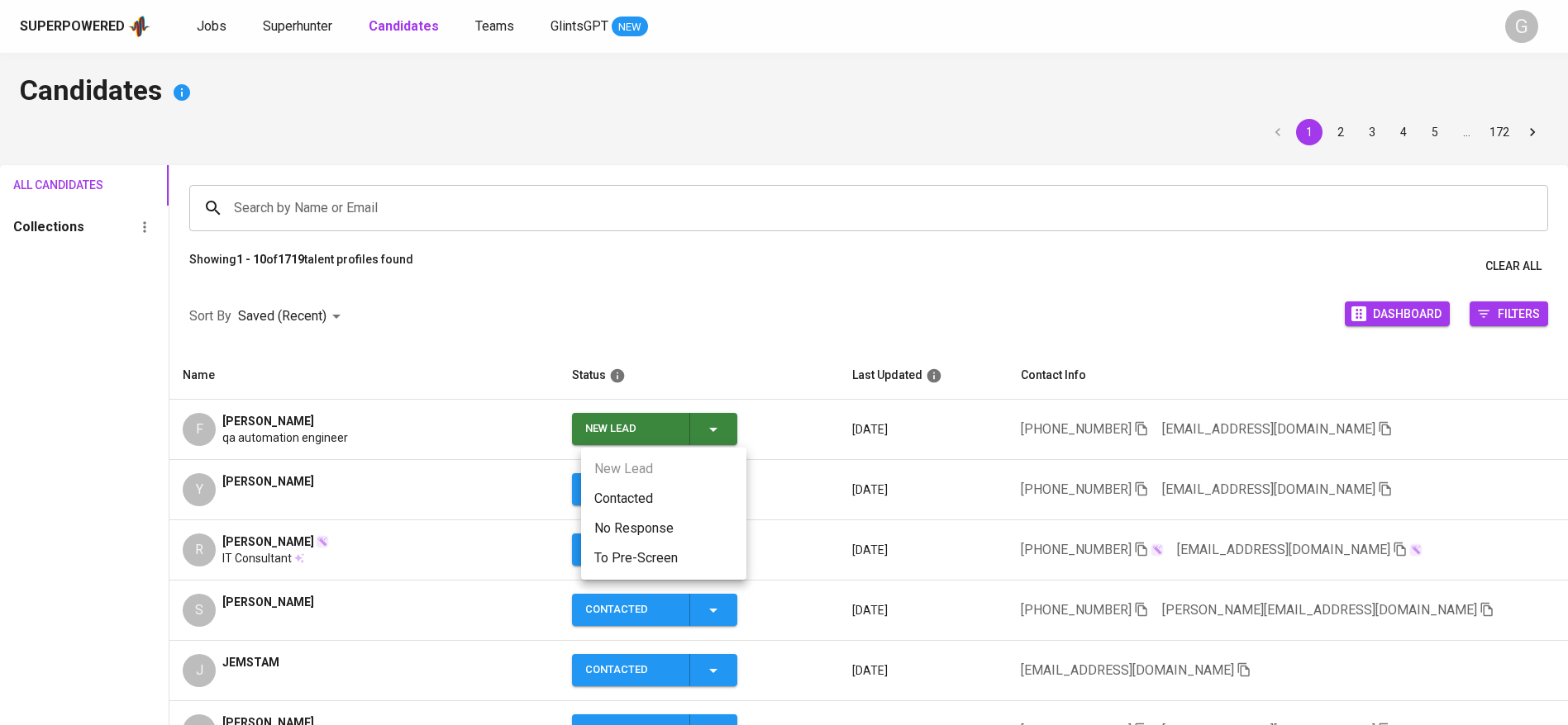
click at [691, 487] on li "Contacted" at bounding box center [663, 499] width 165 height 30
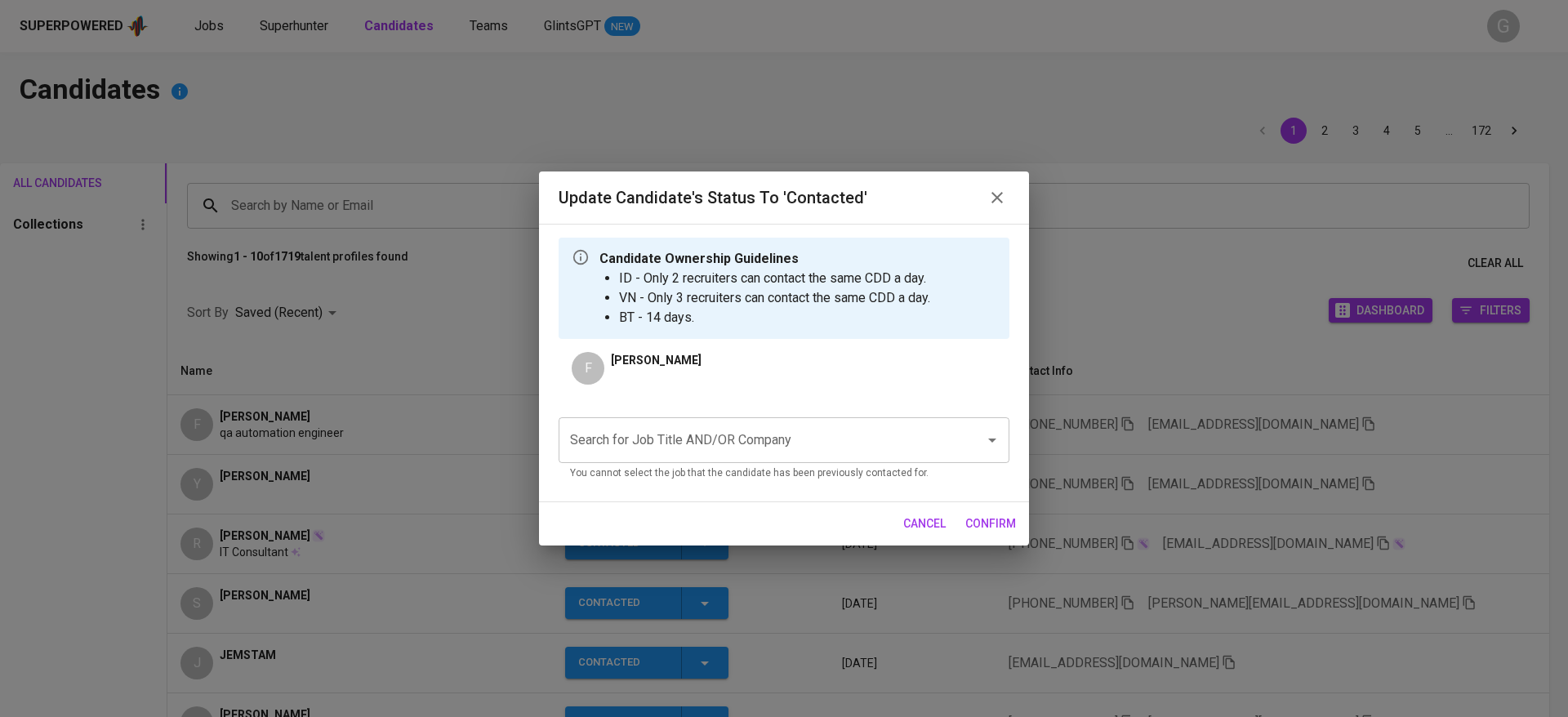
click at [692, 460] on div "Search for Job Title AND/OR Company" at bounding box center [784, 440] width 451 height 46
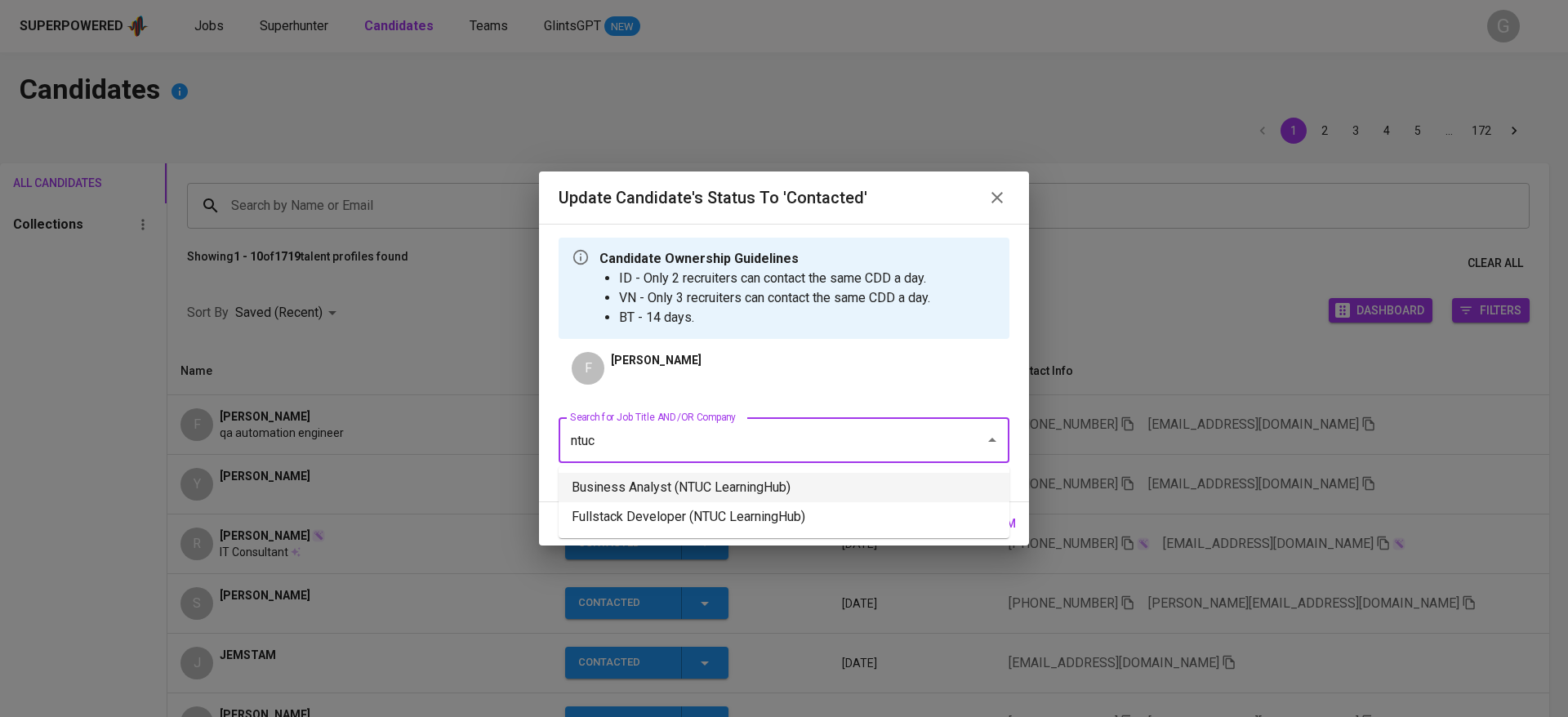
click at [705, 490] on li "Business Analyst (NTUC LearningHub)" at bounding box center [784, 488] width 451 height 30
type input "ntuc"
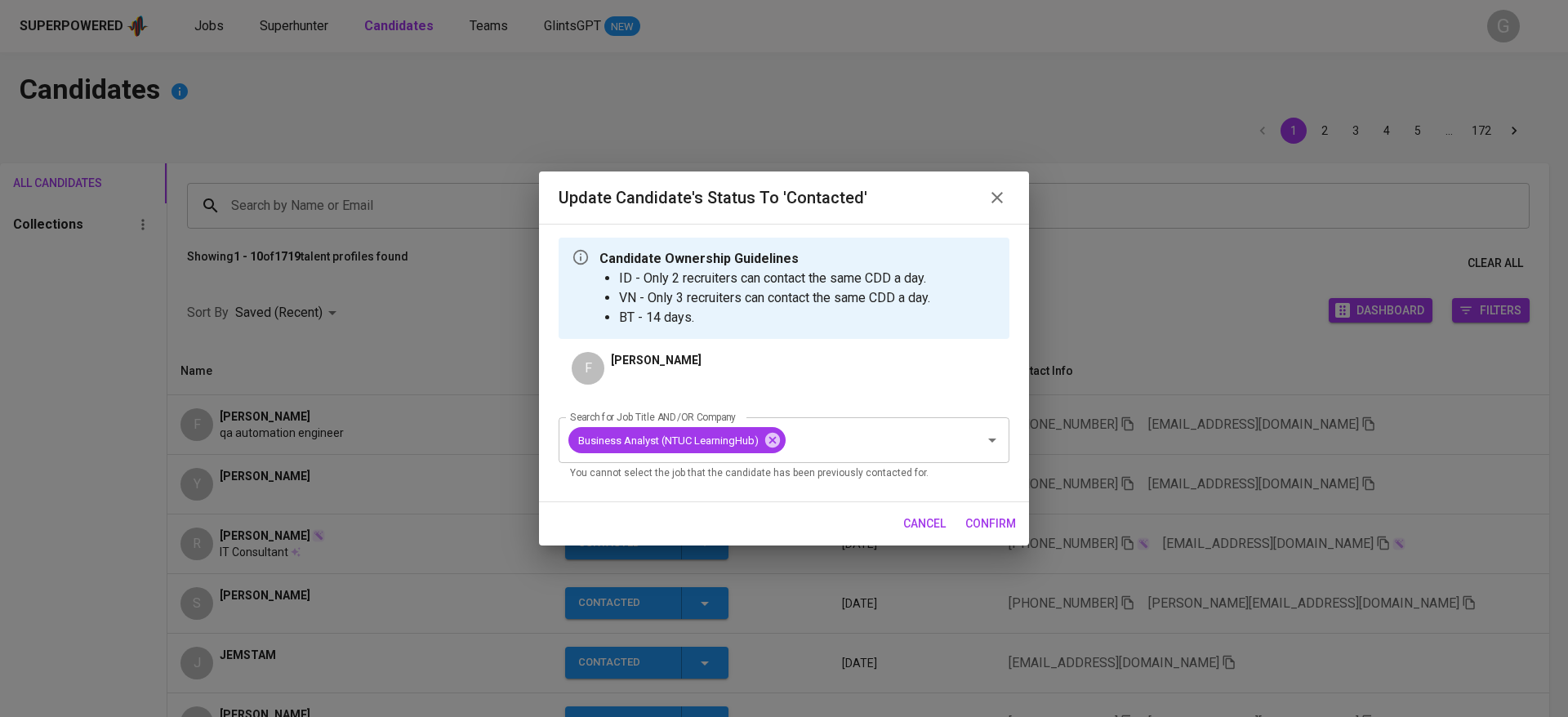
click at [1008, 524] on span "confirm" at bounding box center [991, 524] width 51 height 20
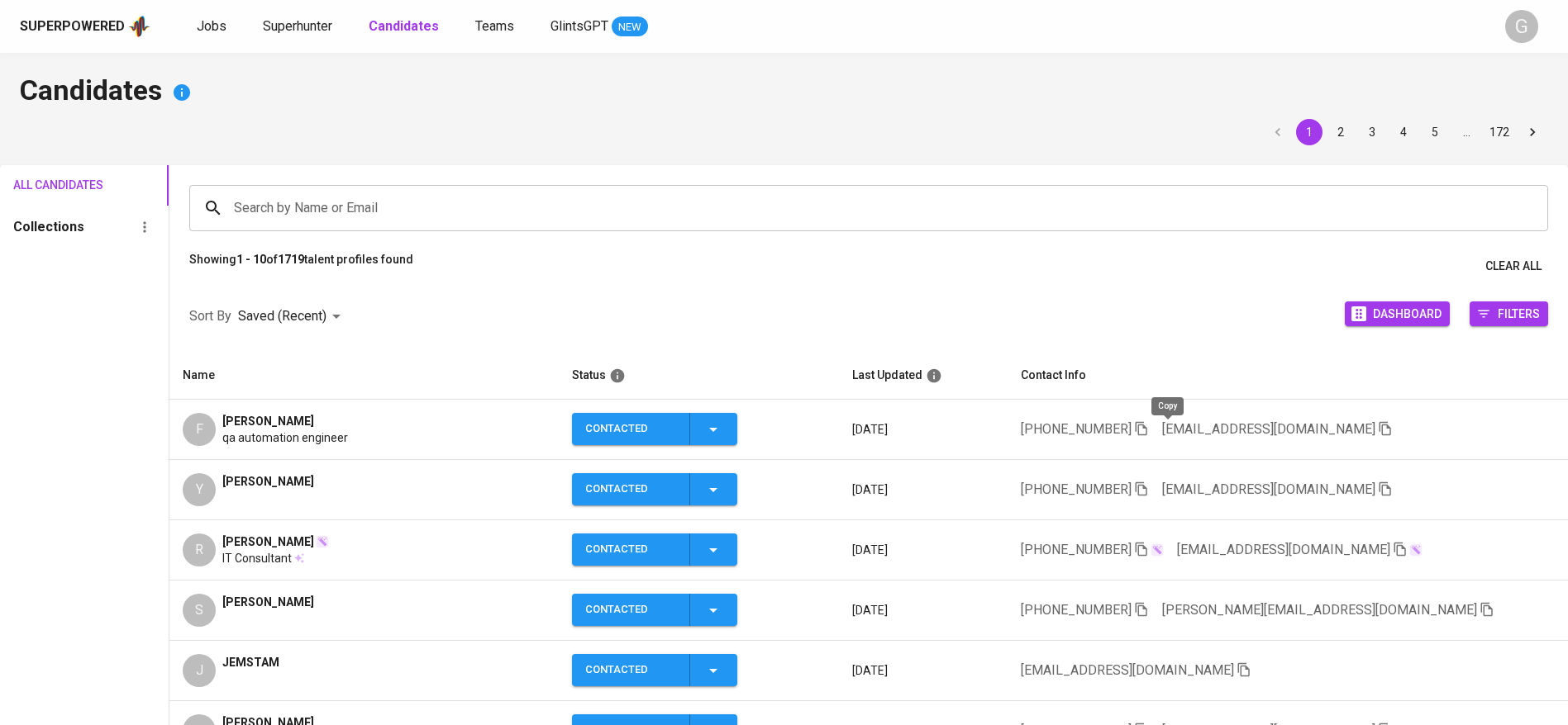
click at [1146, 425] on icon "button" at bounding box center [1141, 428] width 11 height 14
click at [1393, 543] on icon "button" at bounding box center [1400, 550] width 15 height 15
drag, startPoint x: 1323, startPoint y: 545, endPoint x: 1305, endPoint y: 608, distance: 65.5
click at [1393, 545] on icon "button" at bounding box center [1400, 550] width 15 height 15
click at [1378, 428] on icon "button" at bounding box center [1385, 429] width 15 height 15
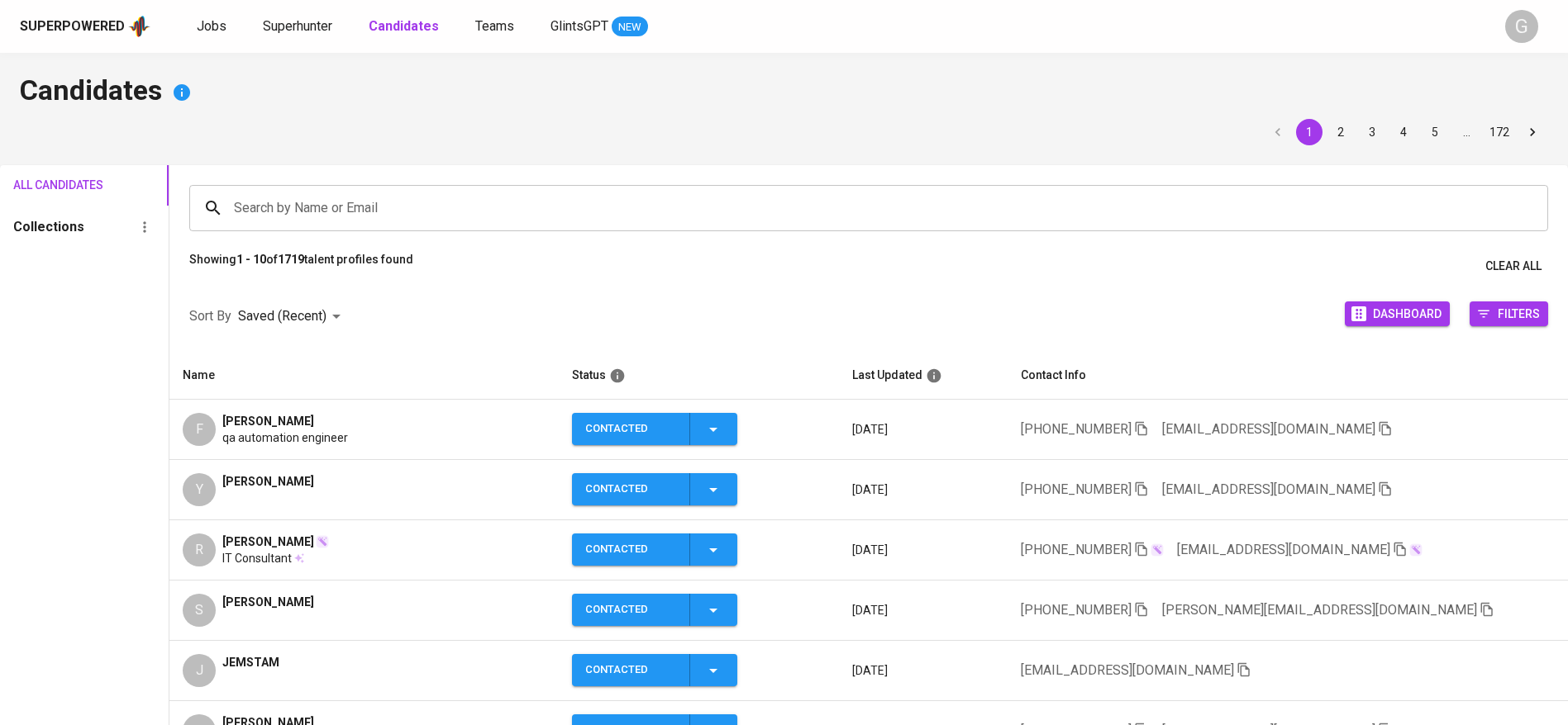
click at [325, 381] on th "Name" at bounding box center [364, 375] width 389 height 48
click at [300, 24] on span "Superhunter" at bounding box center [298, 25] width 69 height 16
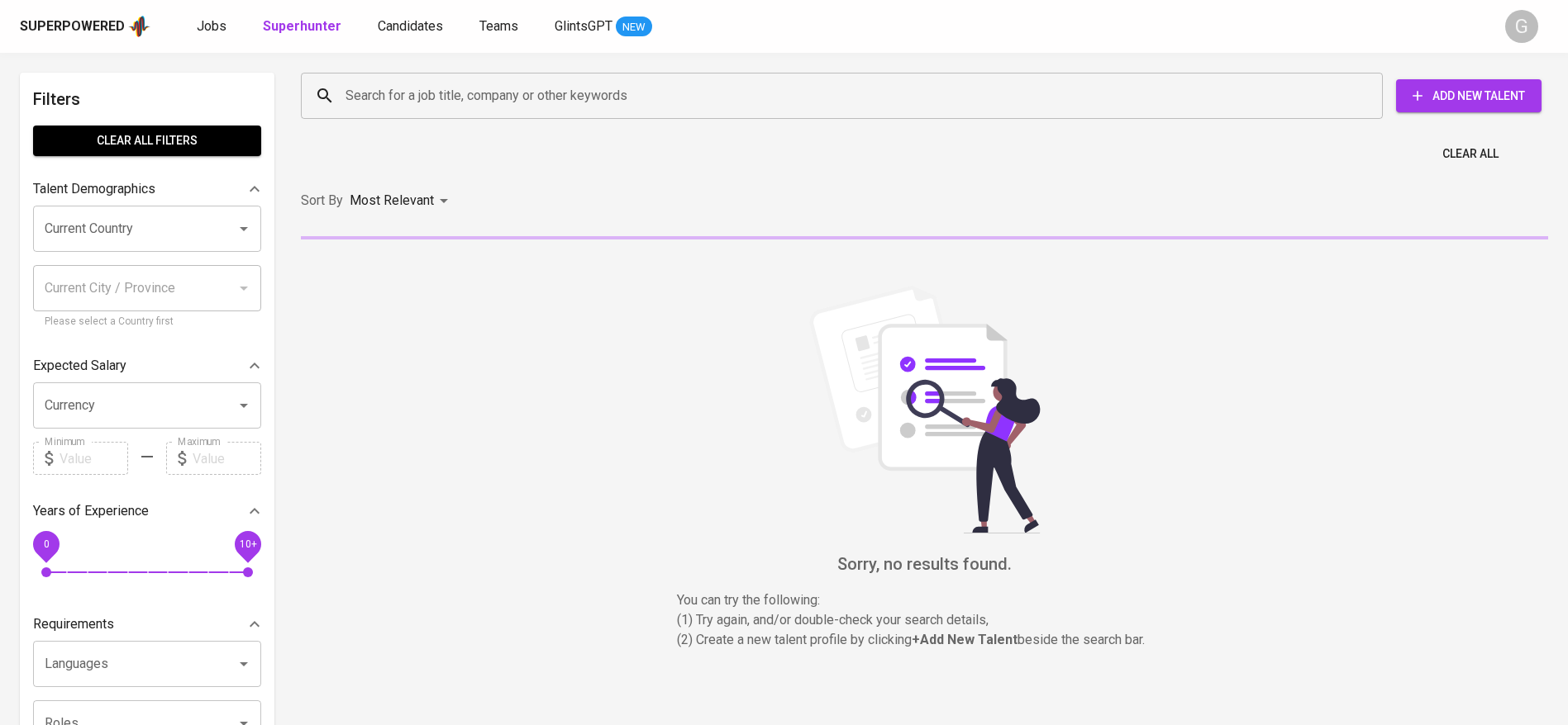
click at [368, 98] on input "Search for a job title, company or other keywords" at bounding box center [846, 96] width 1009 height 32
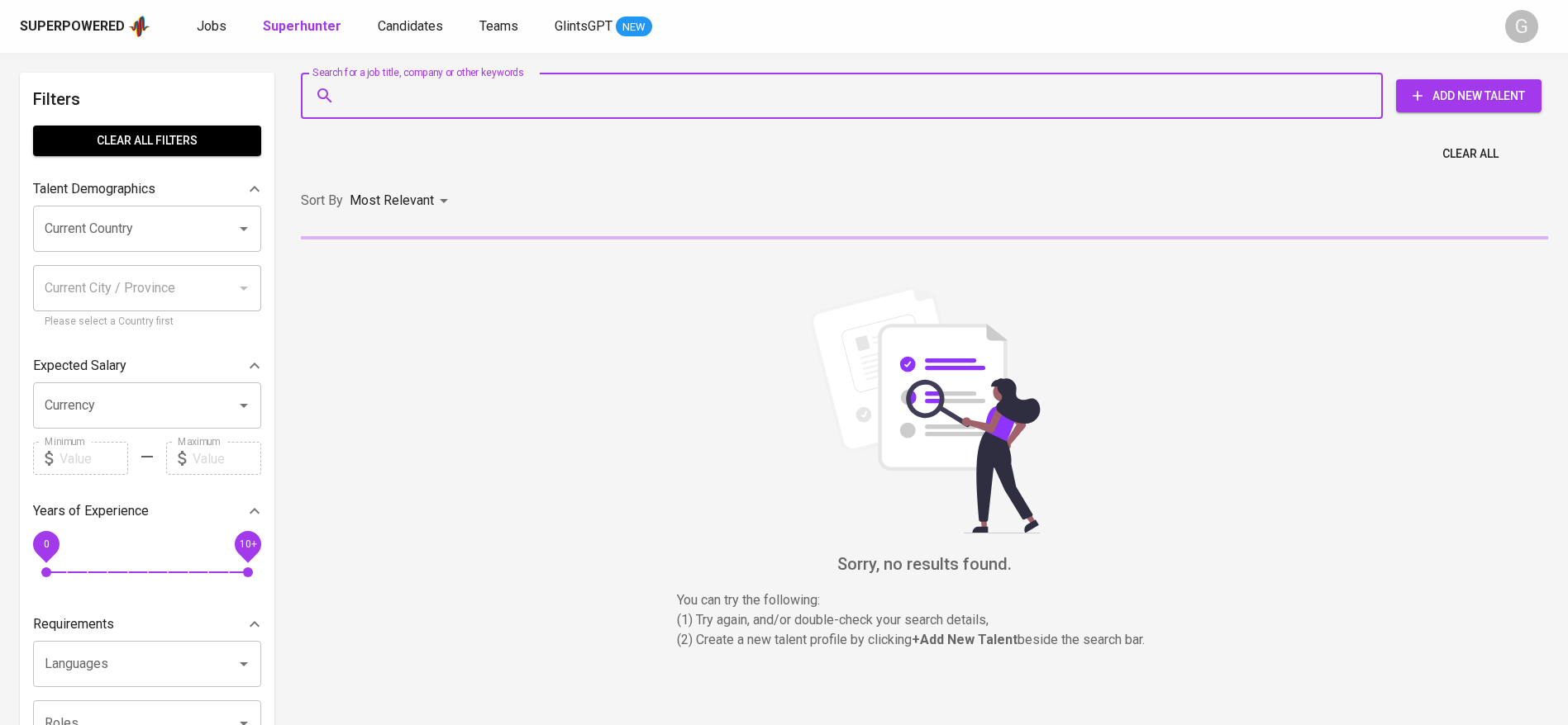
paste input "r a z inang g i a rdi@gma il . com"
type input "r a z inang g i a rdi@gma il . com"
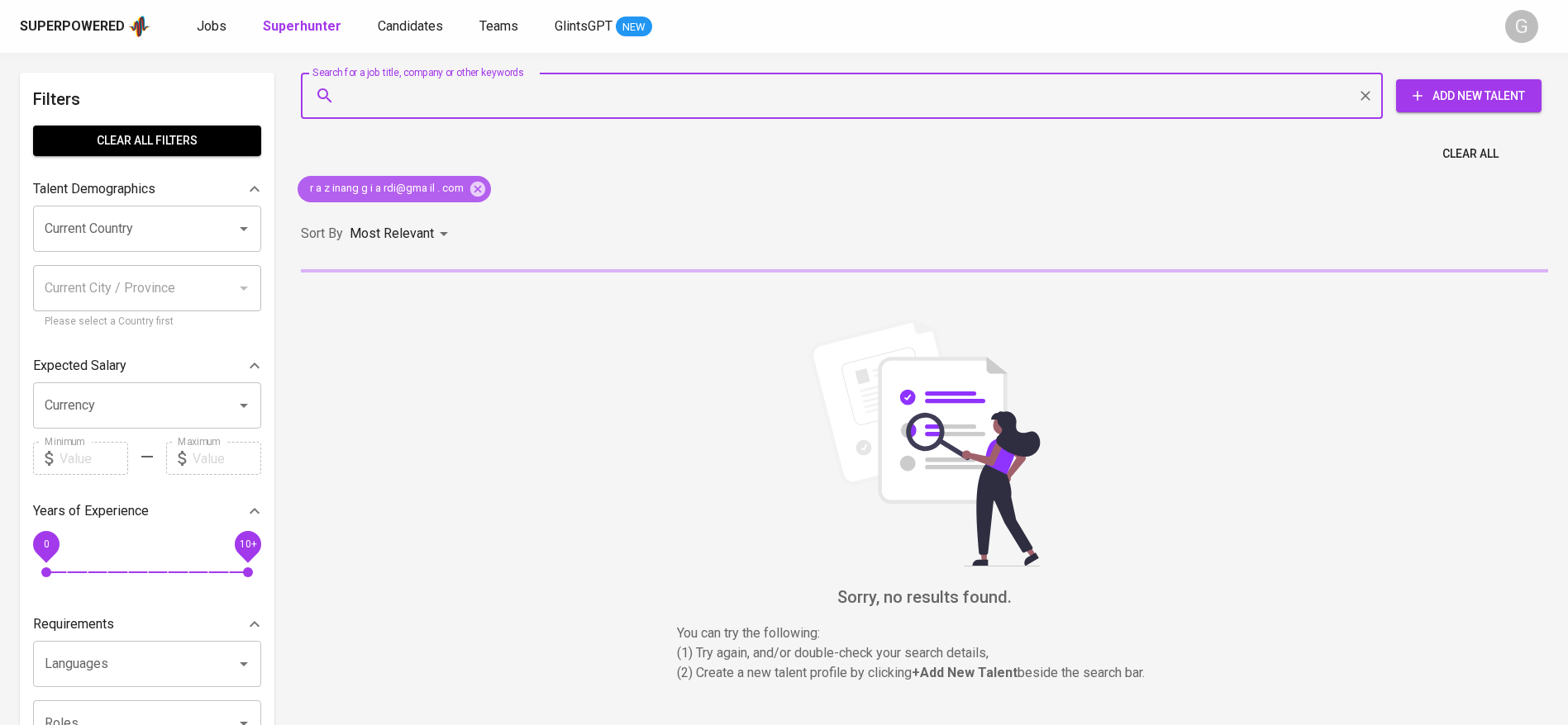
click at [479, 187] on icon at bounding box center [478, 188] width 15 height 15
click at [469, 105] on input "Search for a job title, company or other keywords" at bounding box center [846, 96] width 1009 height 32
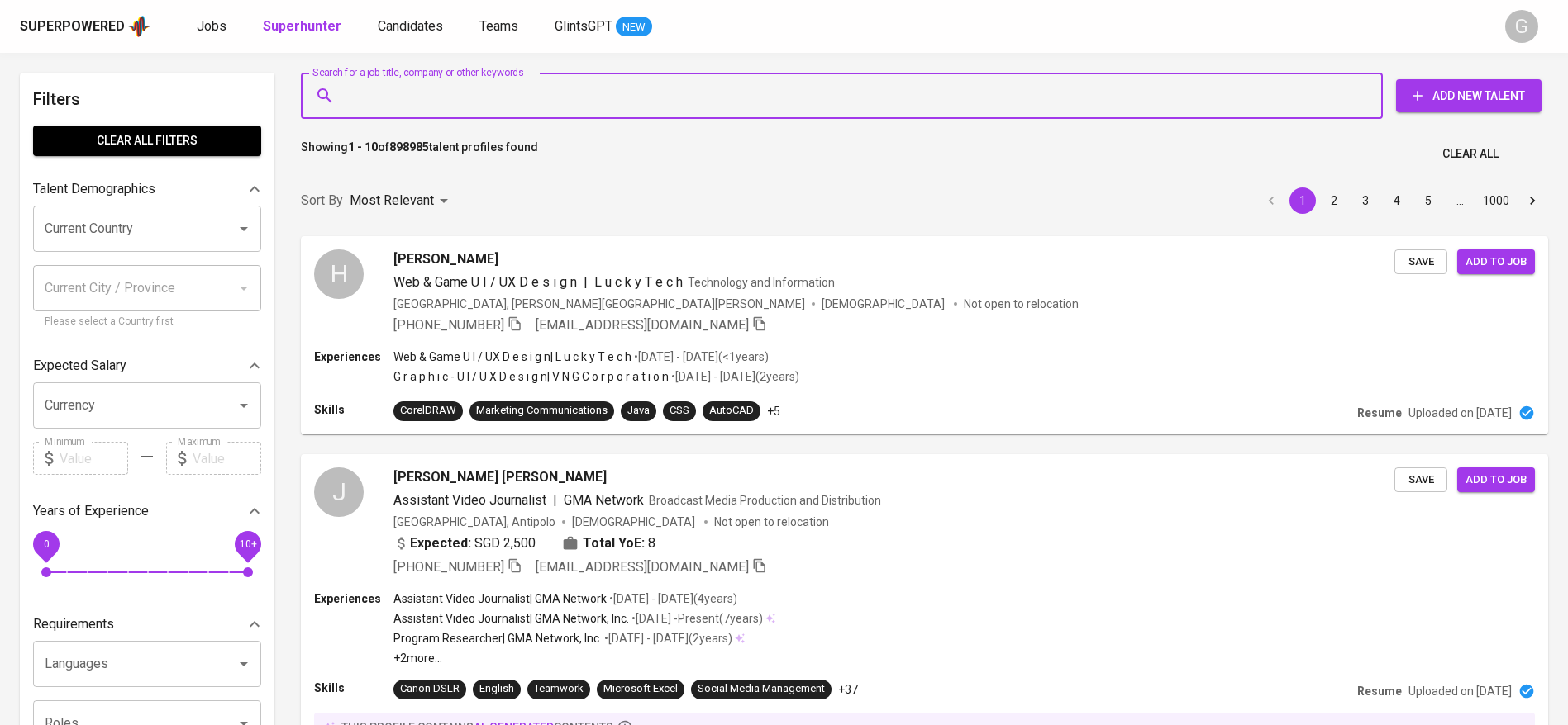
paste input "r a z inang g i a rdi@gma il . com"
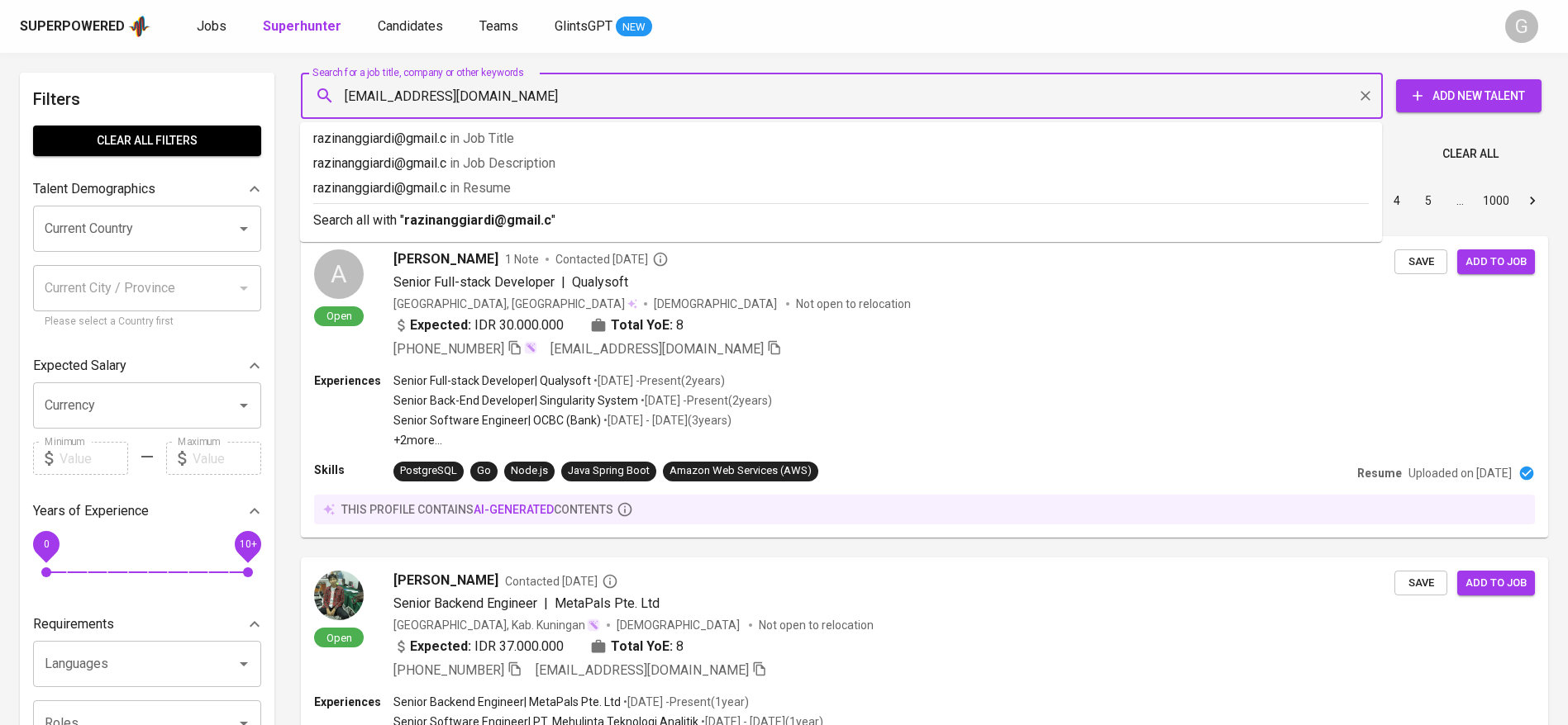
type input "[EMAIL_ADDRESS][DOMAIN_NAME]"
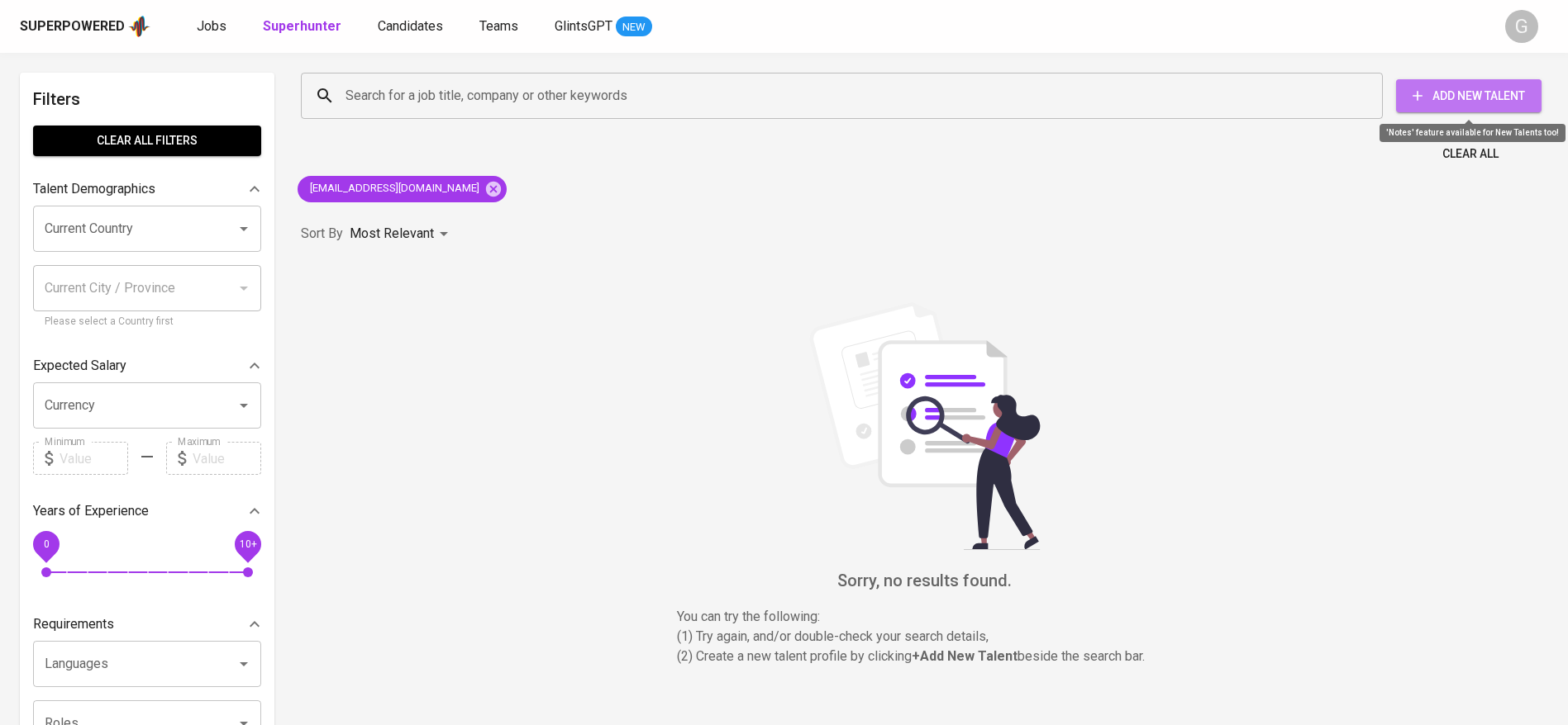
click at [1449, 91] on span "Add New Talent" at bounding box center [1468, 96] width 119 height 21
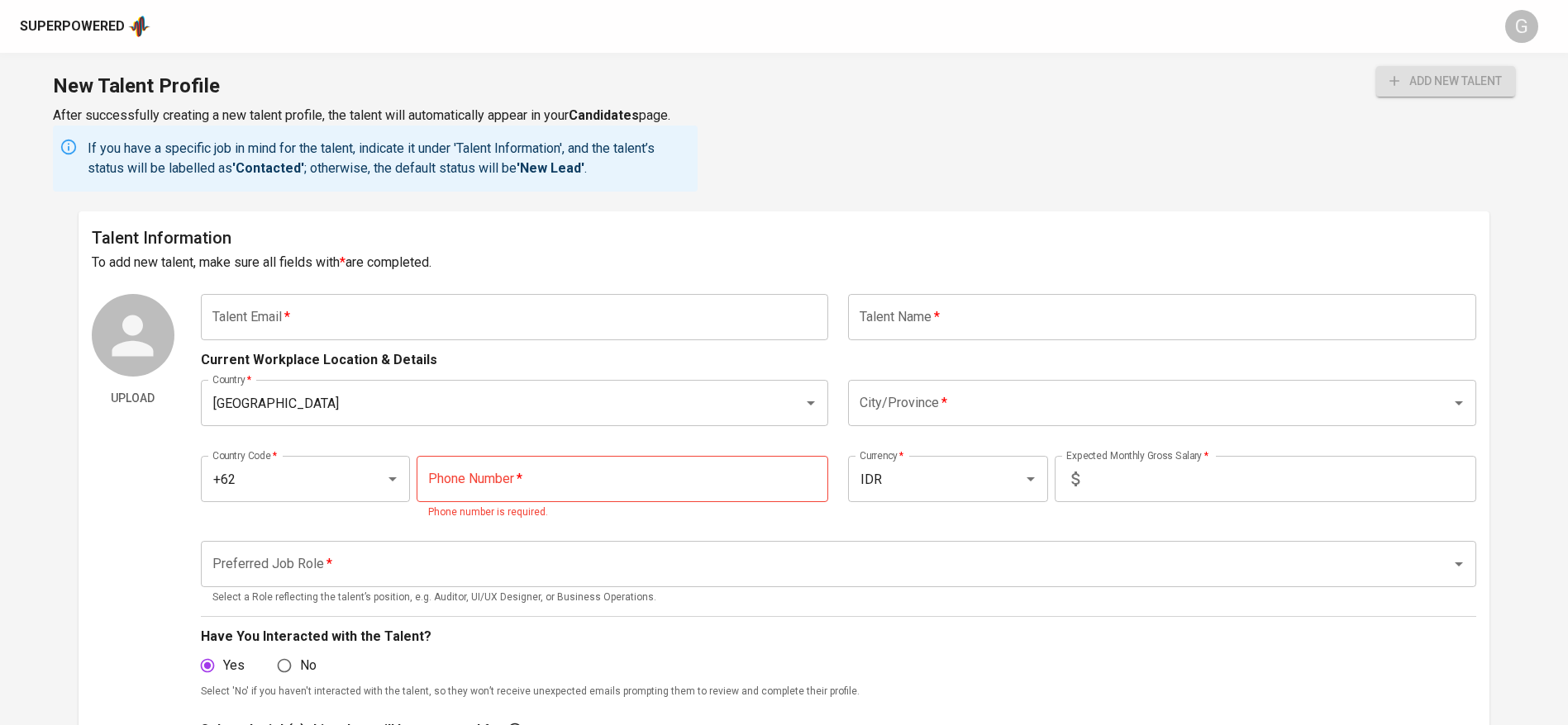
click at [400, 317] on input "text" at bounding box center [514, 317] width 628 height 47
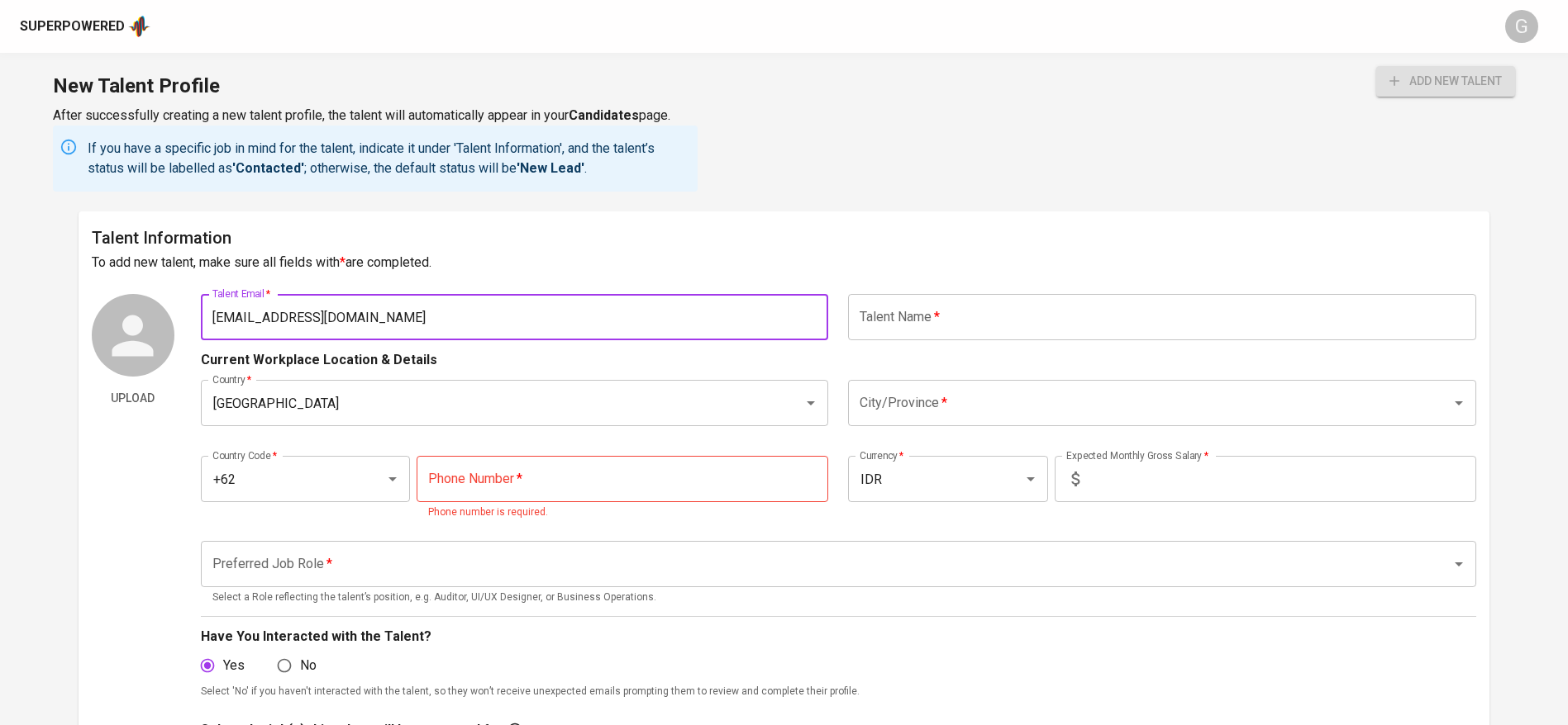
type input "[EMAIL_ADDRESS][DOMAIN_NAME]"
click at [1376, 66] on button "add new talent" at bounding box center [1445, 81] width 139 height 31
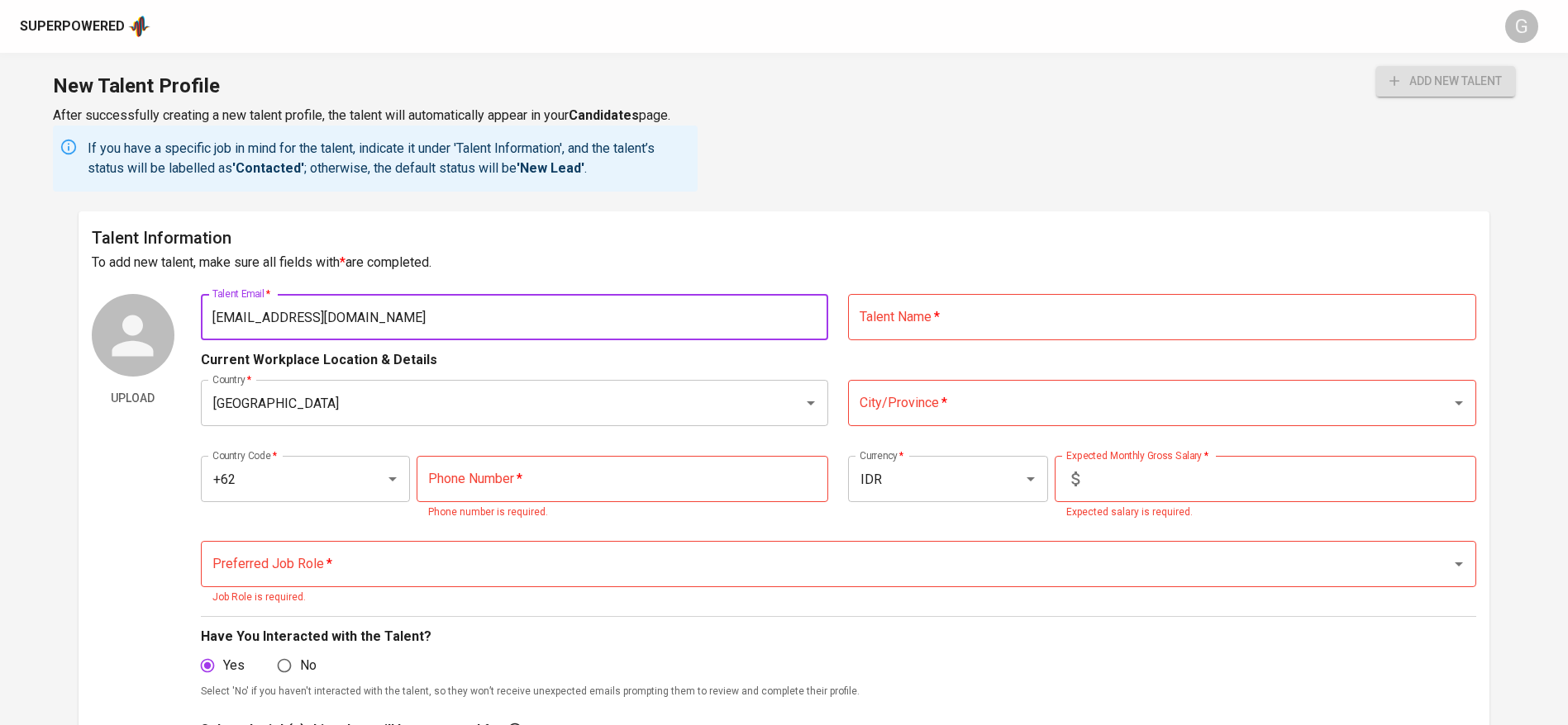
click at [966, 318] on input "text" at bounding box center [1161, 317] width 628 height 47
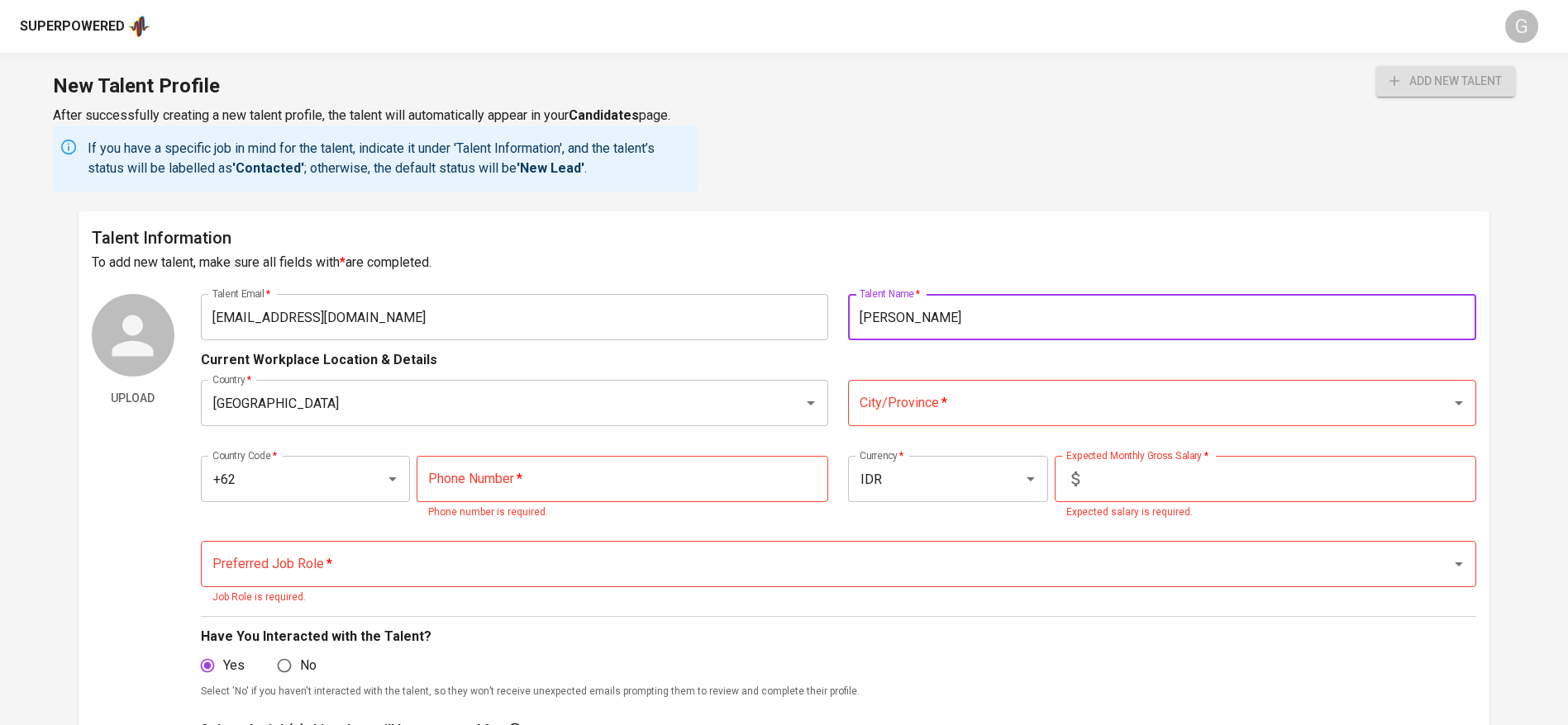
type input "[PERSON_NAME]"
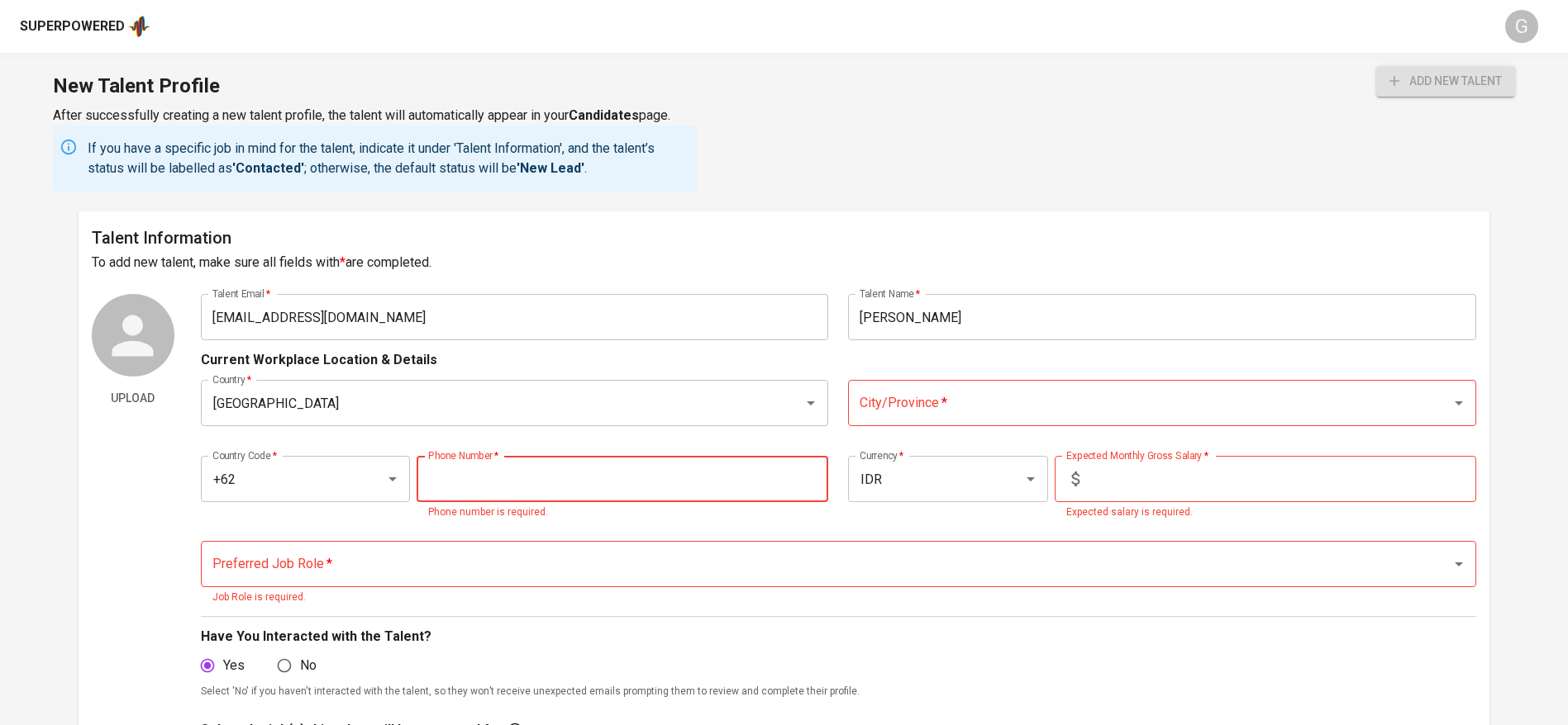
click at [620, 497] on input "tel" at bounding box center [622, 480] width 412 height 47
paste input "853-6797-8777"
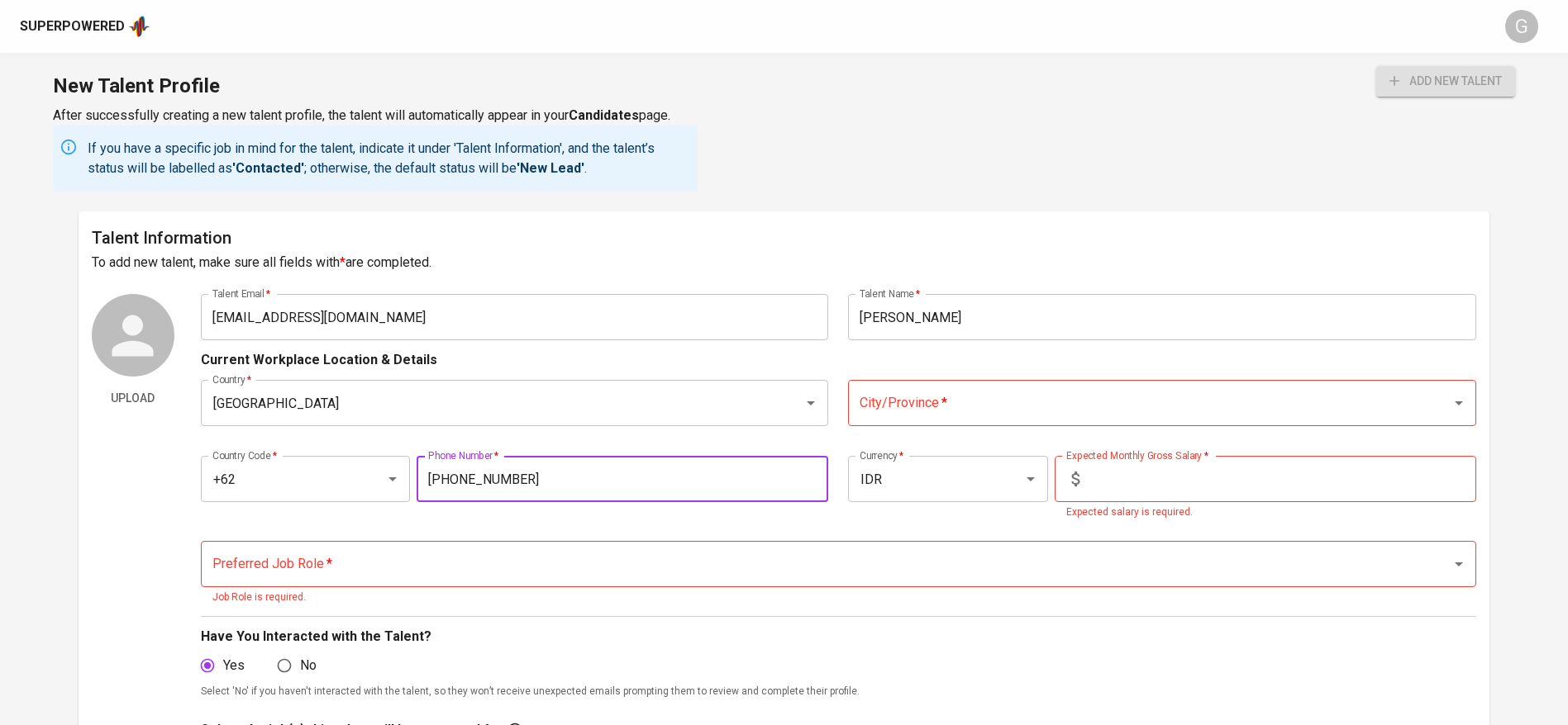
type input "853-6797-8777"
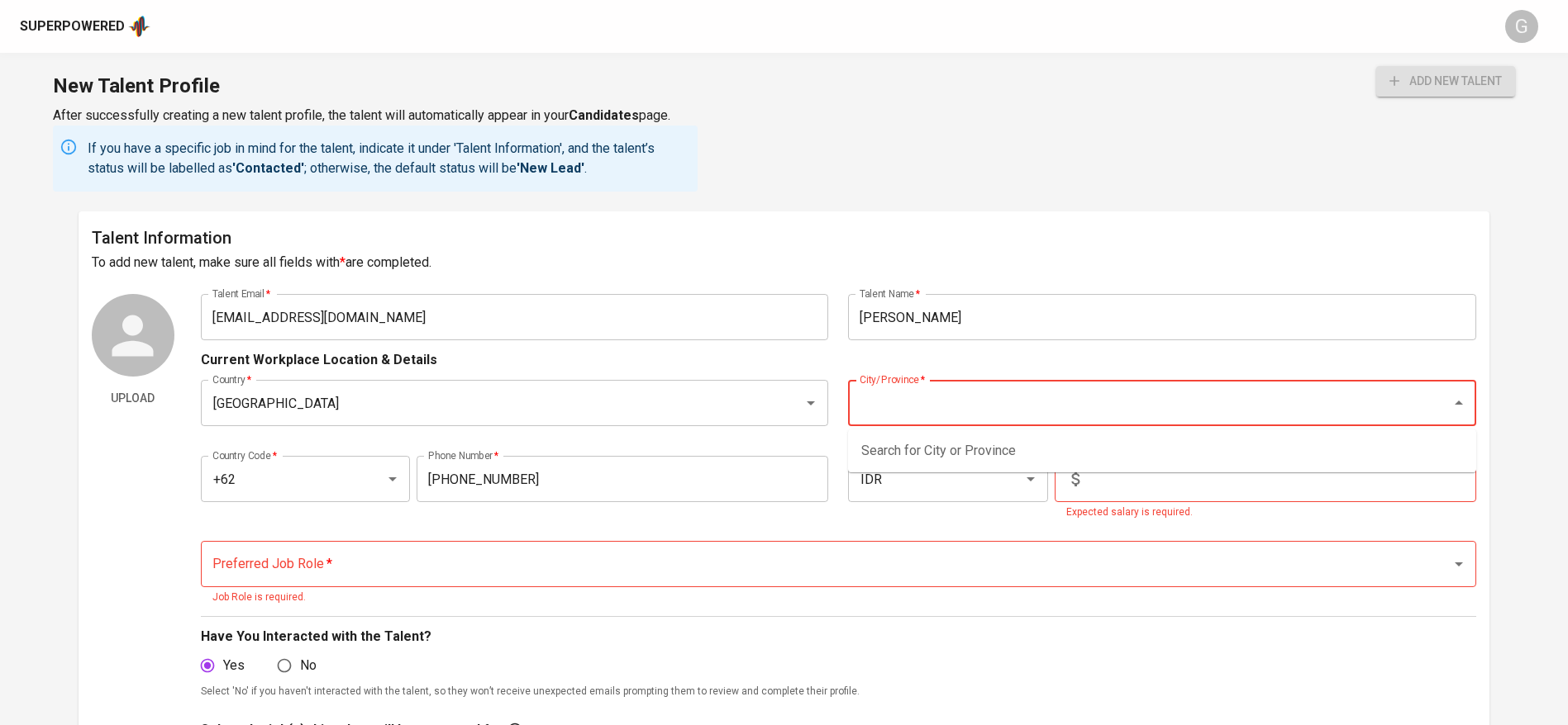
click at [1015, 393] on input "City/Province   *" at bounding box center [1138, 403] width 567 height 32
click at [995, 441] on li "Palembang, Sumatera Selatan" at bounding box center [1161, 451] width 628 height 30
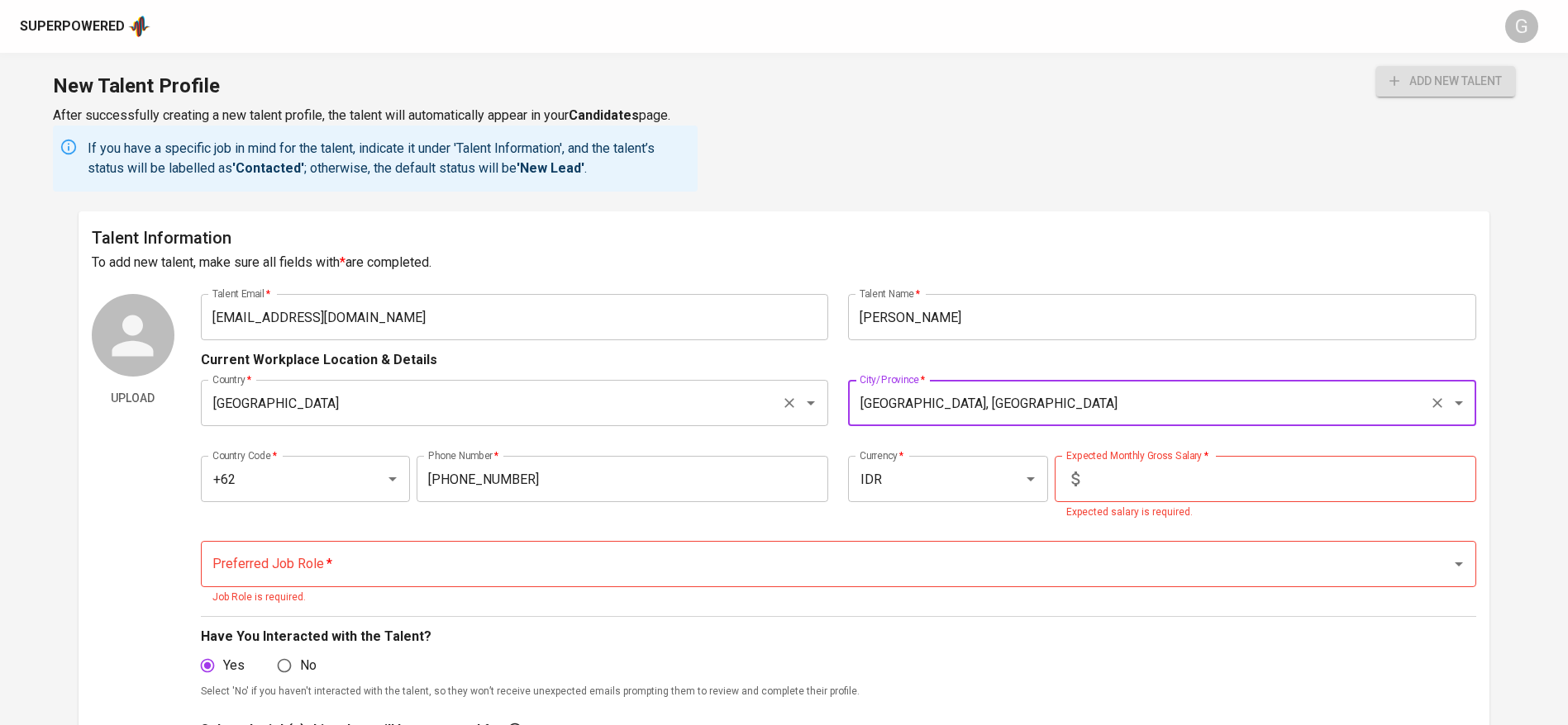
type input "Palembang, Sumatera Selatan"
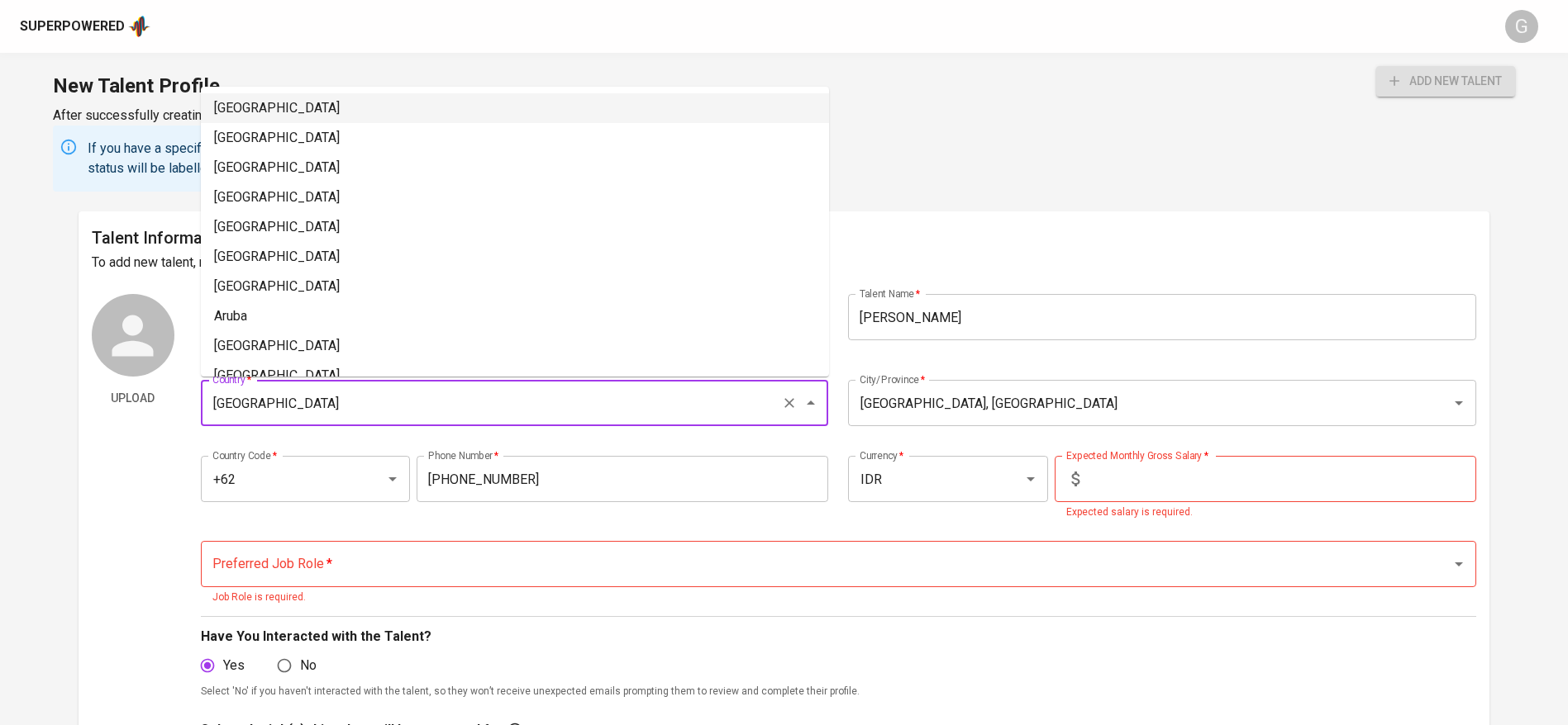
click at [538, 390] on input "Indonesia" at bounding box center [491, 403] width 567 height 32
click at [1110, 473] on input "text" at bounding box center [1281, 480] width 390 height 47
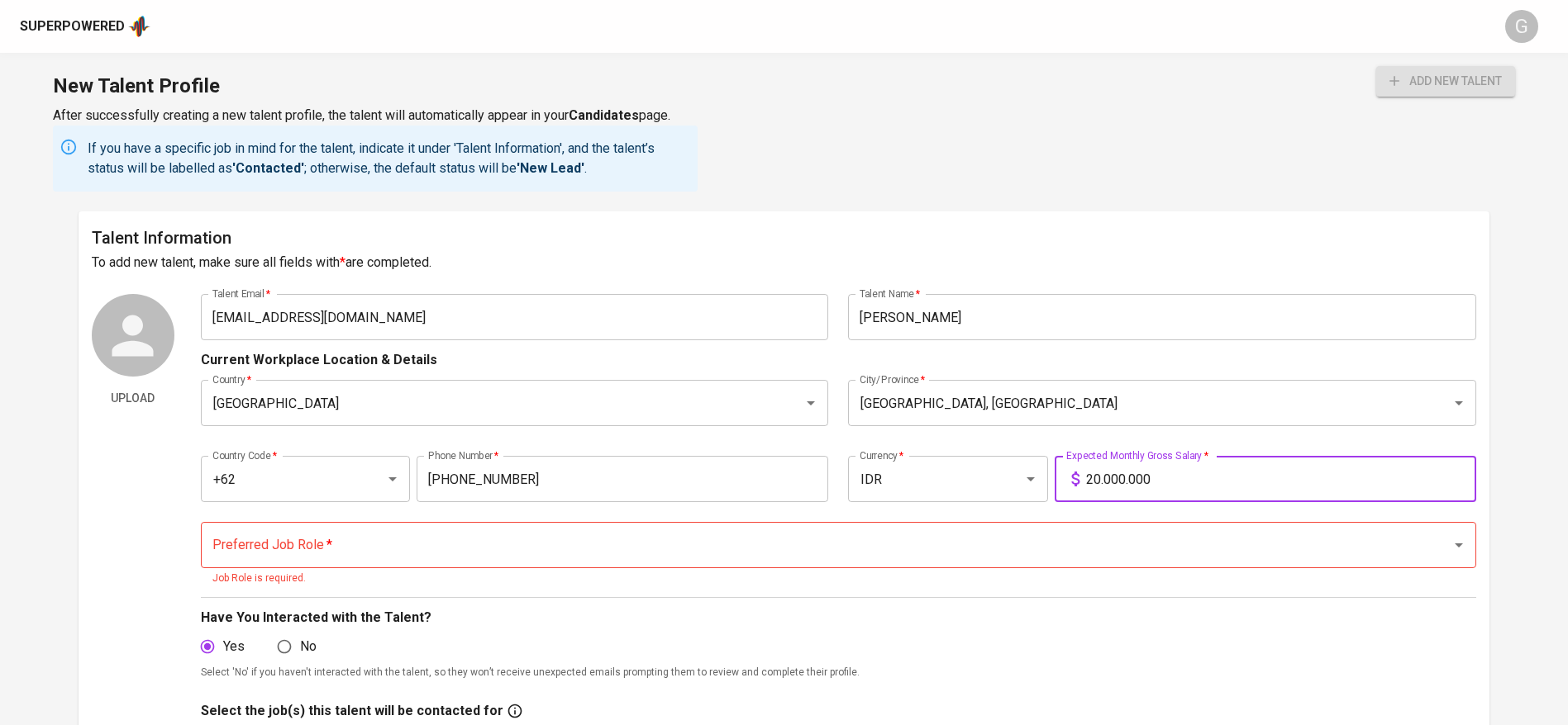
type input "20.000.000"
click at [1376, 66] on button "add new talent" at bounding box center [1445, 81] width 139 height 31
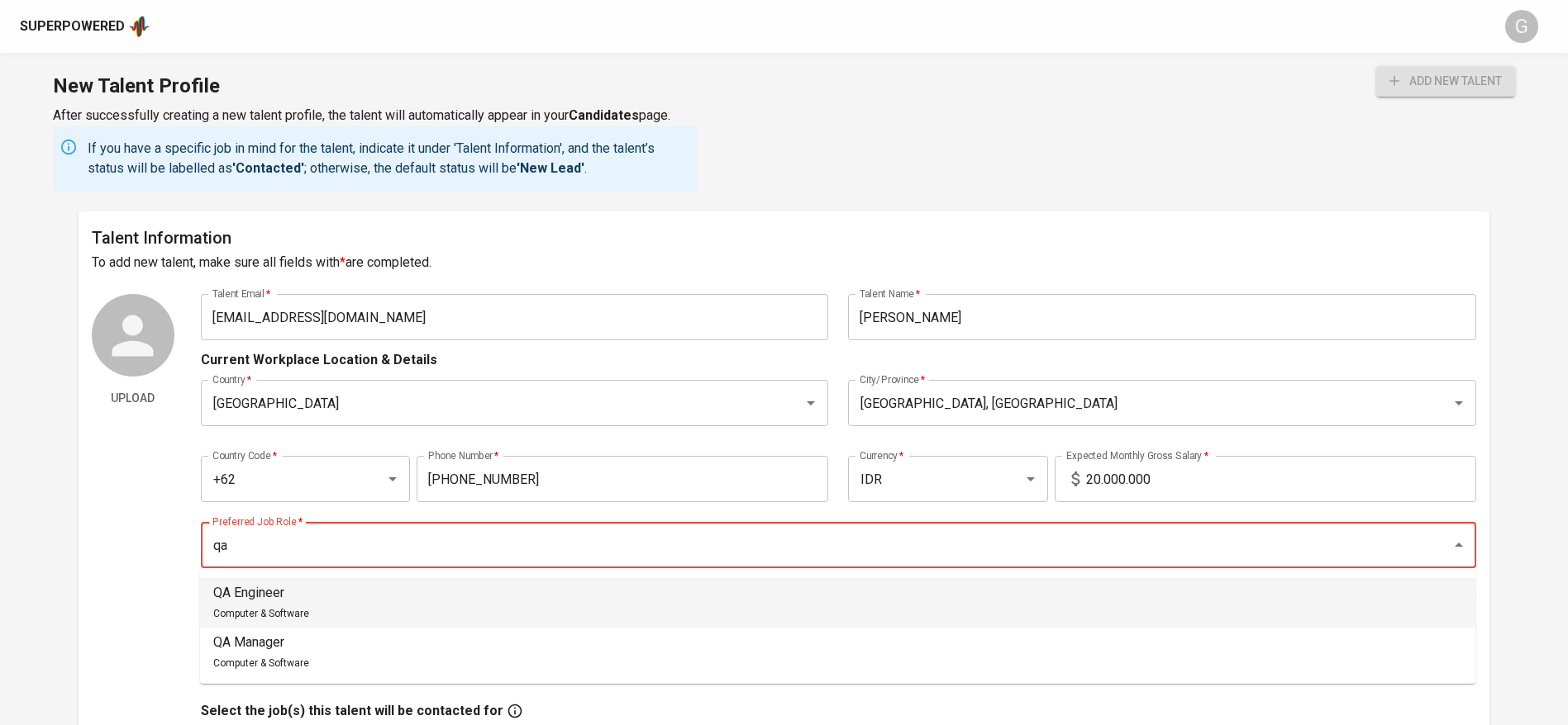
click at [457, 612] on li "QA Engineer Computer & Software" at bounding box center [837, 603] width 1275 height 49
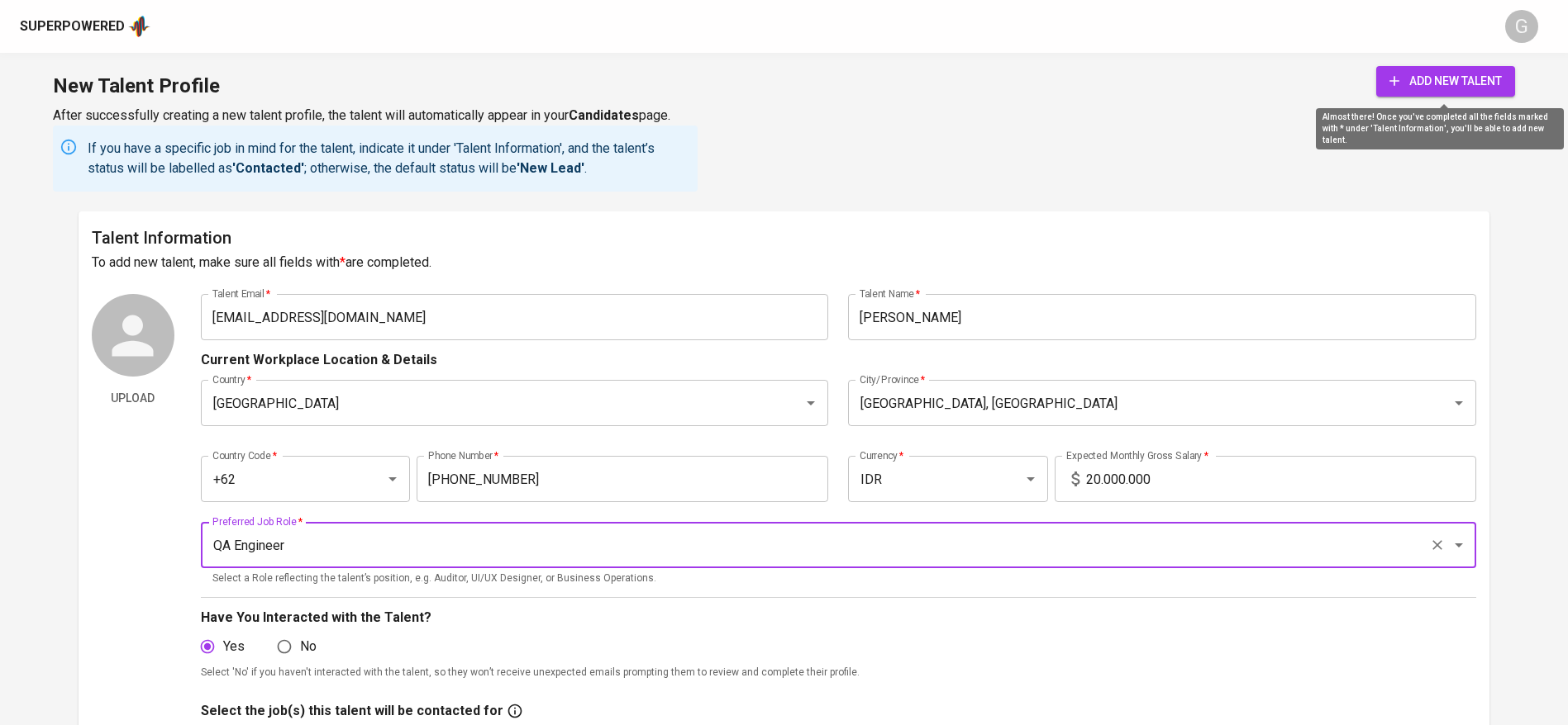
type input "QA Engineer"
click at [1454, 91] on button "add new talent" at bounding box center [1445, 81] width 139 height 31
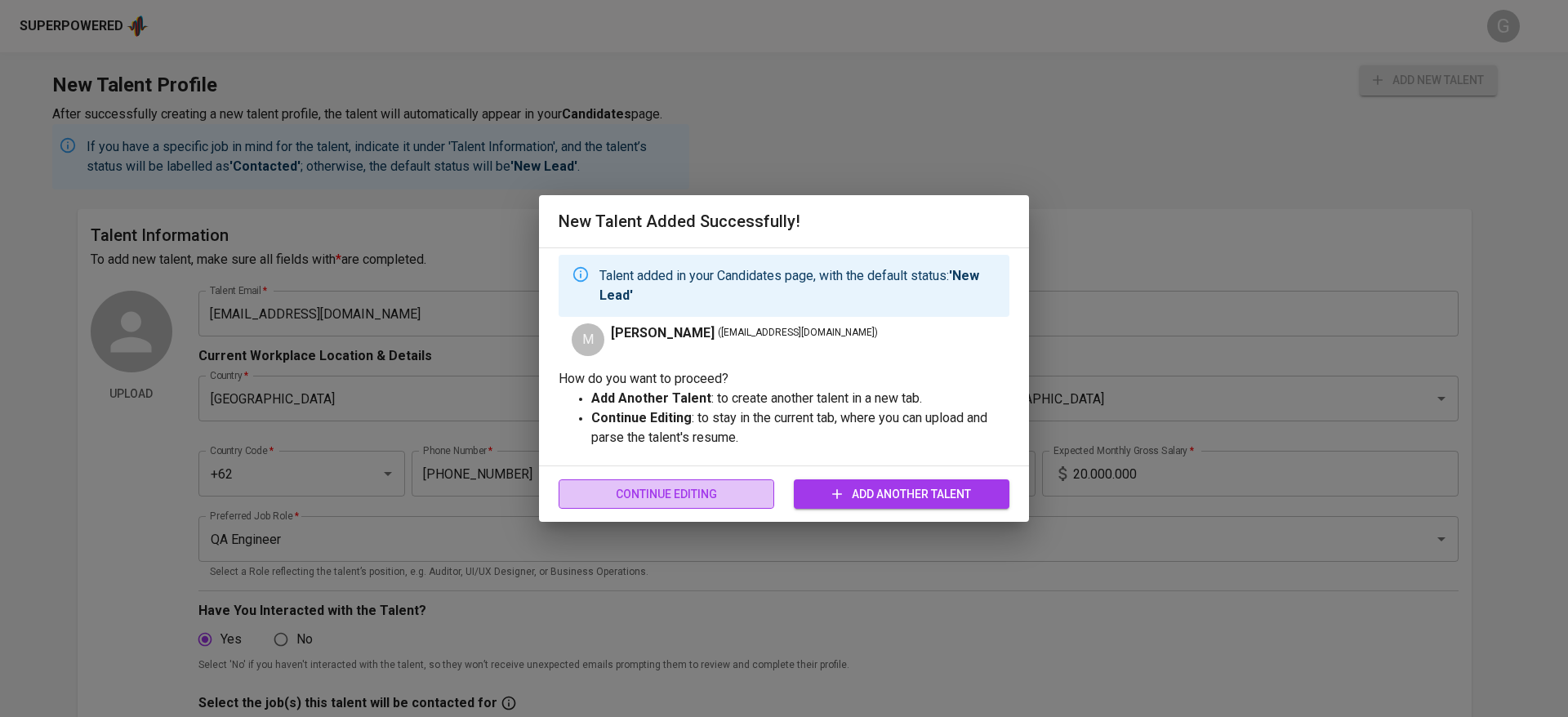
click at [642, 484] on span "Continue Editing" at bounding box center [666, 495] width 189 height 20
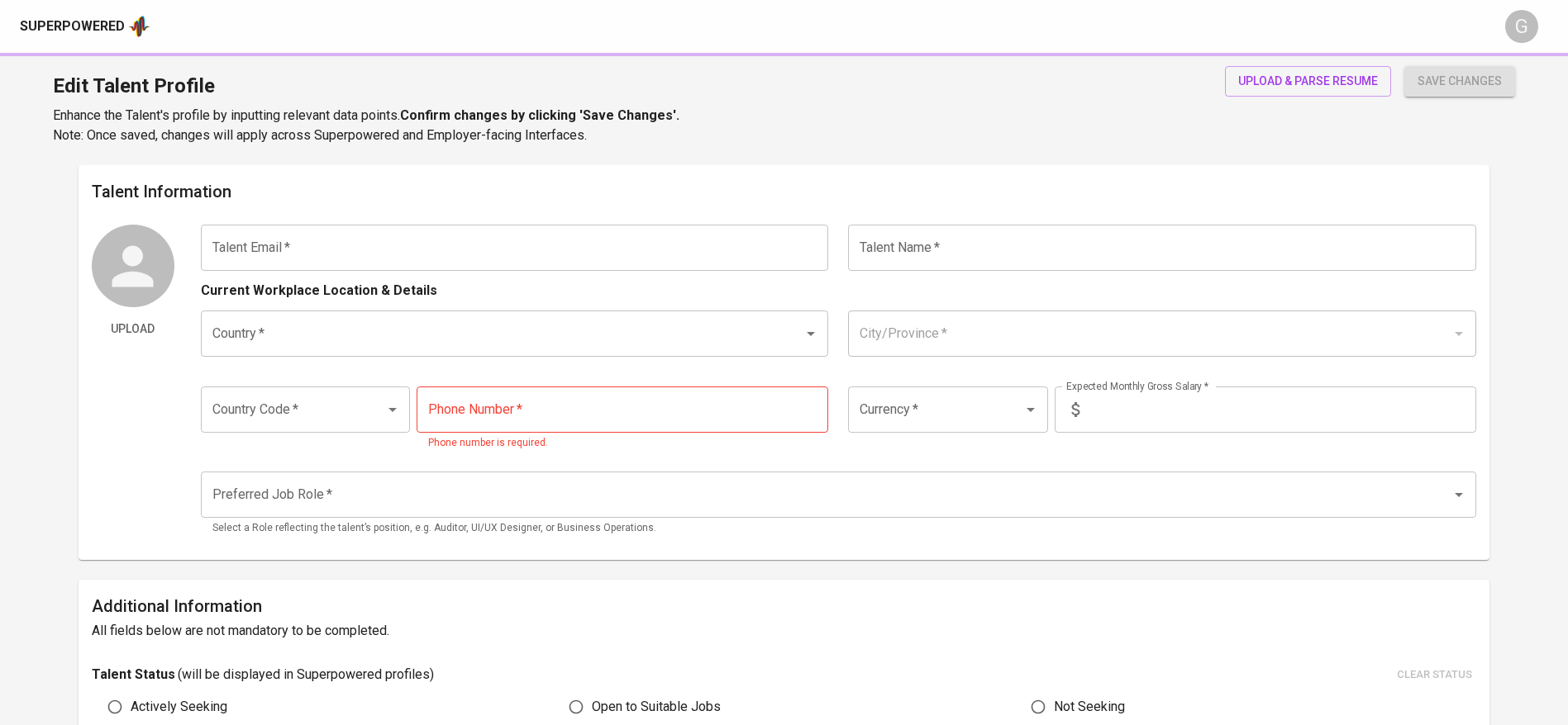
type input "[EMAIL_ADDRESS][DOMAIN_NAME]"
type input "[PERSON_NAME]"
type input "Indonesia"
type input "Palembang, Sumatera Selatan"
type input "+62"
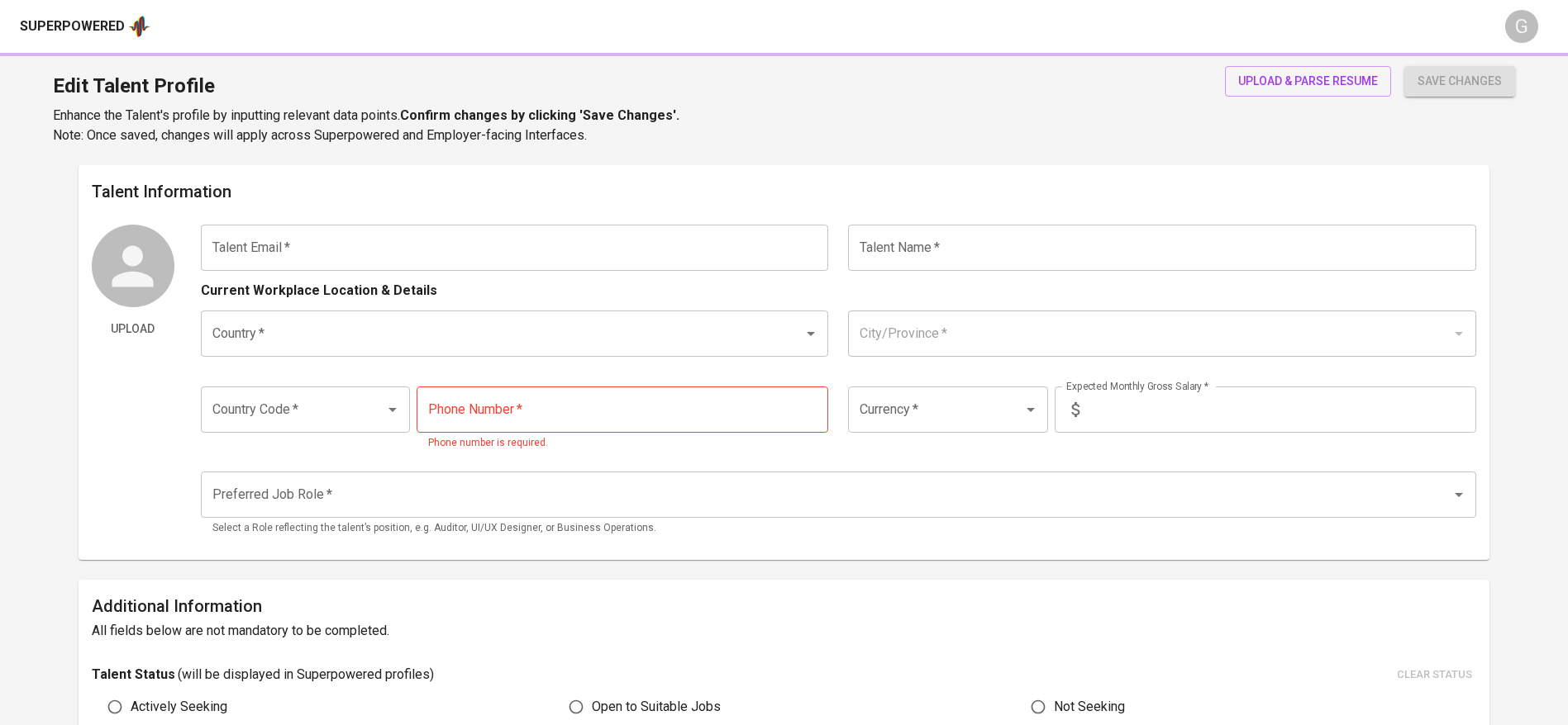
type input "853-6797-8777"
type input "IDR"
type input "QA Engineer"
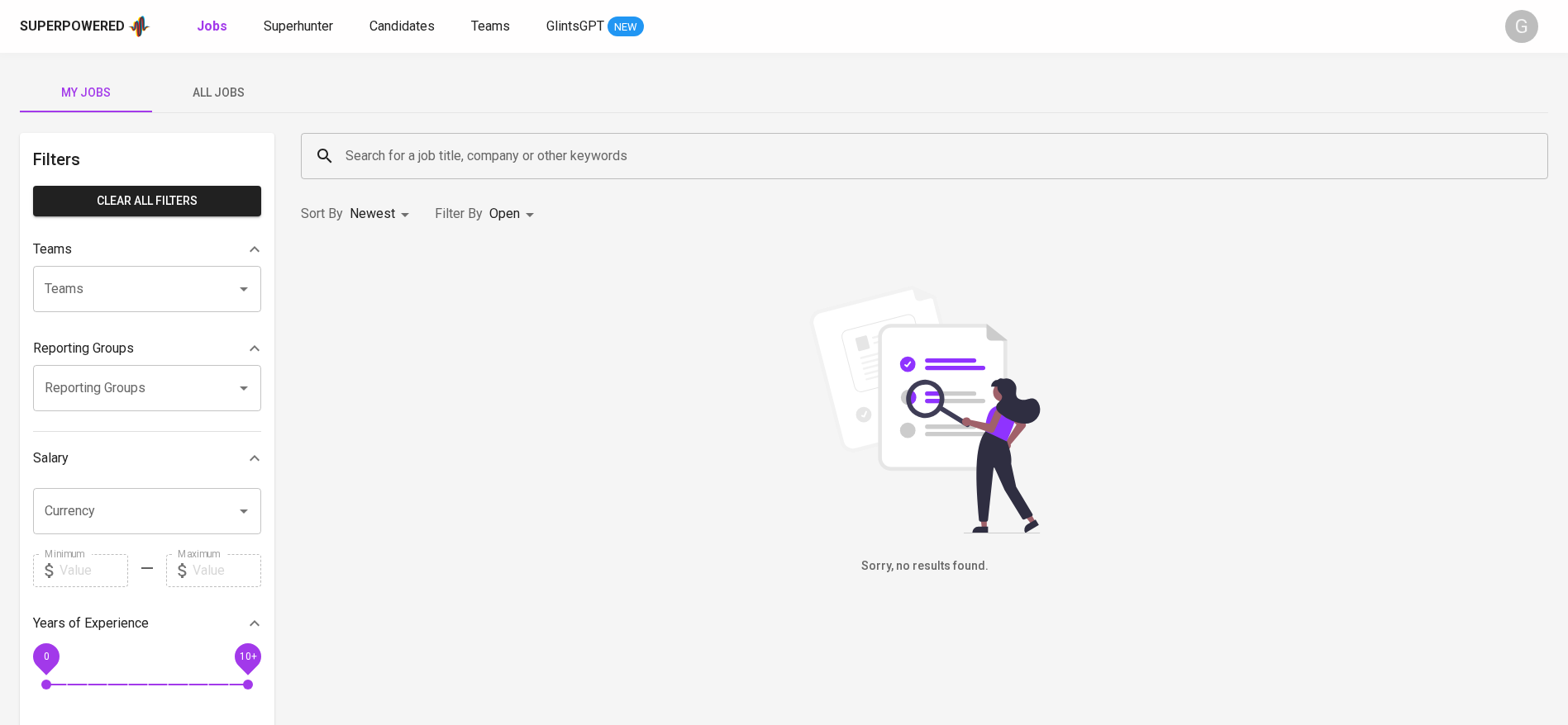
click at [234, 87] on span "All Jobs" at bounding box center [218, 93] width 112 height 21
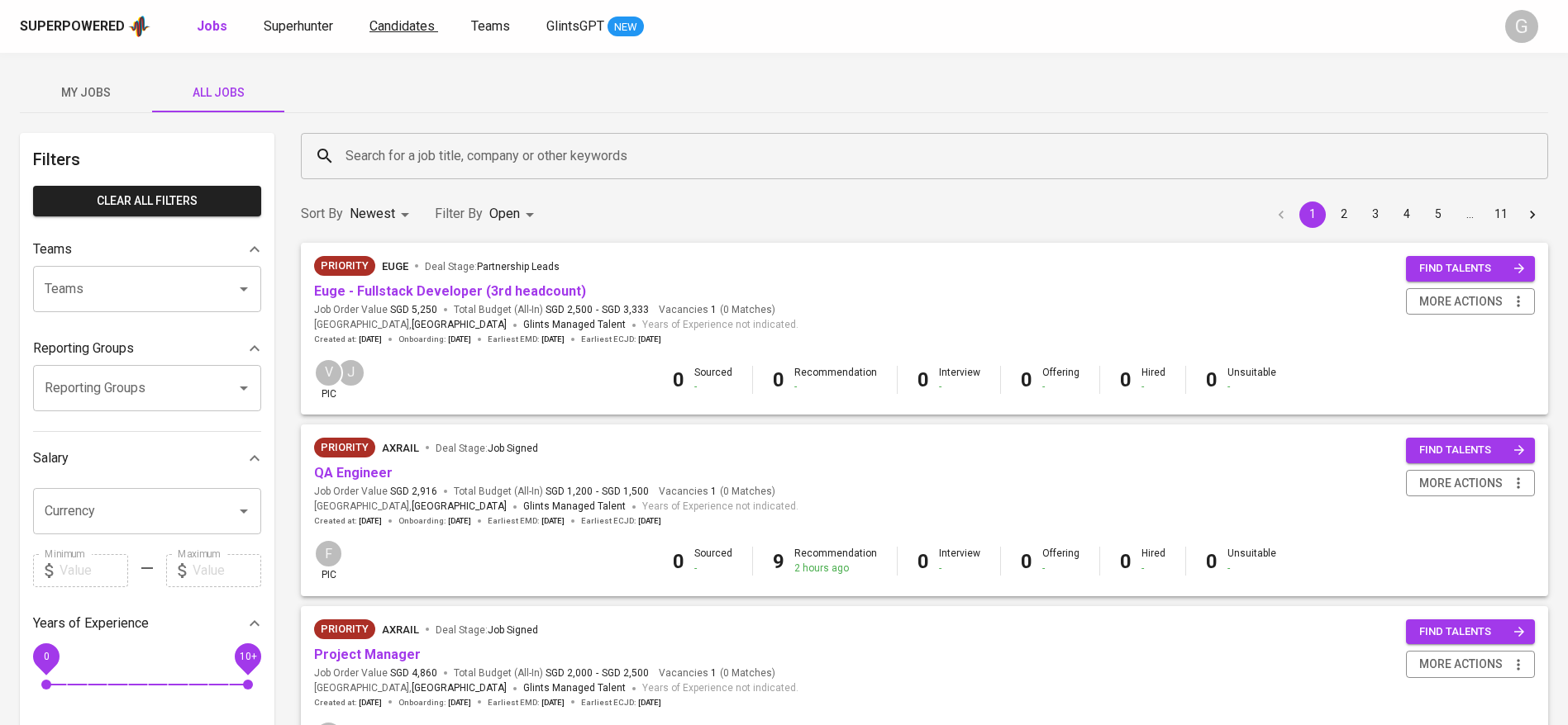
click at [407, 24] on span "Candidates" at bounding box center [402, 25] width 65 height 16
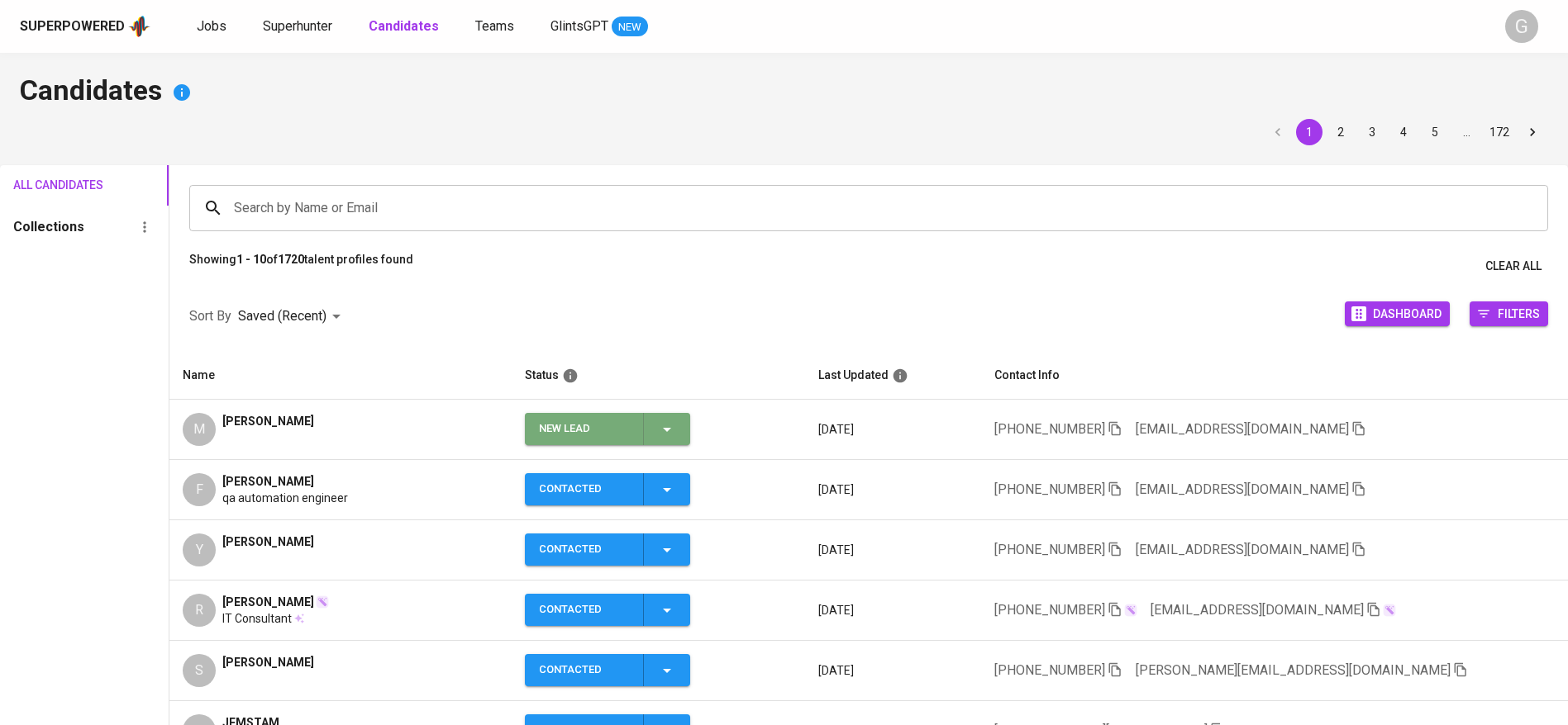
click at [683, 425] on span "New Lead" at bounding box center [607, 429] width 152 height 33
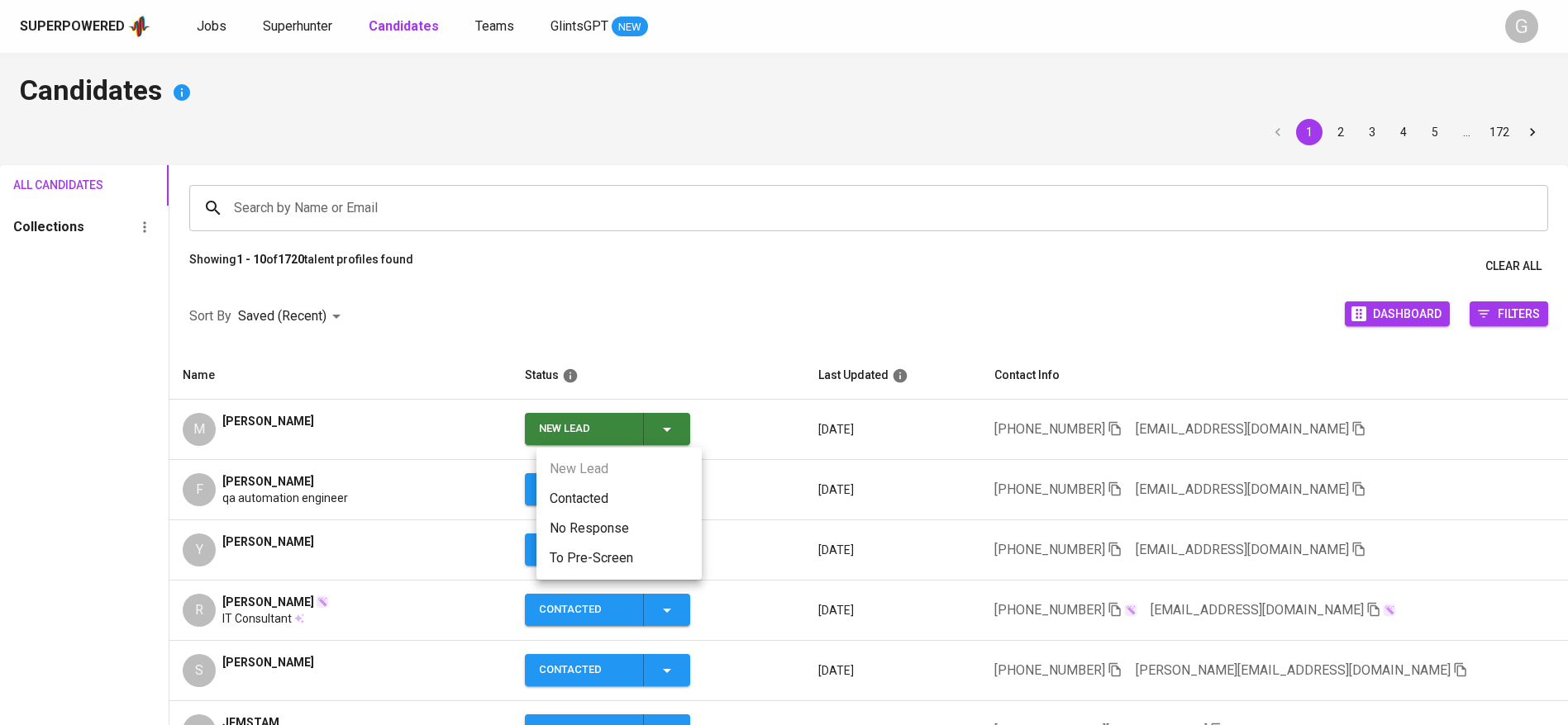
click at [678, 501] on li "Contacted" at bounding box center [619, 499] width 165 height 30
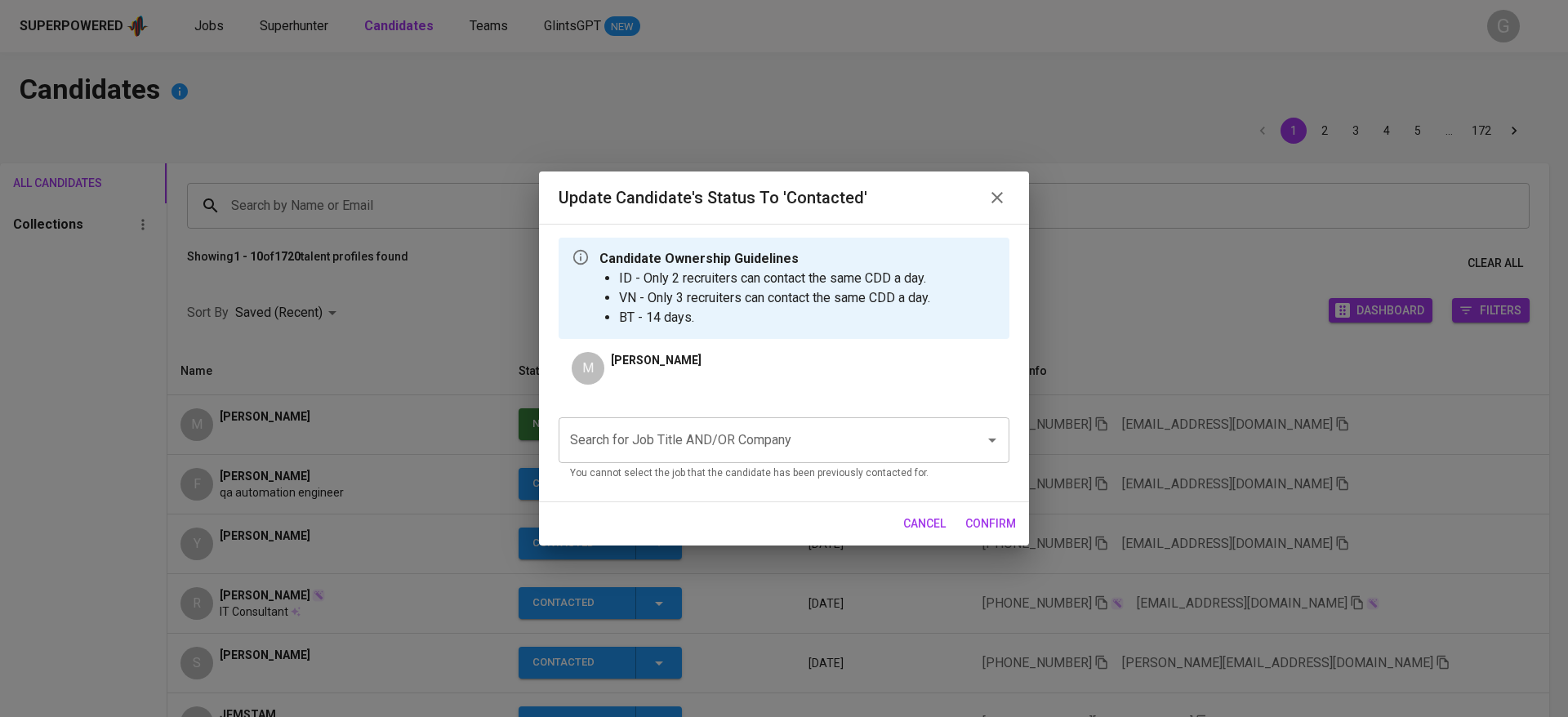
click at [738, 436] on input "Search for Job Title AND/OR Company" at bounding box center [761, 440] width 390 height 31
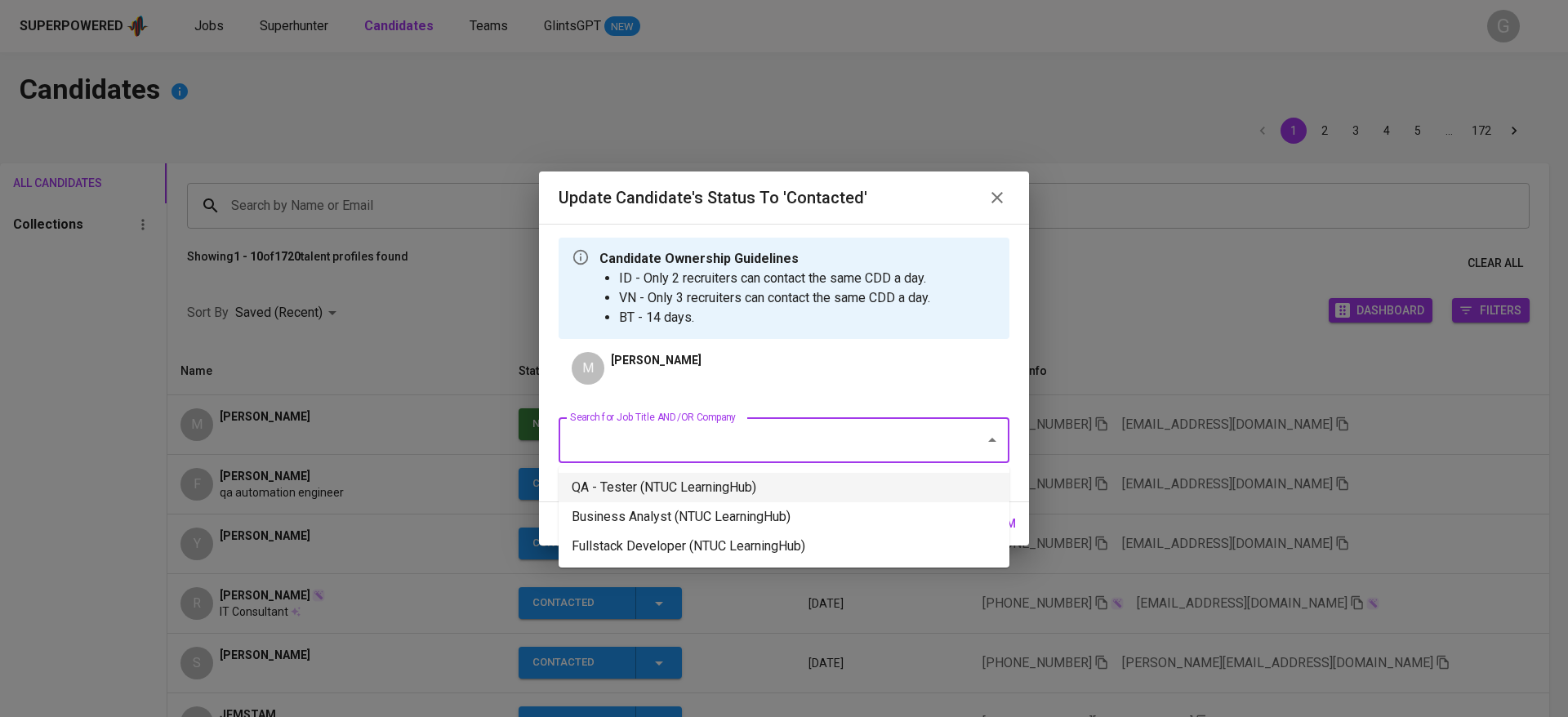
click at [738, 474] on li "QA - Tester (NTUC LearningHub)" at bounding box center [784, 488] width 451 height 30
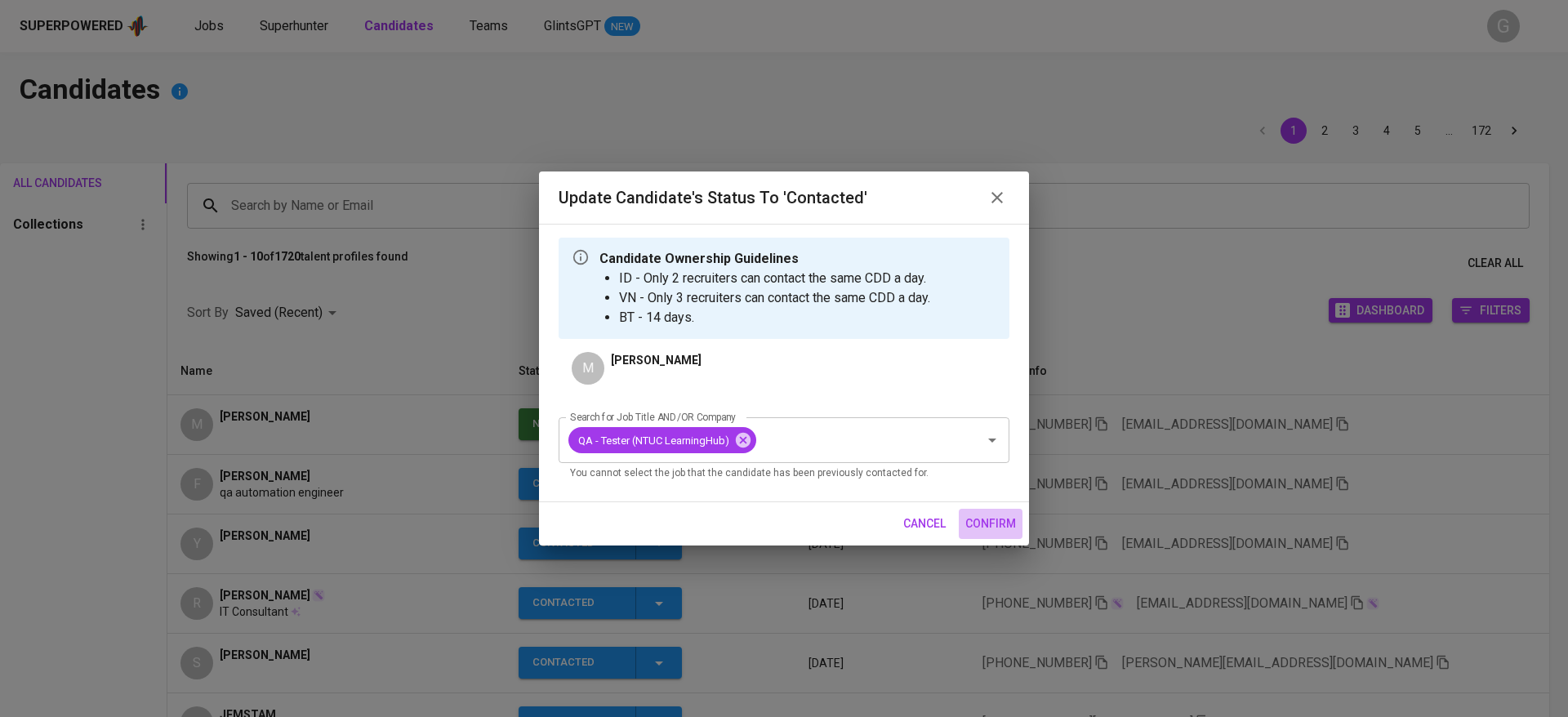
click at [1007, 520] on span "confirm" at bounding box center [991, 524] width 51 height 20
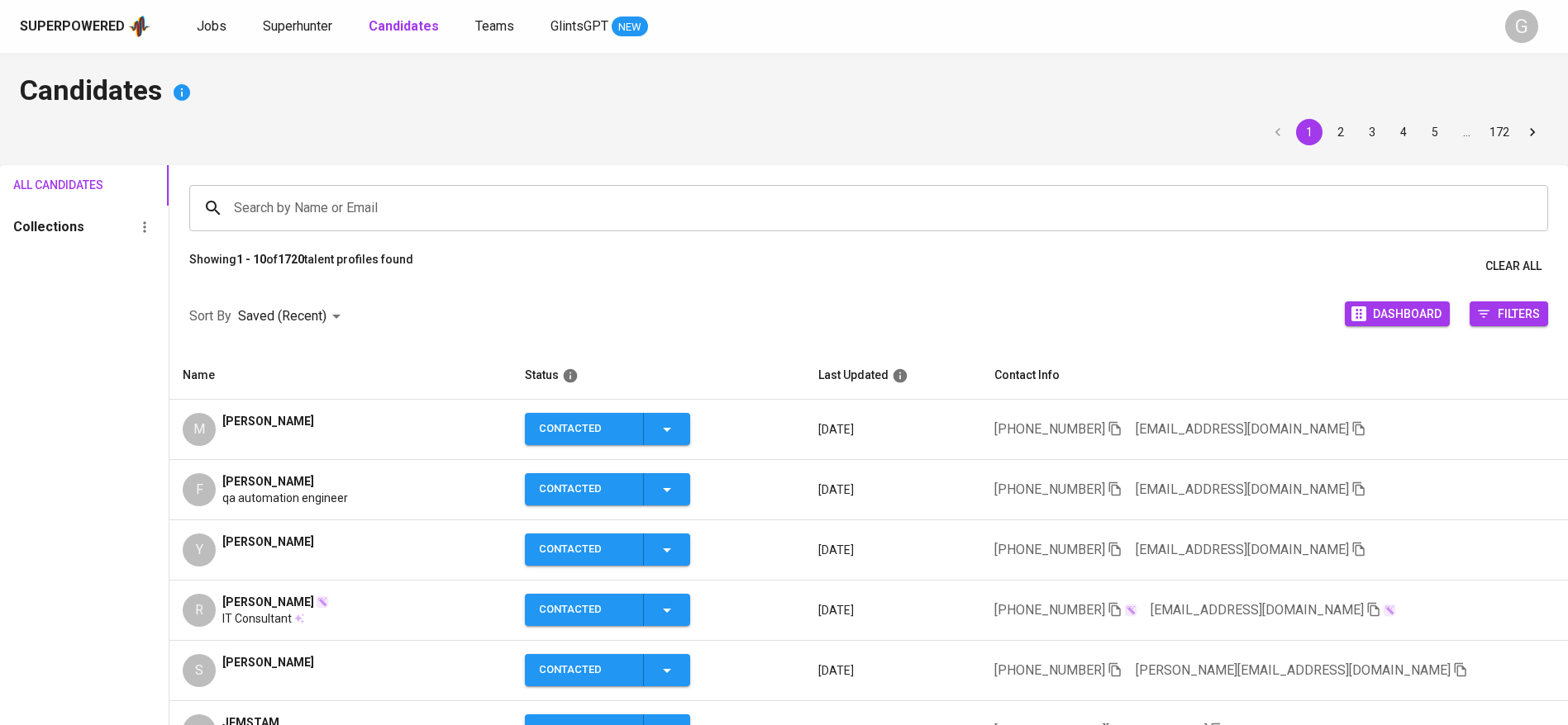
drag, startPoint x: 360, startPoint y: 141, endPoint x: 399, endPoint y: 206, distance: 75.8
click at [360, 141] on div "1 2 3 4 5 … 172" at bounding box center [783, 132] width 1528 height 26
click at [1122, 426] on icon "button" at bounding box center [1114, 429] width 15 height 15
click at [1351, 428] on icon "button" at bounding box center [1359, 429] width 15 height 15
click at [408, 136] on div "1 2 3 4 5 … 172" at bounding box center [783, 132] width 1528 height 26
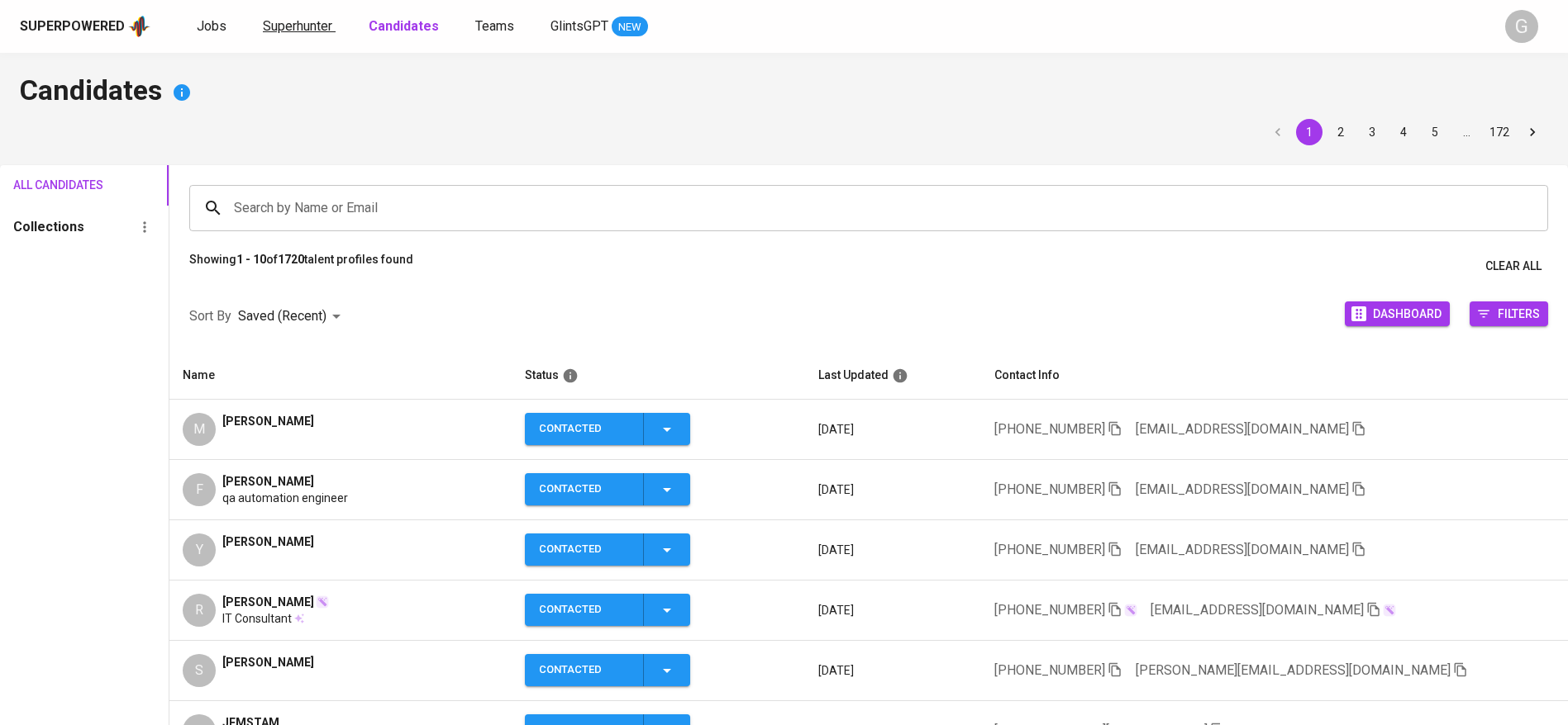
click at [286, 20] on span "Superhunter" at bounding box center [298, 25] width 69 height 16
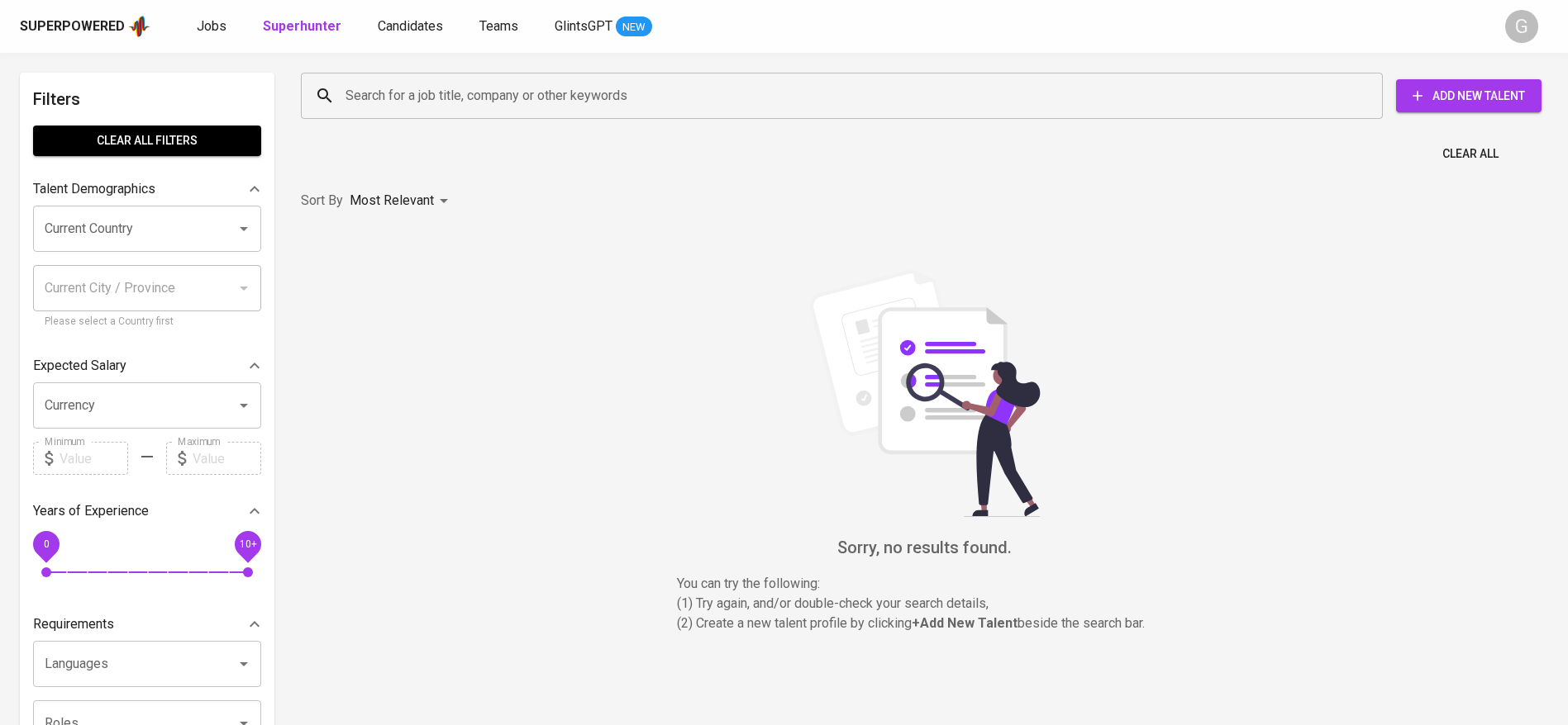
click at [366, 105] on input "Search for a job title, company or other keywords" at bounding box center [846, 96] width 1009 height 32
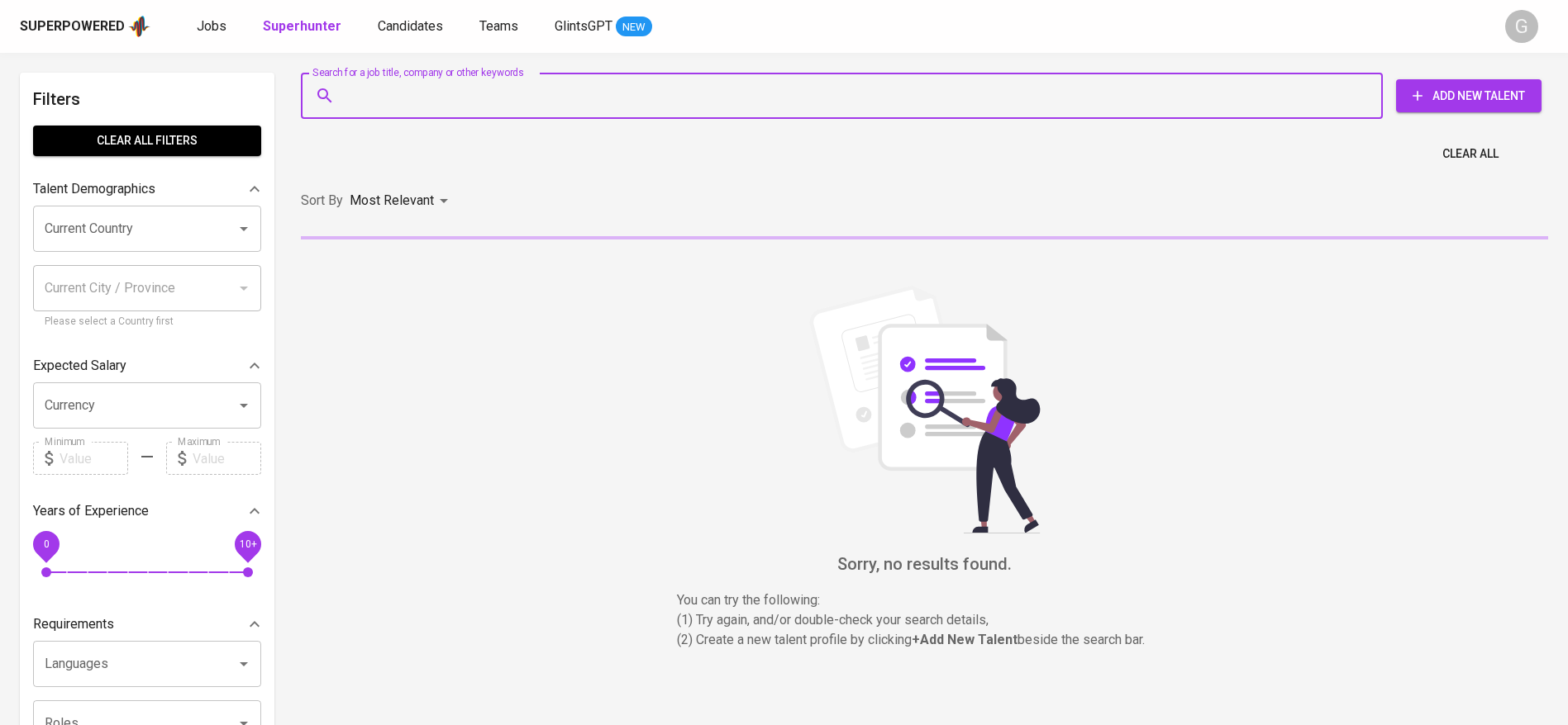
paste input "[EMAIL_ADDRESS][DOMAIN_NAME]"
type input "[EMAIL_ADDRESS][DOMAIN_NAME]"
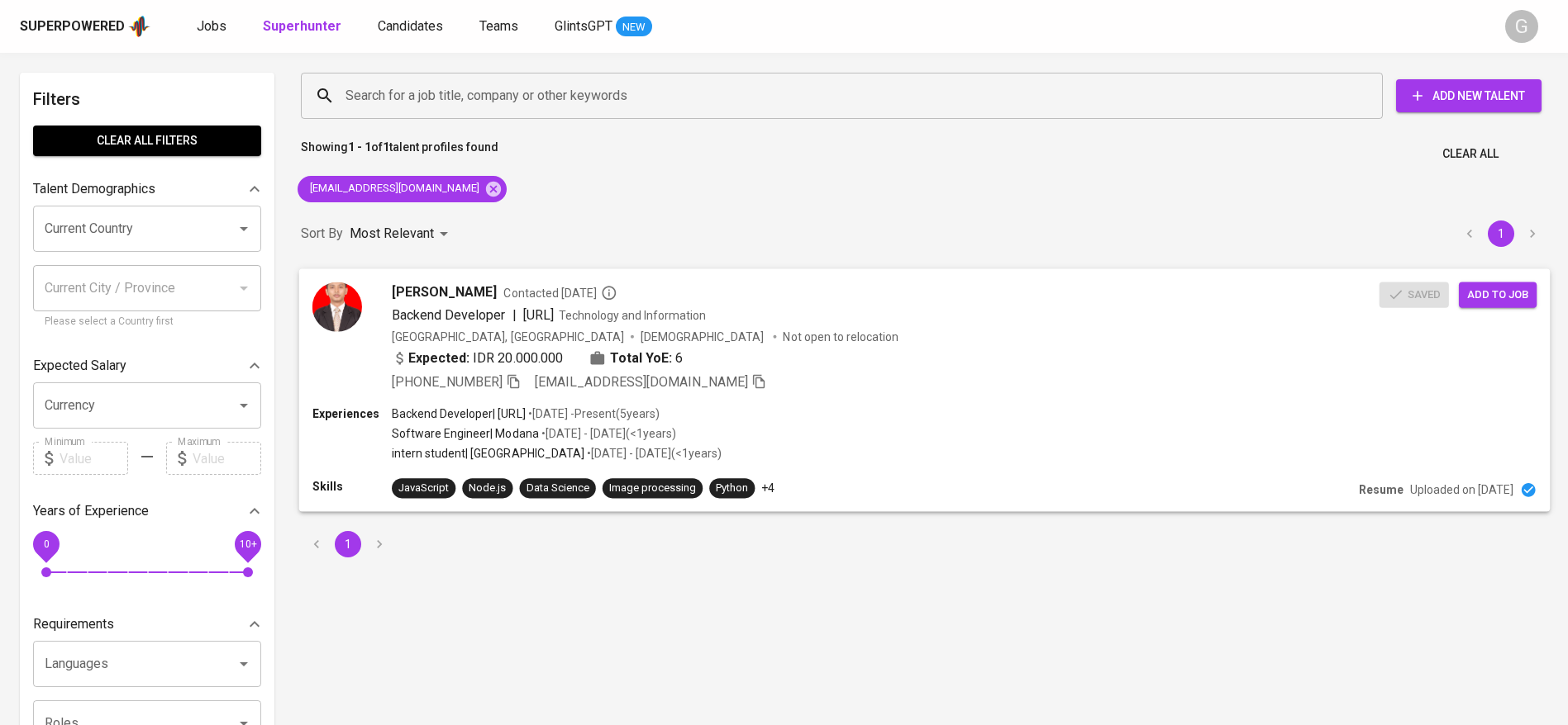
click at [769, 321] on div "Backend Developer | [URL] Technology and Information" at bounding box center [886, 314] width 987 height 20
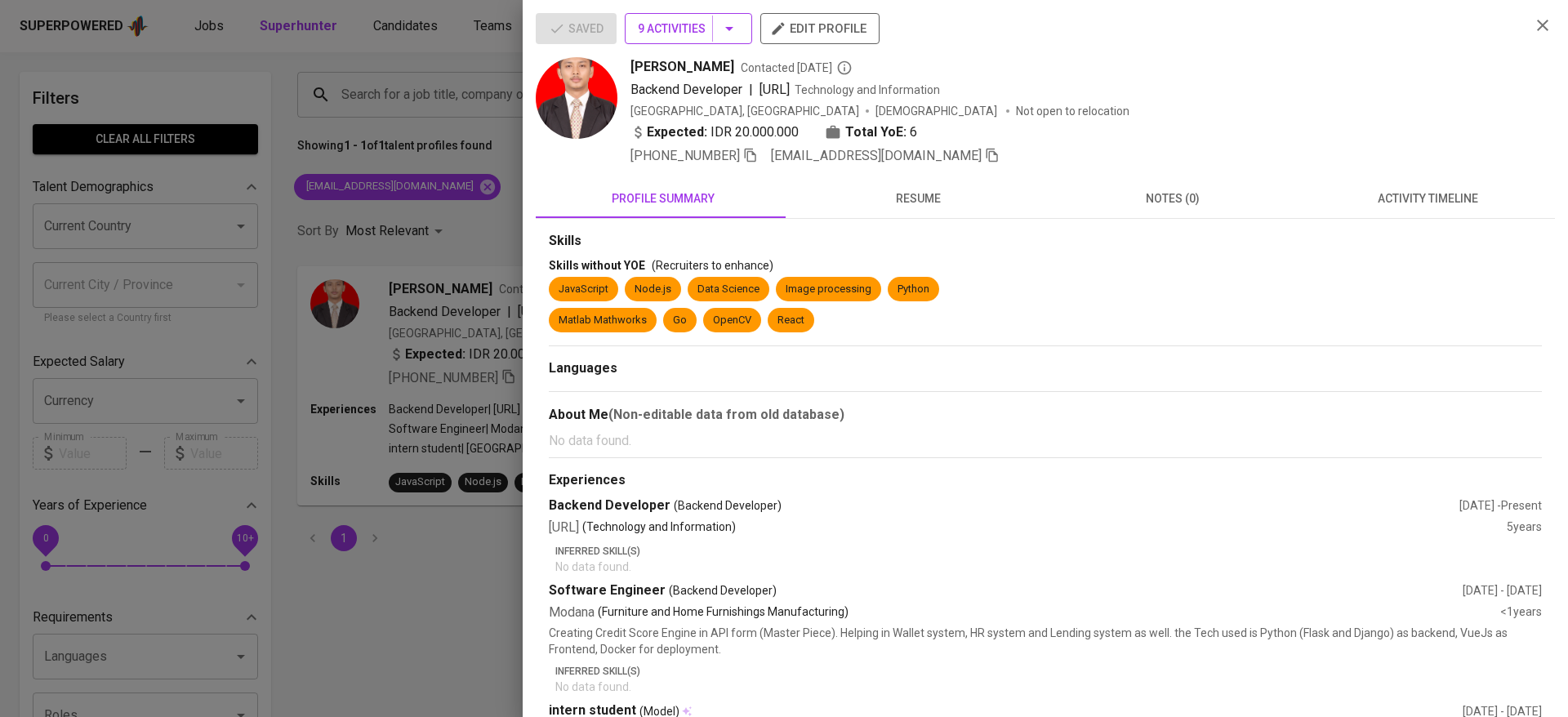
click at [663, 25] on span "9 Activities" at bounding box center [688, 29] width 101 height 20
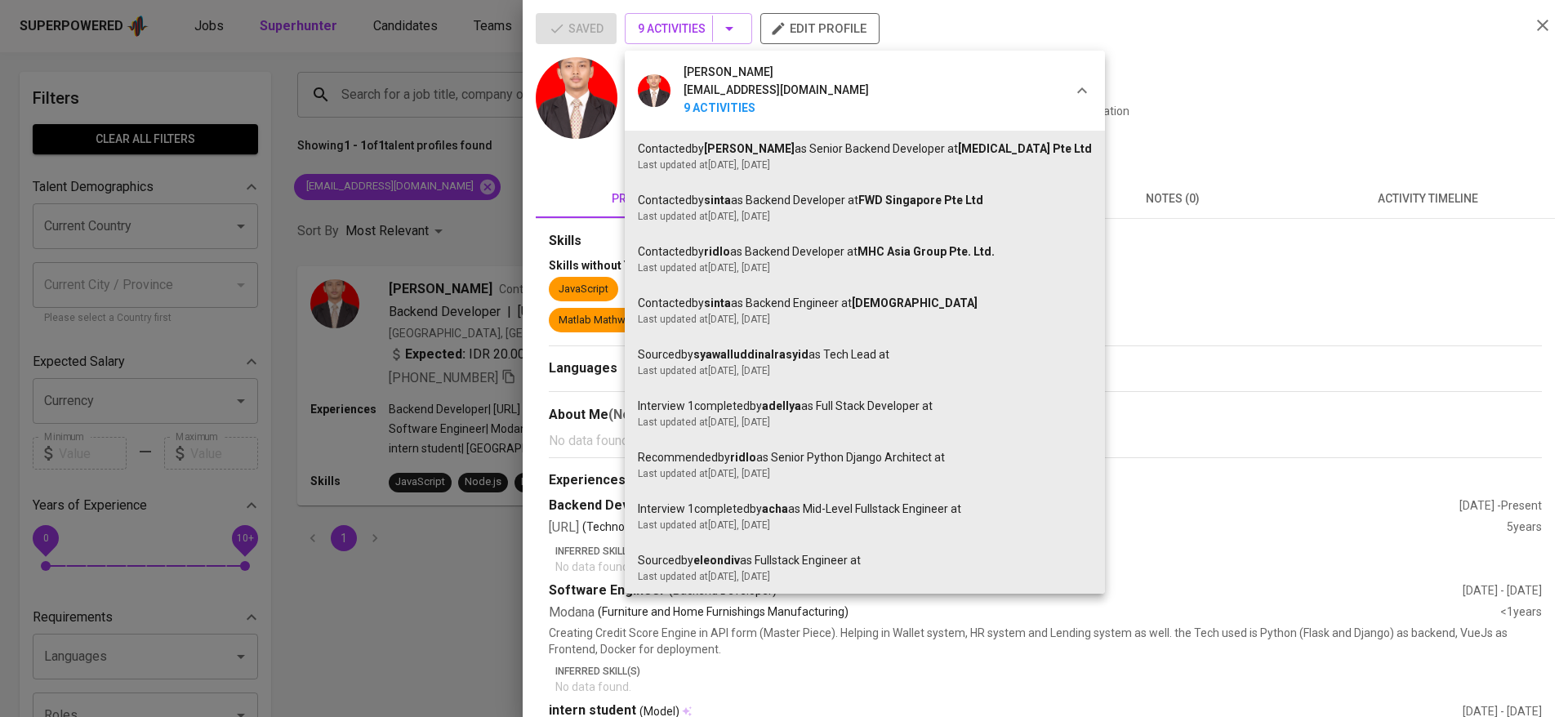
click at [437, 213] on div at bounding box center [784, 358] width 1568 height 717
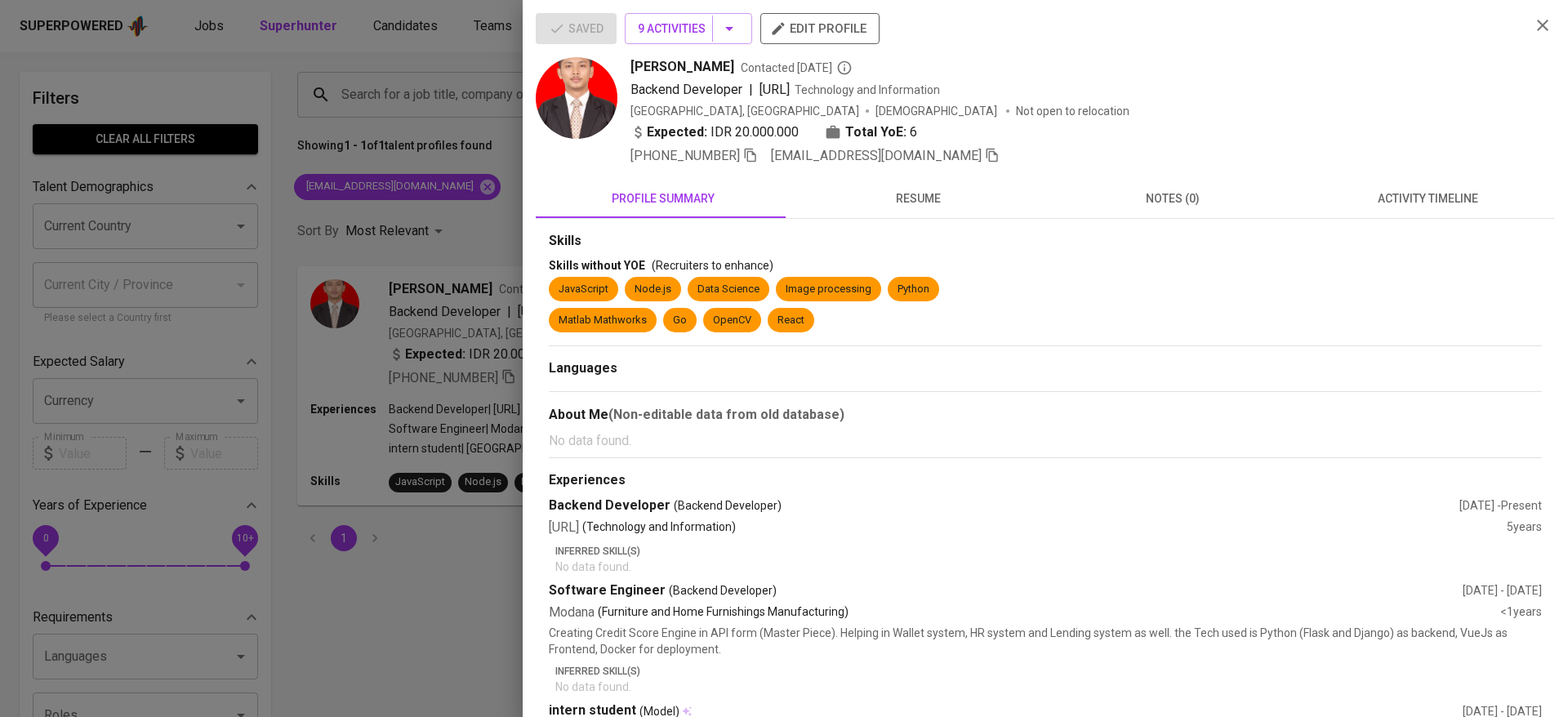
click at [455, 175] on div at bounding box center [784, 358] width 1568 height 717
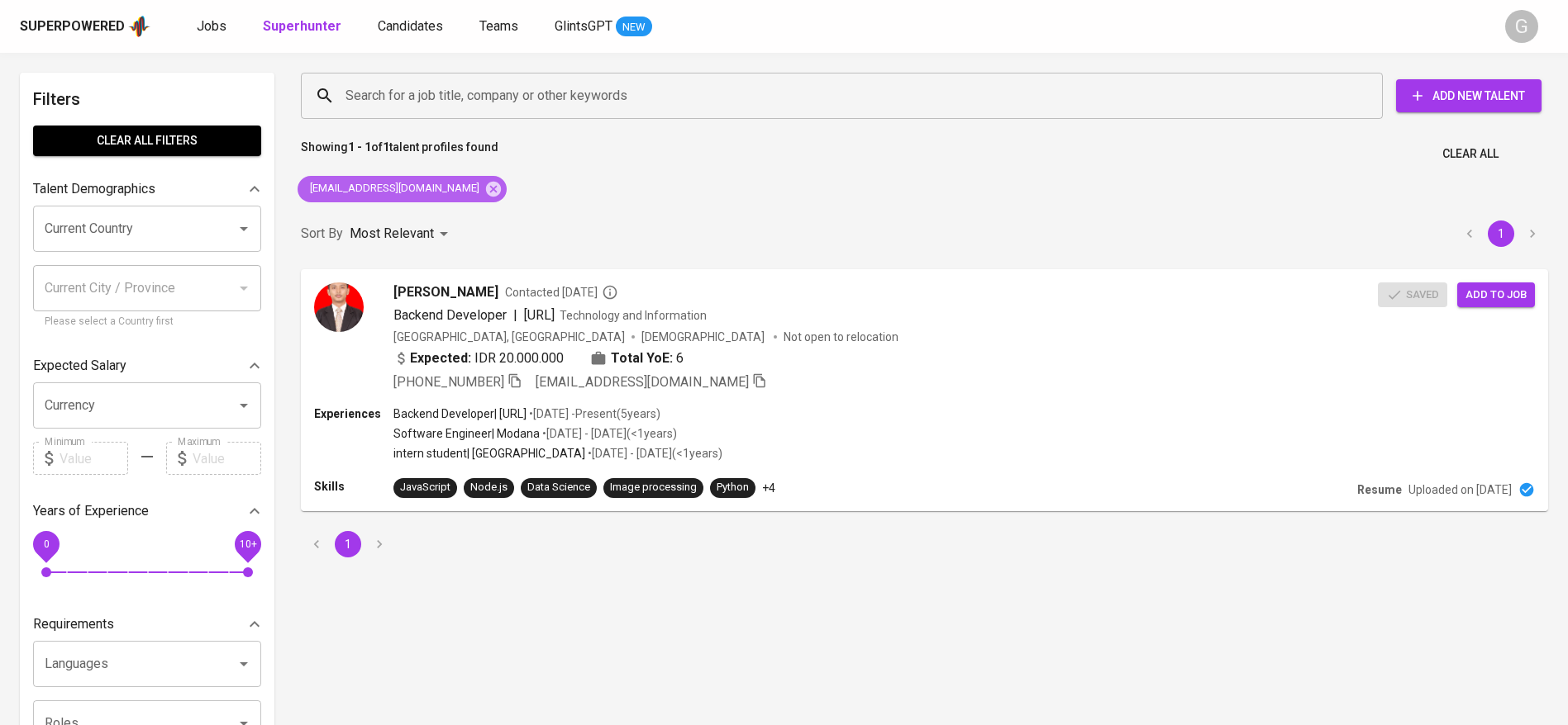
click at [472, 183] on div "[EMAIL_ADDRESS][DOMAIN_NAME]" at bounding box center [402, 189] width 209 height 26
